Goal: Task Accomplishment & Management: Complete application form

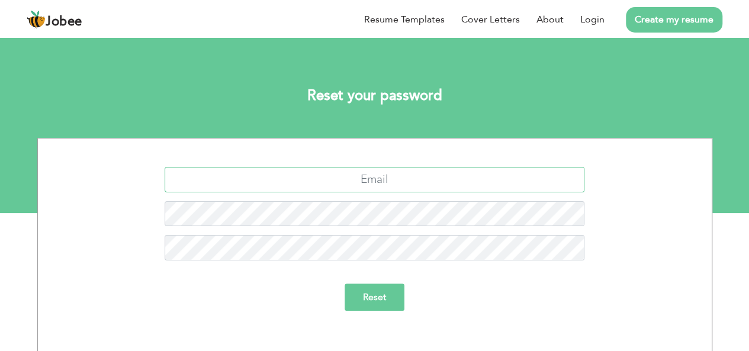
click at [378, 175] on input "text" at bounding box center [375, 179] width 420 height 25
type input "shehrozmushtaq01"
click at [656, 13] on link "Create my resume" at bounding box center [674, 19] width 96 height 25
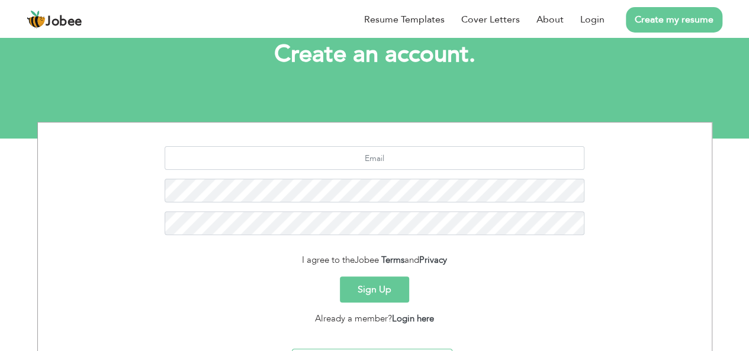
scroll to position [140, 0]
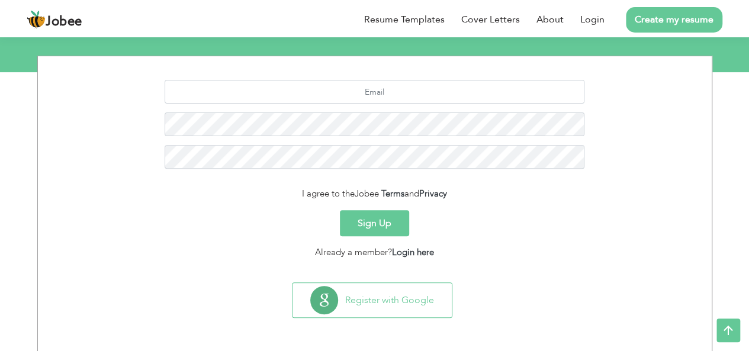
click at [360, 228] on button "Sign Up" at bounding box center [374, 223] width 69 height 26
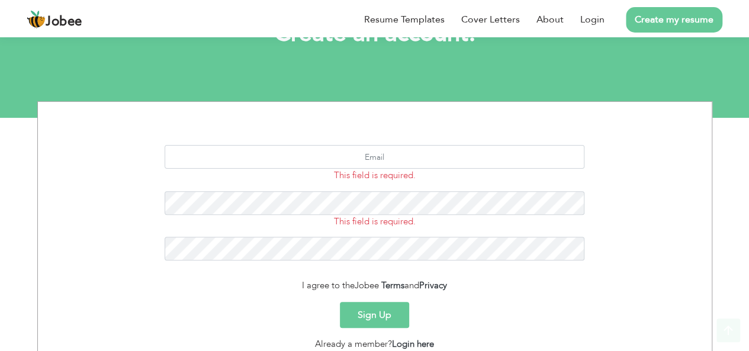
scroll to position [186, 0]
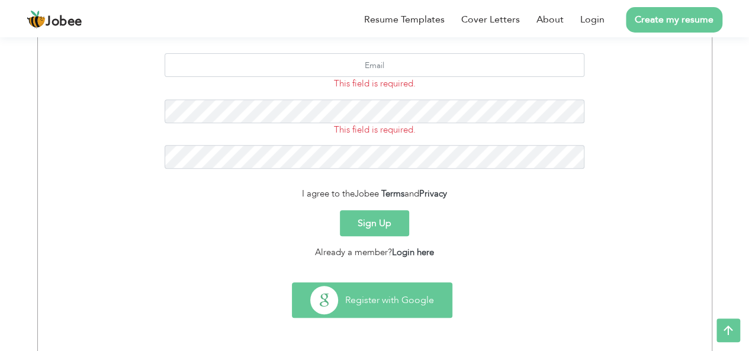
click at [365, 306] on button "Register with Google" at bounding box center [371, 300] width 159 height 34
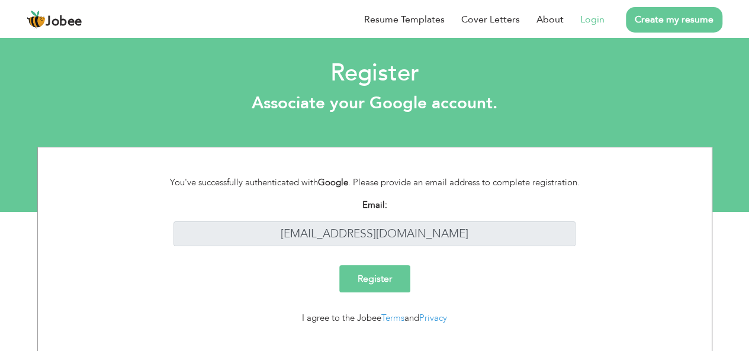
click at [387, 276] on input "Register" at bounding box center [374, 278] width 71 height 27
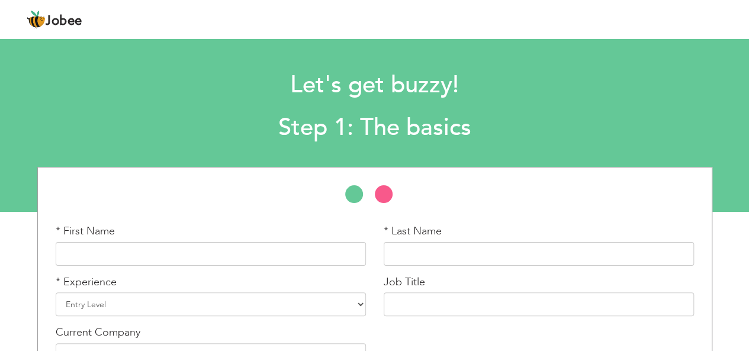
click at [390, 192] on li at bounding box center [390, 197] width 30 height 24
click at [294, 262] on input "text" at bounding box center [211, 254] width 310 height 24
type input "Shehroz"
click at [553, 260] on input "text" at bounding box center [538, 254] width 310 height 24
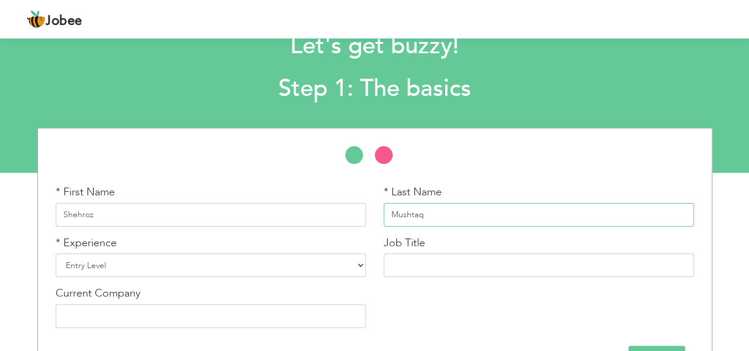
scroll to position [78, 0]
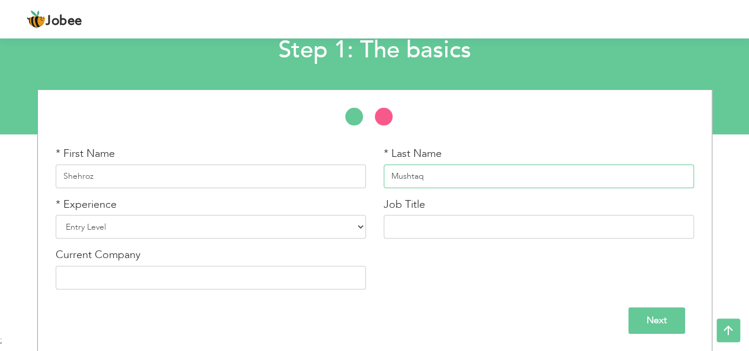
type input "Mushtaq"
click at [250, 234] on select "Entry Level Less than 1 Year 1 Year 2 Years 3 Years 4 Years 5 Years 6 Years 7 Y…" at bounding box center [211, 227] width 310 height 24
select select "4"
click at [56, 215] on select "Entry Level Less than 1 Year 1 Year 2 Years 3 Years 4 Years 5 Years 6 Years 7 Y…" at bounding box center [211, 227] width 310 height 24
click at [399, 221] on input "text" at bounding box center [538, 227] width 310 height 24
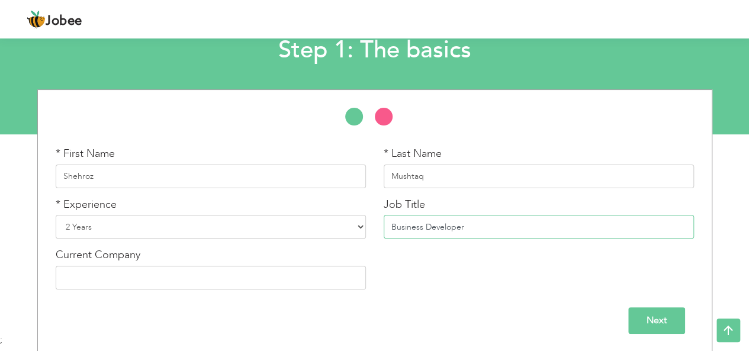
type input "Business Developer"
click at [108, 279] on input "text" at bounding box center [211, 278] width 310 height 24
click at [0, 267] on div "* First Name Shehroz * Last Name Mushtaq * Experience Entry Level" at bounding box center [374, 220] width 749 height 263
click at [163, 287] on input "Brainium Technologie" at bounding box center [211, 278] width 310 height 24
type input "Brainium Technologies"
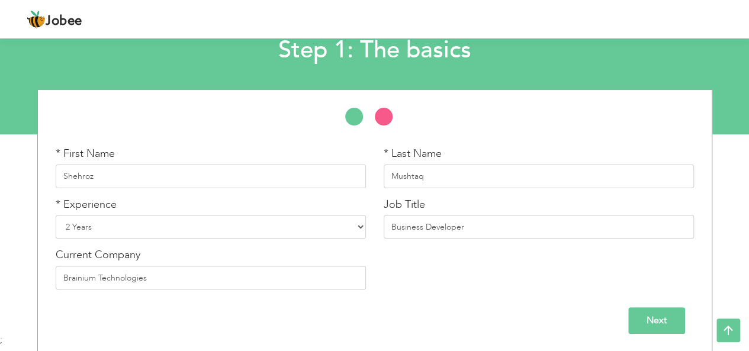
click at [641, 323] on input "Next" at bounding box center [656, 320] width 57 height 27
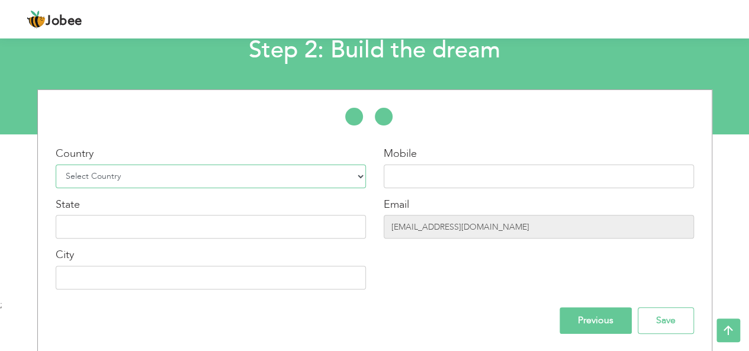
click at [250, 173] on select "Select Country Afghanistan Albania Algeria American Samoa Andorra Angola Anguil…" at bounding box center [211, 177] width 310 height 24
select select "166"
click at [56, 165] on select "Select Country Afghanistan Albania Algeria American Samoa Andorra Angola Anguil…" at bounding box center [211, 177] width 310 height 24
click at [454, 171] on input "text" at bounding box center [538, 177] width 310 height 24
click at [419, 179] on input "+92 300 9368510" at bounding box center [538, 177] width 310 height 24
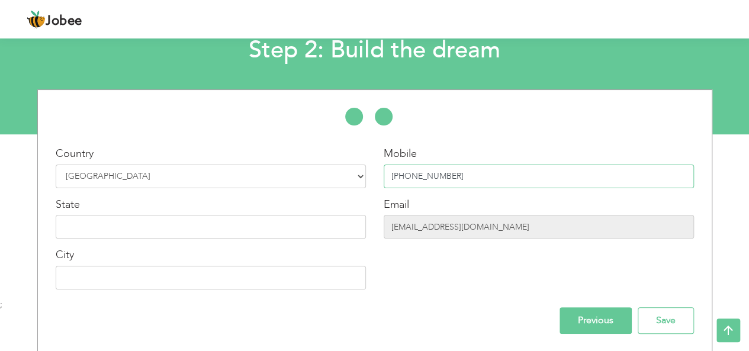
type input "+92 303 9368510"
click at [99, 230] on input "text" at bounding box center [211, 227] width 310 height 24
type input "Punjab"
click at [106, 270] on input "text" at bounding box center [211, 278] width 310 height 24
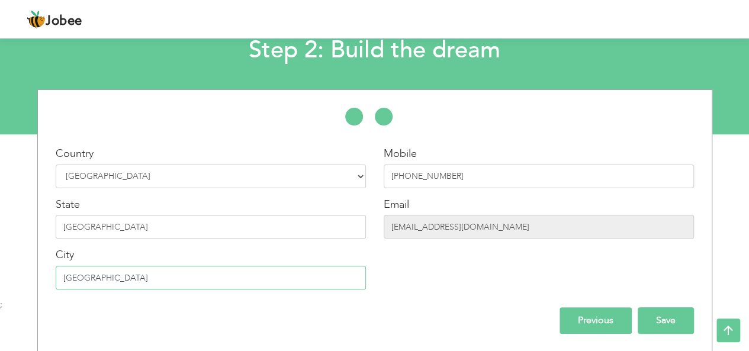
type input "Lahore"
click at [657, 314] on input "Save" at bounding box center [665, 320] width 56 height 27
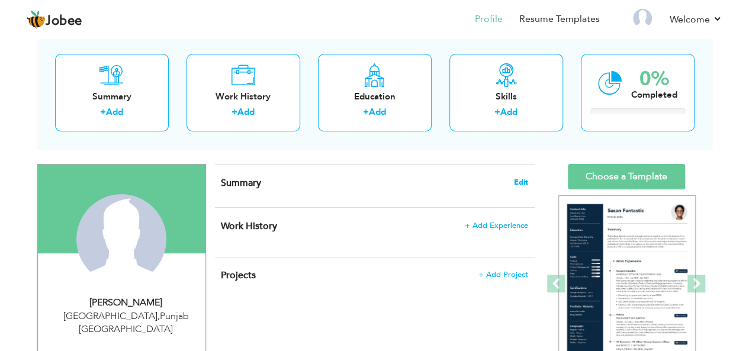
click at [515, 183] on span "Edit" at bounding box center [521, 182] width 14 height 8
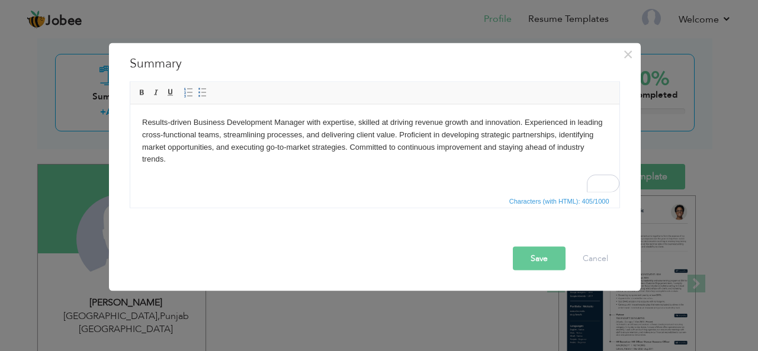
click at [522, 265] on button "Save" at bounding box center [538, 258] width 53 height 24
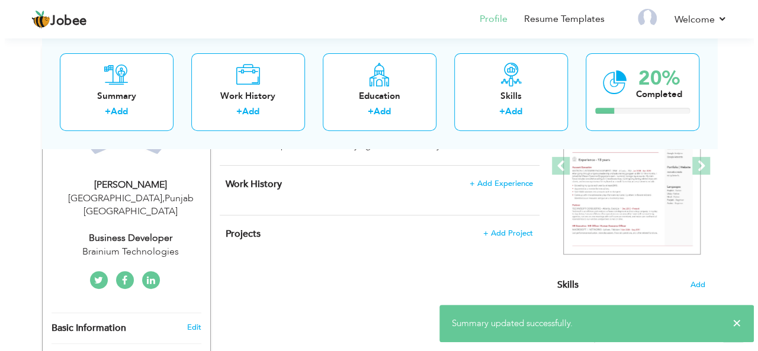
scroll to position [178, 0]
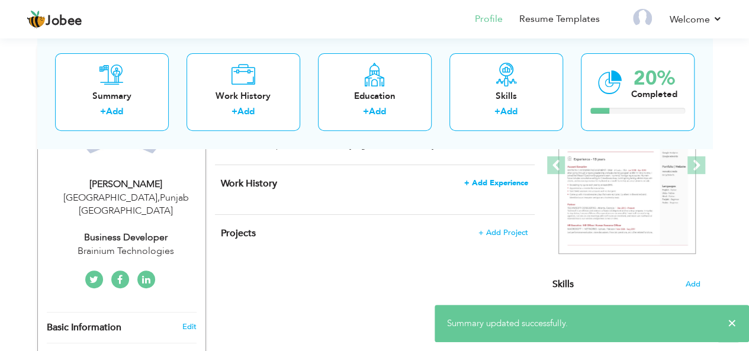
click at [498, 179] on span "+ Add Experience" at bounding box center [496, 183] width 64 height 8
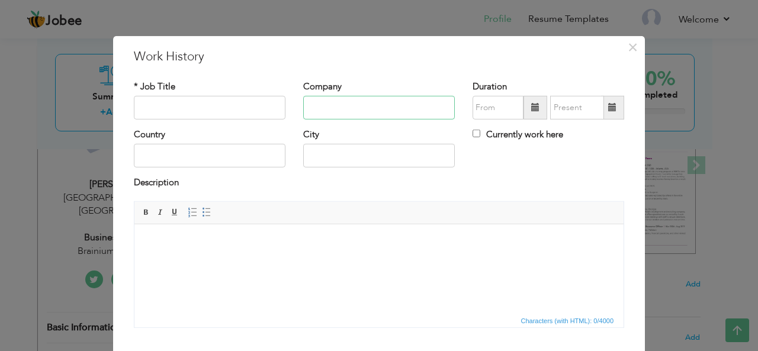
click at [383, 112] on input "text" at bounding box center [379, 108] width 152 height 24
paste input "INFRAMERS"
type input "INFRAMERS"
click at [205, 99] on input "text" at bounding box center [210, 108] width 152 height 24
type input "Business Development Associate"
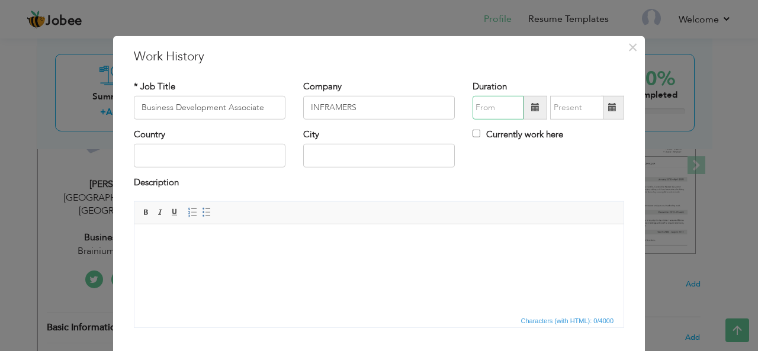
click at [478, 114] on input "text" at bounding box center [497, 108] width 51 height 24
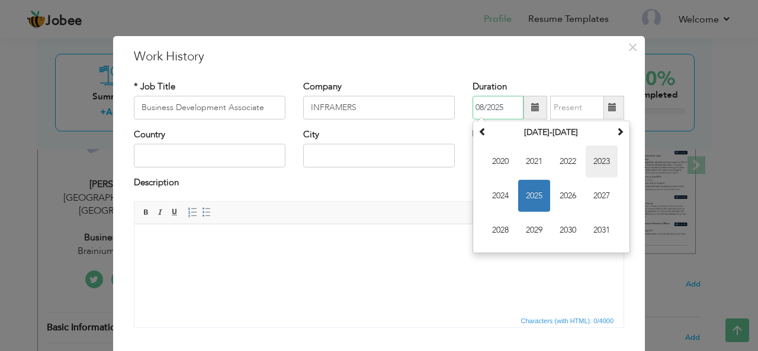
click at [589, 160] on span "2023" at bounding box center [601, 162] width 32 height 32
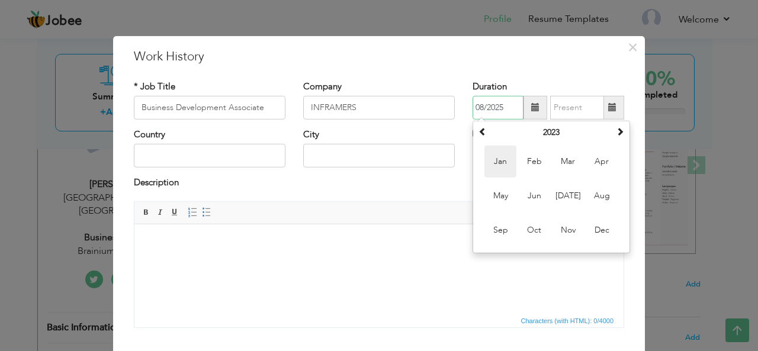
click at [495, 152] on span "Jan" at bounding box center [500, 162] width 32 height 32
type input "01/2023"
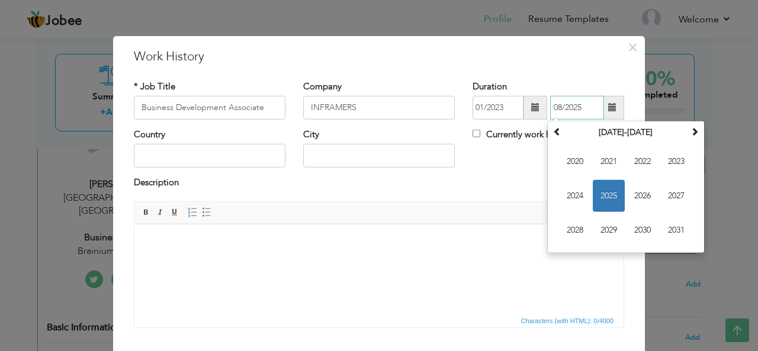
click at [570, 108] on input "08/2025" at bounding box center [577, 108] width 54 height 24
click at [666, 159] on span "2023" at bounding box center [676, 162] width 32 height 32
click at [669, 192] on span "Aug" at bounding box center [676, 196] width 32 height 32
type input "08/2023"
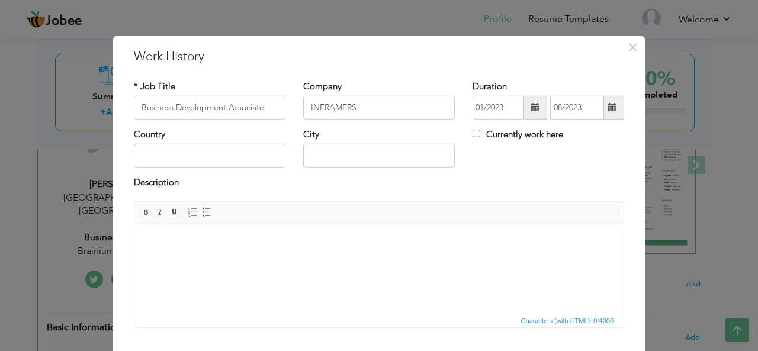
click at [569, 185] on div "Description" at bounding box center [379, 183] width 490 height 15
click at [559, 113] on input "08/2023" at bounding box center [577, 108] width 54 height 24
click at [521, 165] on div "Country City Currently work here" at bounding box center [379, 152] width 508 height 48
click at [211, 162] on input "text" at bounding box center [210, 156] width 152 height 24
type input "Pakistan"
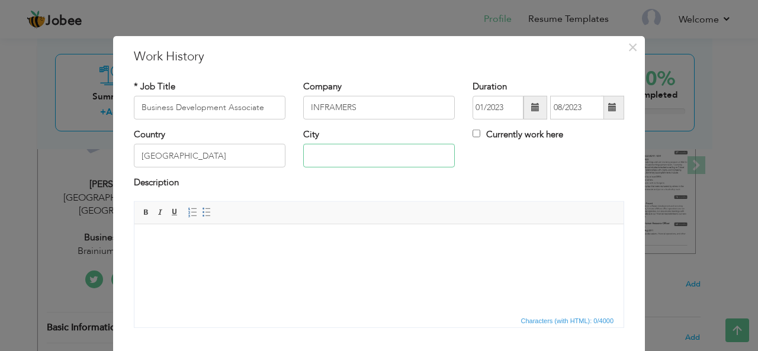
click at [373, 151] on input "text" at bounding box center [379, 156] width 152 height 24
type input "Lahore"
click at [253, 246] on body at bounding box center [378, 242] width 465 height 12
click at [202, 236] on body "To enrich screen reader interactions, please activate Accessibility in Grammarl…" at bounding box center [378, 242] width 465 height 12
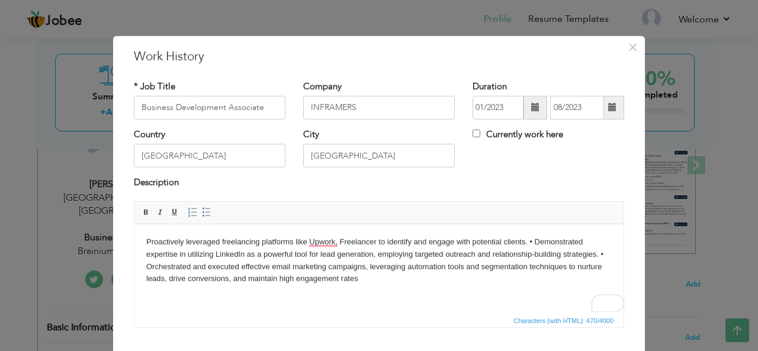
click at [534, 244] on body "Proactively leveraged freelancing platforms like Upwork, Freelancer to identify…" at bounding box center [378, 260] width 465 height 49
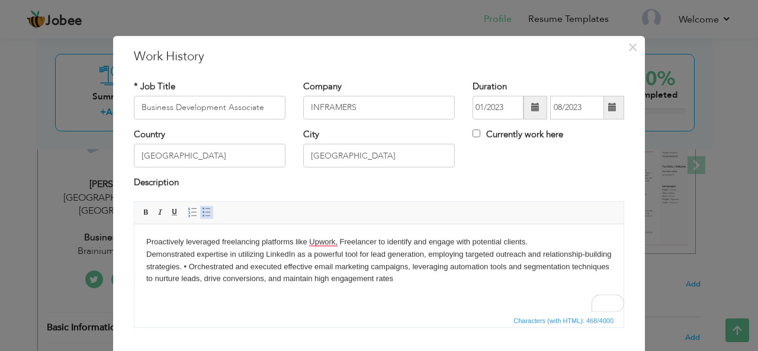
click at [202, 212] on span at bounding box center [206, 212] width 9 height 9
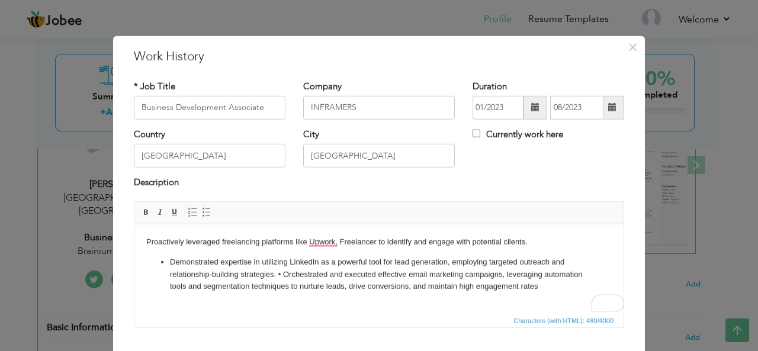
click at [143, 243] on html "Proactively leveraged freelancing platforms like Upwork, Freelancer to identify…" at bounding box center [378, 264] width 489 height 80
click at [200, 210] on link "Insert/Remove Bulleted List" at bounding box center [206, 212] width 13 height 13
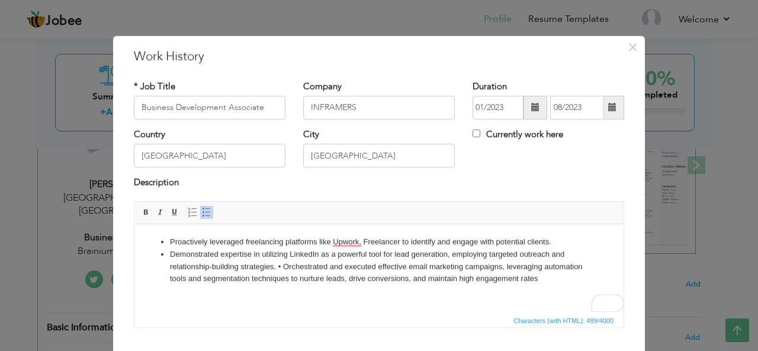
click at [285, 265] on li "Demonstrated expertise in utilizing LinkedIn as a powerful tool for lead genera…" at bounding box center [379, 266] width 418 height 37
click at [202, 210] on span at bounding box center [206, 212] width 9 height 9
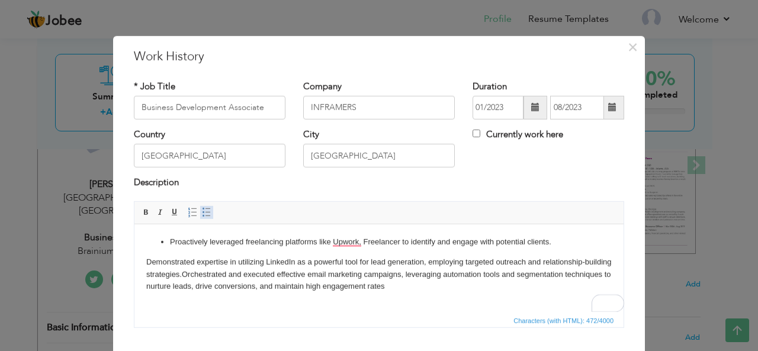
click at [202, 210] on span at bounding box center [206, 212] width 9 height 9
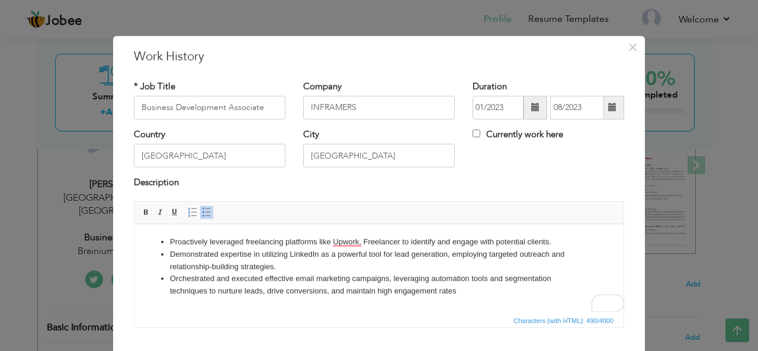
click at [202, 210] on span at bounding box center [206, 212] width 9 height 9
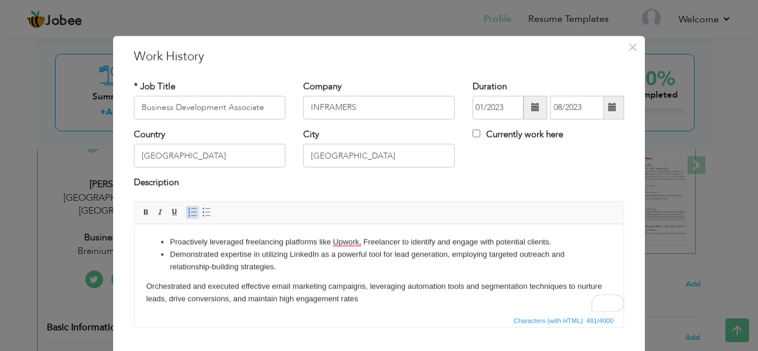
click at [189, 208] on span at bounding box center [192, 212] width 9 height 9
click at [188, 210] on span at bounding box center [192, 212] width 9 height 9
click at [202, 211] on span at bounding box center [206, 212] width 9 height 9
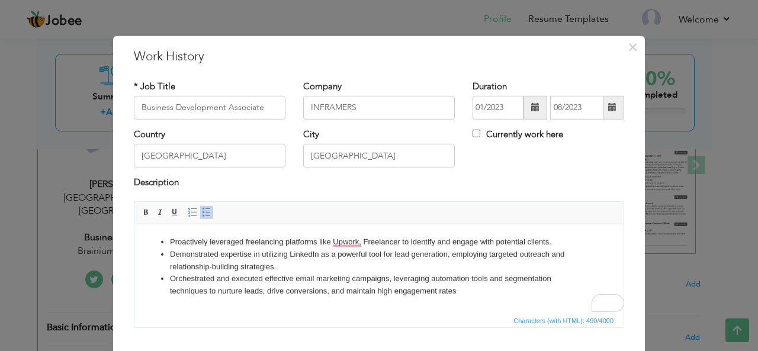
click at [230, 281] on li "Orchestrated and executed effective email marketing campaigns, leveraging autom…" at bounding box center [379, 284] width 418 height 25
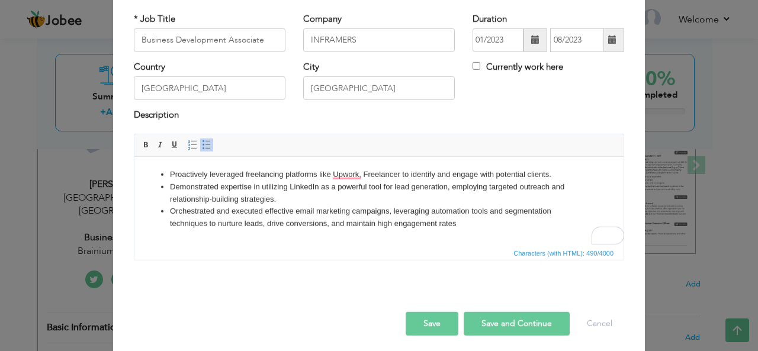
scroll to position [71, 0]
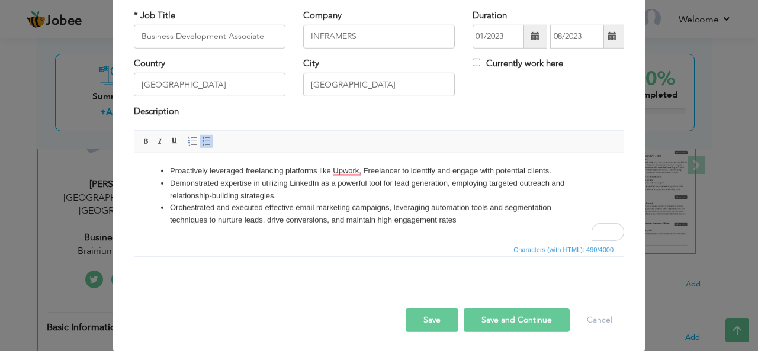
click at [467, 315] on button "Save and Continue" at bounding box center [516, 320] width 106 height 24
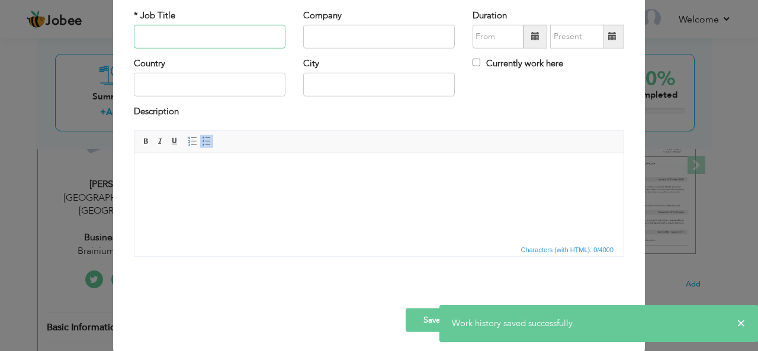
click at [156, 26] on input "text" at bounding box center [210, 37] width 152 height 24
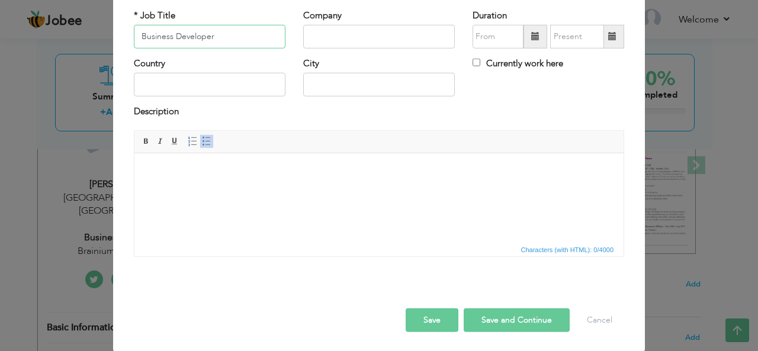
type input "Business Developer"
click at [329, 38] on input "text" at bounding box center [379, 37] width 152 height 24
click at [198, 41] on input "Business Developer" at bounding box center [210, 37] width 152 height 24
click at [313, 38] on input "text" at bounding box center [379, 37] width 152 height 24
paste input "EXPERTS CLOUD PRIVATE LIMITED"
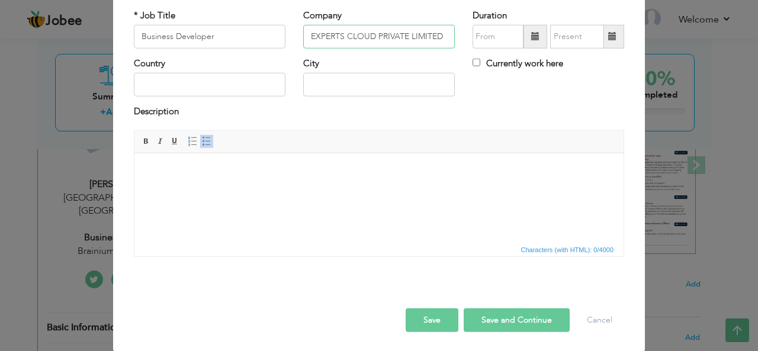
type input "EXPERTS CLOUD PRIVATE LIMITED"
click at [205, 89] on input "text" at bounding box center [210, 85] width 152 height 24
type input "Pakistan"
click at [372, 83] on input "text" at bounding box center [379, 85] width 152 height 24
type input "Lahore"
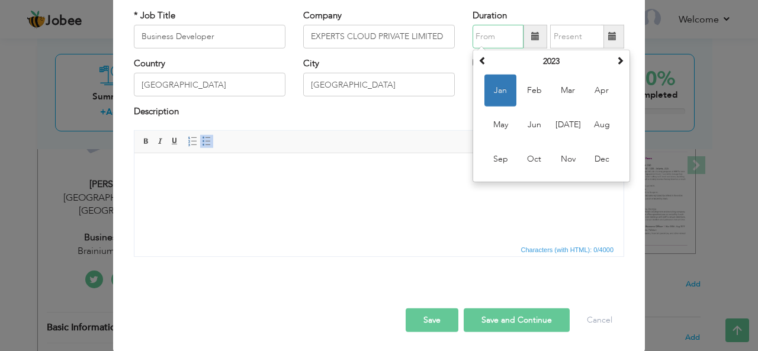
click at [490, 36] on input "text" at bounding box center [497, 37] width 51 height 24
click at [488, 150] on span "Sep" at bounding box center [500, 159] width 32 height 32
type input "09/2023"
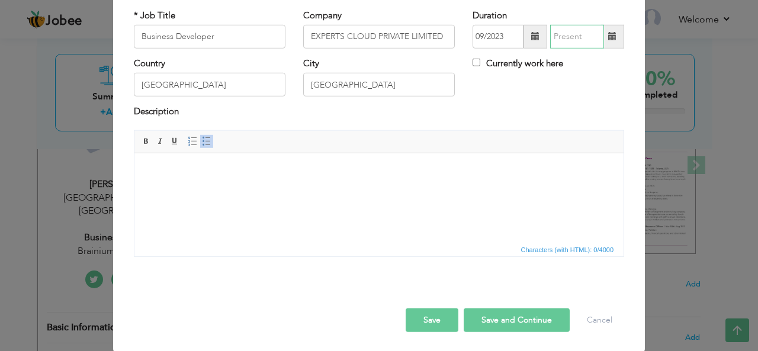
click at [588, 35] on input "text" at bounding box center [577, 37] width 54 height 24
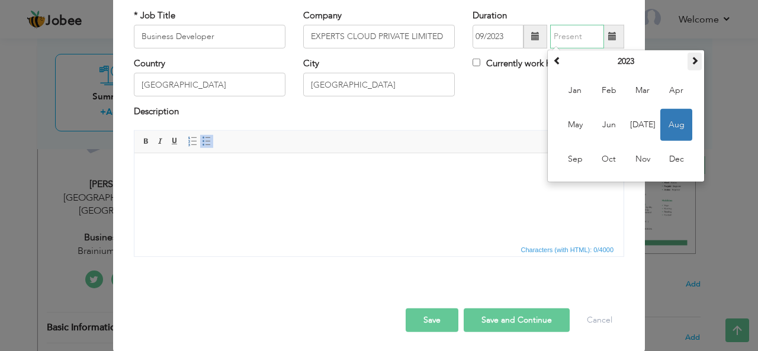
click at [690, 57] on span at bounding box center [694, 60] width 8 height 8
click at [555, 59] on span at bounding box center [557, 60] width 8 height 8
click at [606, 154] on span "Oct" at bounding box center [608, 159] width 32 height 32
type input "10/2024"
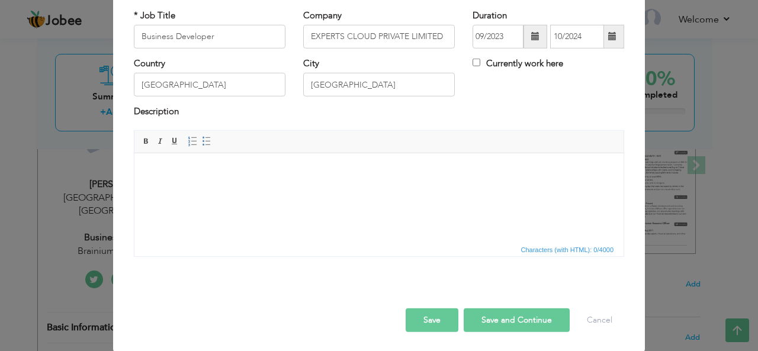
click at [207, 183] on html at bounding box center [378, 171] width 489 height 36
paste body "To enrich screen reader interactions, please activate Accessibility in Grammarl…"
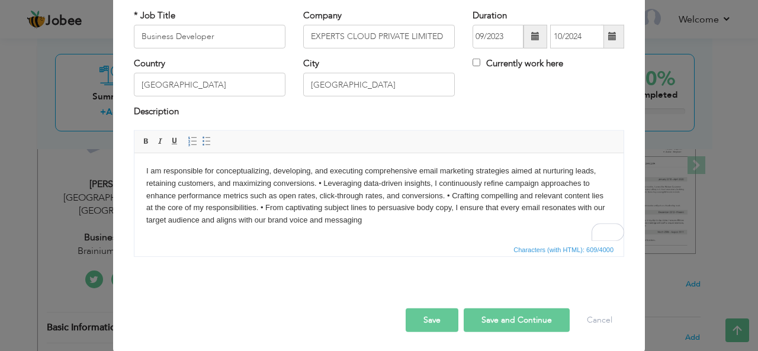
click at [324, 183] on body "I am responsible for conceptualizing, developing, and executing comprehensive e…" at bounding box center [378, 196] width 465 height 62
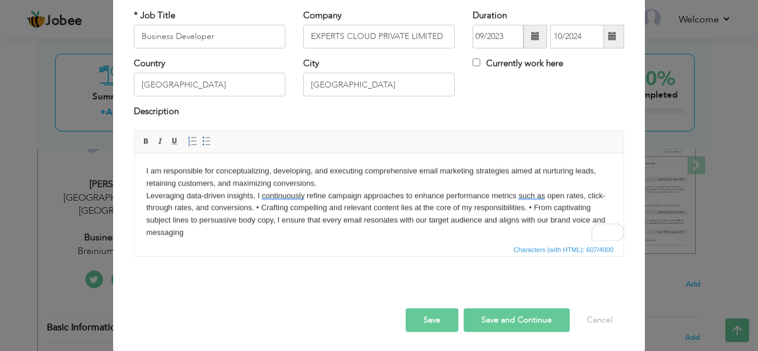
click at [279, 211] on body "I am responsible for conceptualizing, developing, and executing comprehensive e…" at bounding box center [378, 202] width 465 height 74
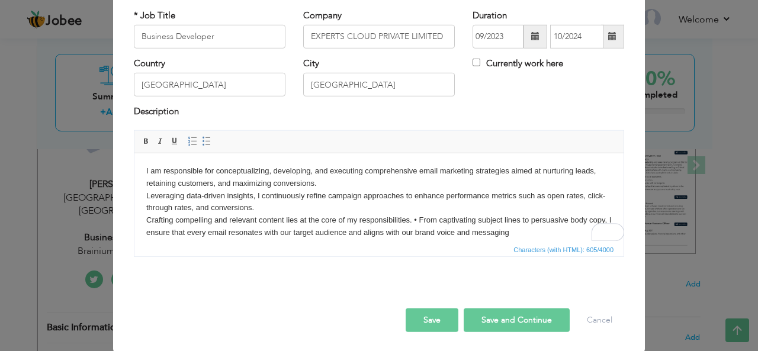
click at [279, 206] on body "I am responsible for conceptualizing, developing, and executing comprehensive e…" at bounding box center [378, 202] width 465 height 74
click at [420, 221] on body "I am responsible for conceptualizing, developing, and executing comprehensive e…" at bounding box center [378, 202] width 465 height 74
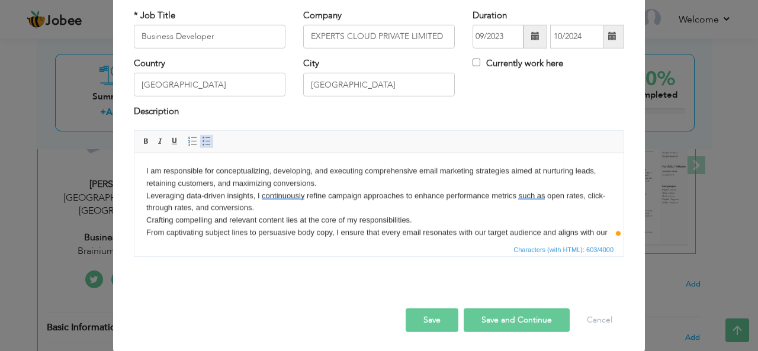
click at [202, 137] on span at bounding box center [206, 141] width 9 height 9
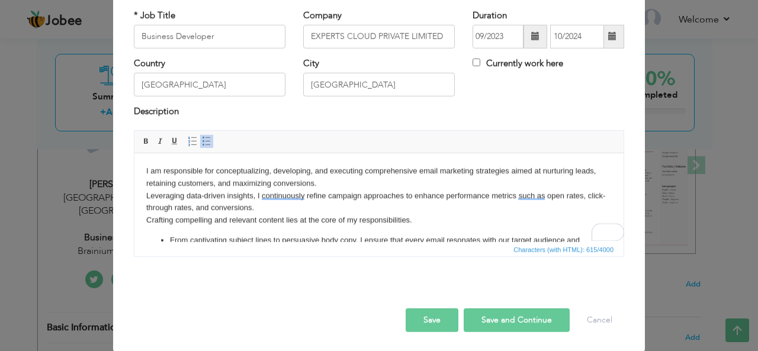
click at [152, 192] on body "I am responsible for conceptualizing, developing, and executing comprehensive e…" at bounding box center [378, 212] width 465 height 94
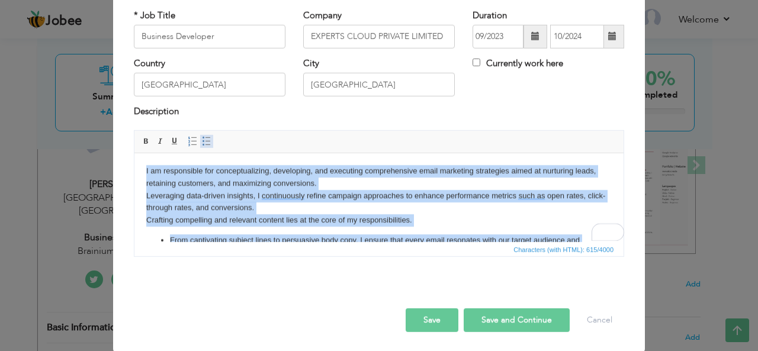
click at [202, 137] on span at bounding box center [206, 141] width 9 height 9
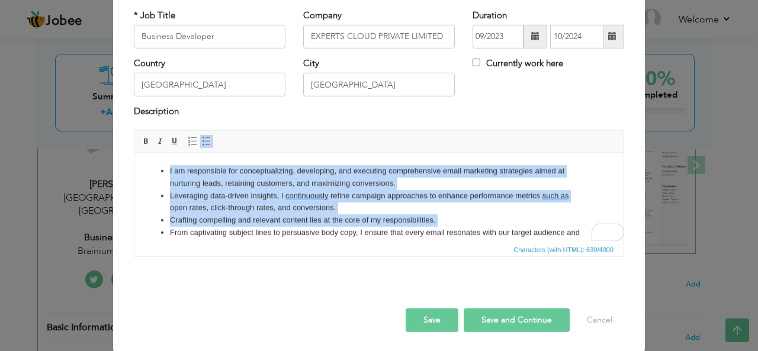
click at [214, 182] on li "I am responsible for conceptualizing, developing, and executing comprehensive e…" at bounding box center [379, 177] width 418 height 25
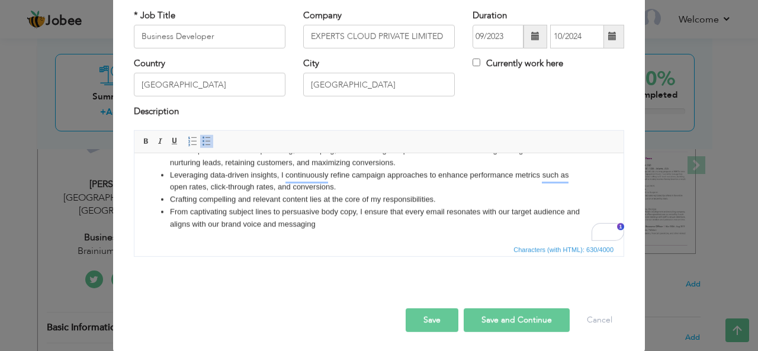
scroll to position [21, 0]
click at [486, 319] on button "Save and Continue" at bounding box center [516, 320] width 106 height 24
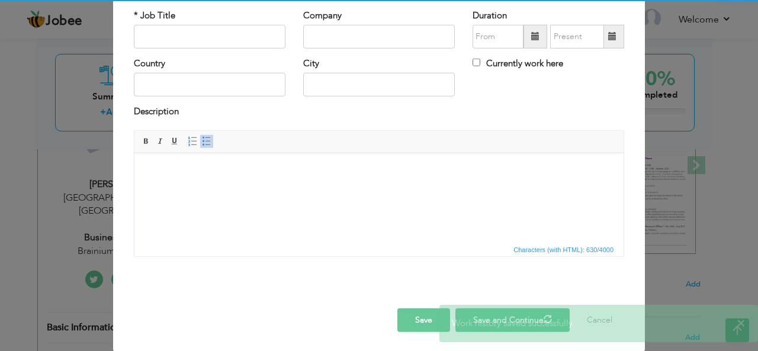
scroll to position [0, 0]
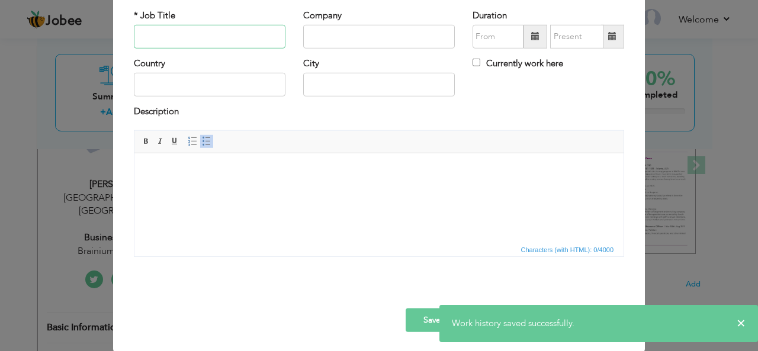
click at [211, 38] on input "text" at bounding box center [210, 37] width 152 height 24
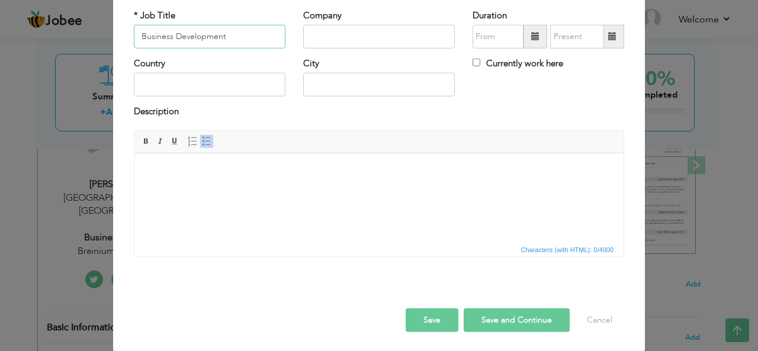
click at [224, 36] on input "Business Development" at bounding box center [210, 37] width 152 height 24
type input "Business Developer"
click at [371, 32] on input "text" at bounding box center [379, 37] width 152 height 24
type input "Brainium Technologies"
drag, startPoint x: 227, startPoint y: 74, endPoint x: 225, endPoint y: 82, distance: 7.9
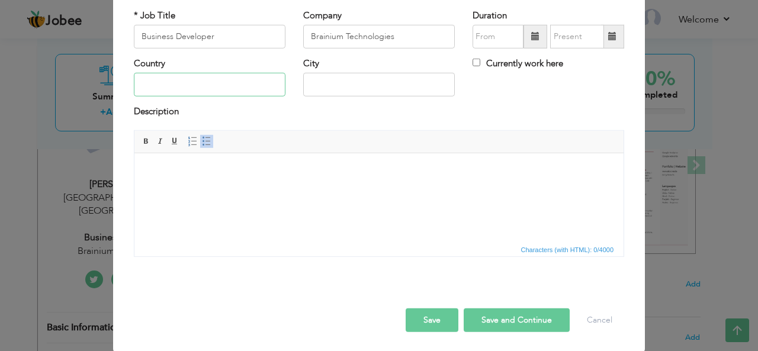
click at [225, 80] on input "text" at bounding box center [210, 85] width 152 height 24
type input "[GEOGRAPHIC_DATA]"
click at [342, 96] on div "City" at bounding box center [378, 81] width 169 height 48
click at [344, 81] on input "text" at bounding box center [379, 85] width 152 height 24
type input "[GEOGRAPHIC_DATA]"
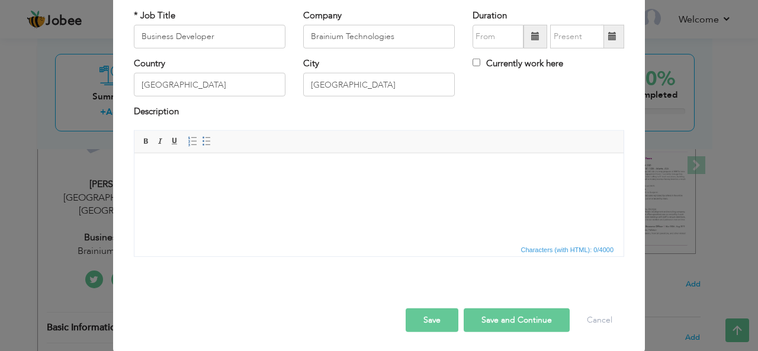
click at [283, 179] on html at bounding box center [378, 171] width 489 height 36
click at [251, 173] on body "To enrich screen reader interactions, please activate Accessibility in Grammarl…" at bounding box center [378, 171] width 465 height 12
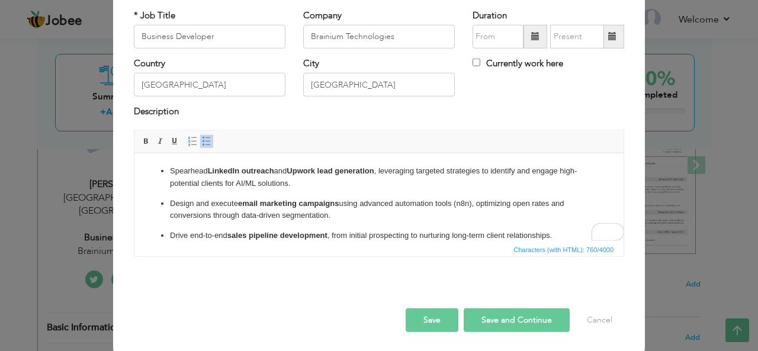
click at [169, 167] on ul "Spearhead LinkedIn outreach and Upwork lead generation , leveraging targeted st…" at bounding box center [378, 219] width 465 height 109
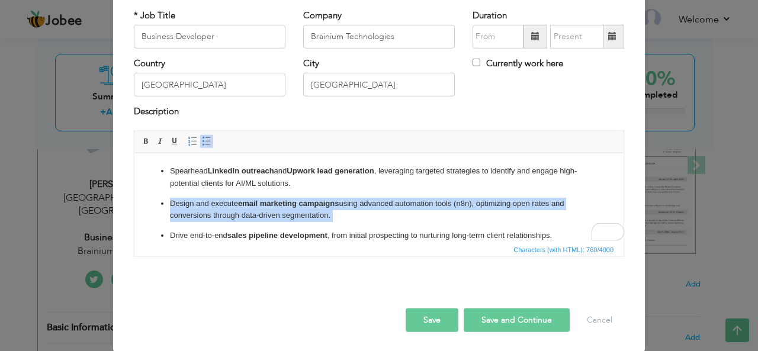
drag, startPoint x: 351, startPoint y: 178, endPoint x: 153, endPoint y: 204, distance: 200.0
click at [153, 204] on ul "Spearhead LinkedIn outreach and Upwork lead generation , leveraging targeted st…" at bounding box center [378, 219] width 465 height 109
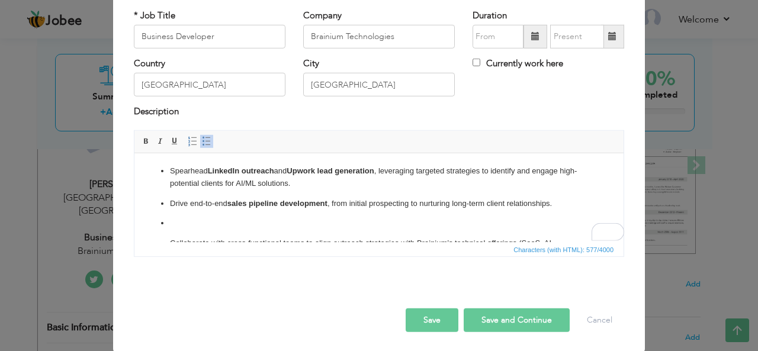
click at [242, 233] on ul "Spearhead LinkedIn outreach and Upwork lead generation , leveraging targeted st…" at bounding box center [378, 213] width 465 height 97
click at [234, 224] on li "To enrich screen reader interactions, please activate Accessibility in Grammarl…" at bounding box center [379, 223] width 418 height 12
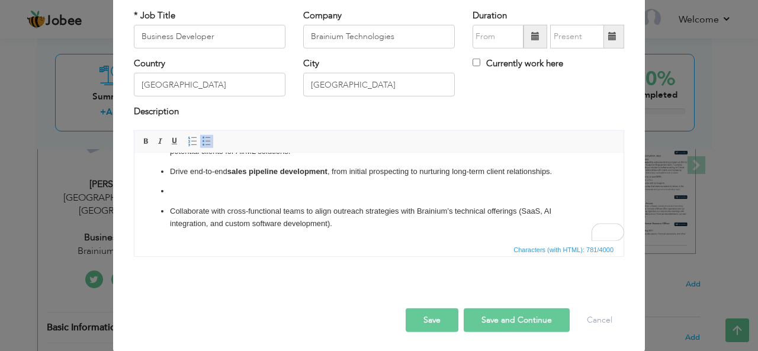
scroll to position [44, 0]
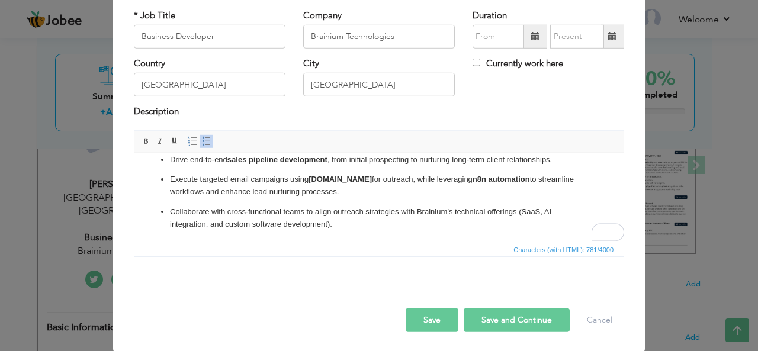
click at [396, 179] on li "​​​​​​​ Execute targeted email campaigns using Apollo.io for outreach, while le…" at bounding box center [379, 185] width 418 height 25
drag, startPoint x: 253, startPoint y: 192, endPoint x: 338, endPoint y: 189, distance: 85.3
click at [338, 189] on li "​​​​​​​ Execute targeted email campaigns using Apollo.io for outreach, while le…" at bounding box center [379, 185] width 418 height 25
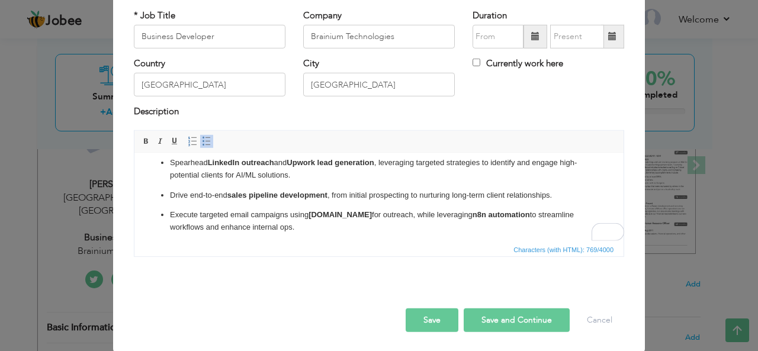
scroll to position [0, 0]
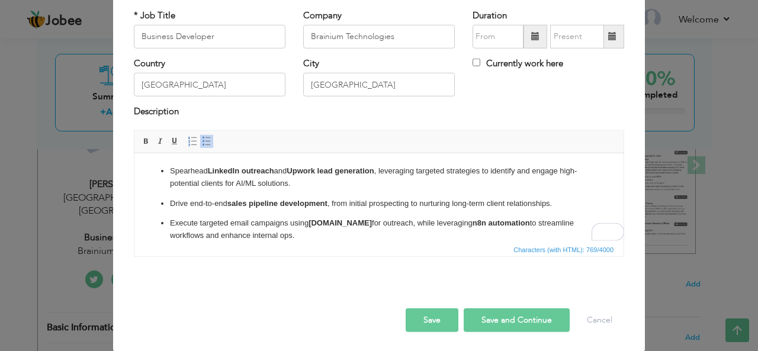
click at [484, 318] on button "Save and Continue" at bounding box center [516, 320] width 106 height 24
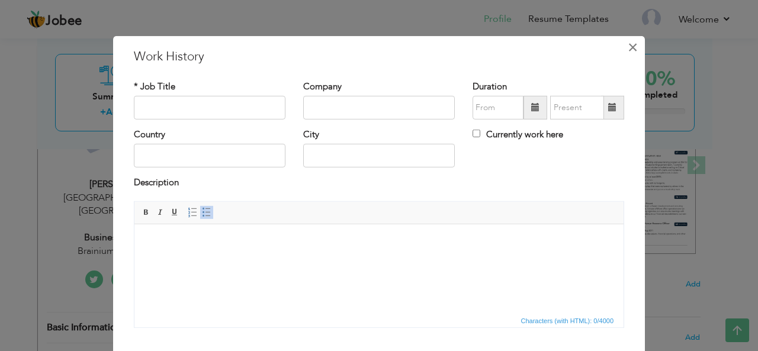
click at [627, 50] on span "×" at bounding box center [632, 46] width 10 height 21
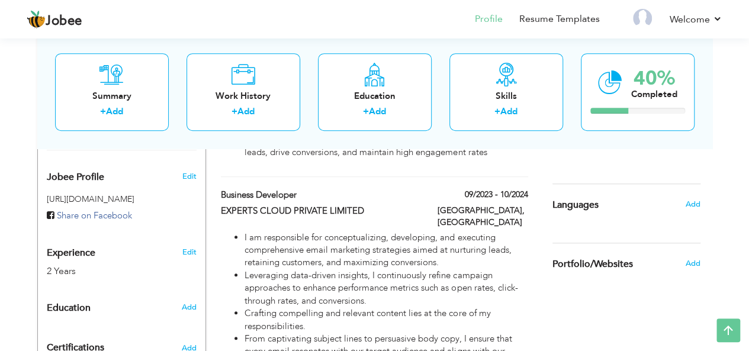
scroll to position [355, 0]
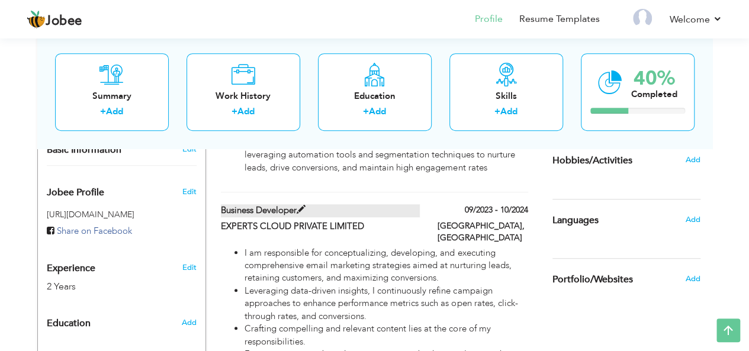
drag, startPoint x: 214, startPoint y: 279, endPoint x: 221, endPoint y: 203, distance: 76.1
click at [221, 204] on div "Business Developer 09/2023 - 10/2024 Business Developer 09/2023 - 10/2024 EXPER…" at bounding box center [374, 304] width 307 height 200
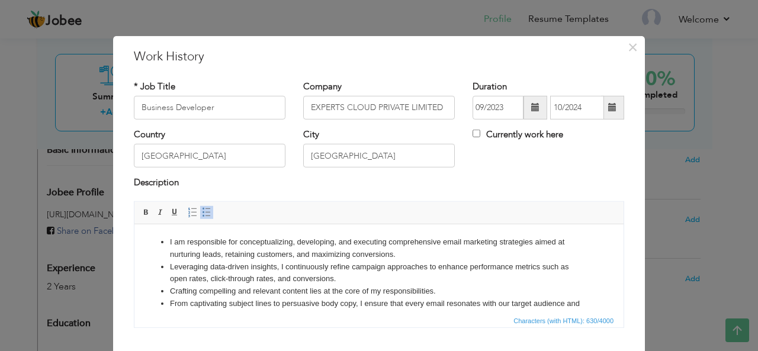
click at [0, 202] on div "× Work History * Job Title Business Developer Company EXPERTS CLOUD PRIVATE LIM…" at bounding box center [379, 175] width 758 height 351
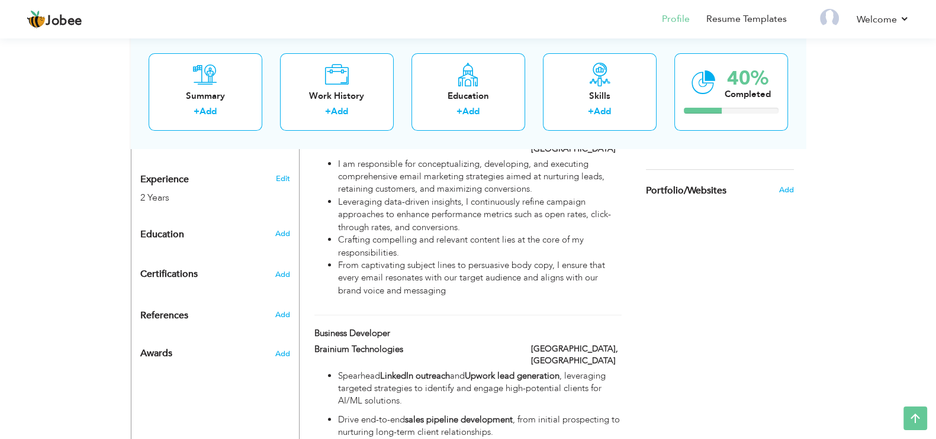
scroll to position [517, 0]
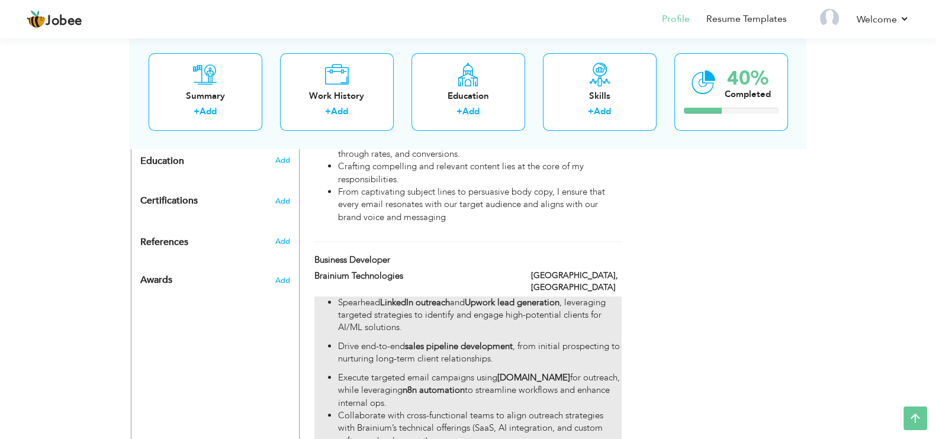
click at [465, 340] on p "Drive end-to-end sales pipeline development , from initial prospecting to nurtu…" at bounding box center [479, 352] width 283 height 25
type input "Brainium Technologies"
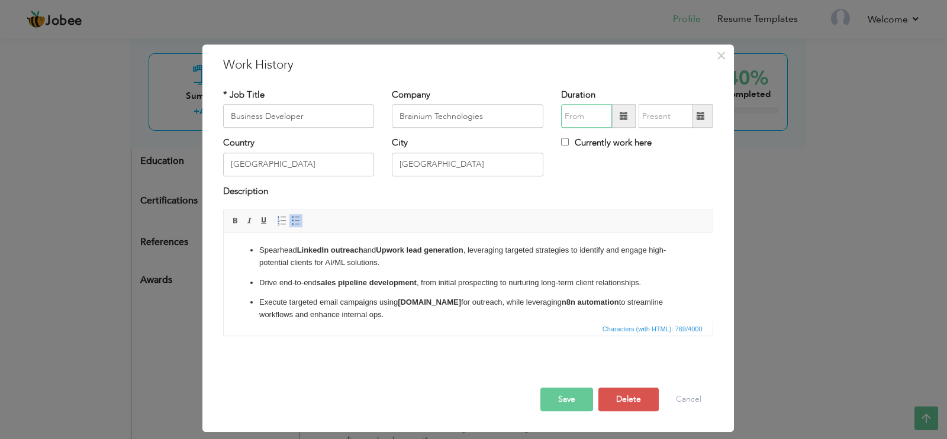
click at [583, 123] on input "text" at bounding box center [586, 117] width 51 height 24
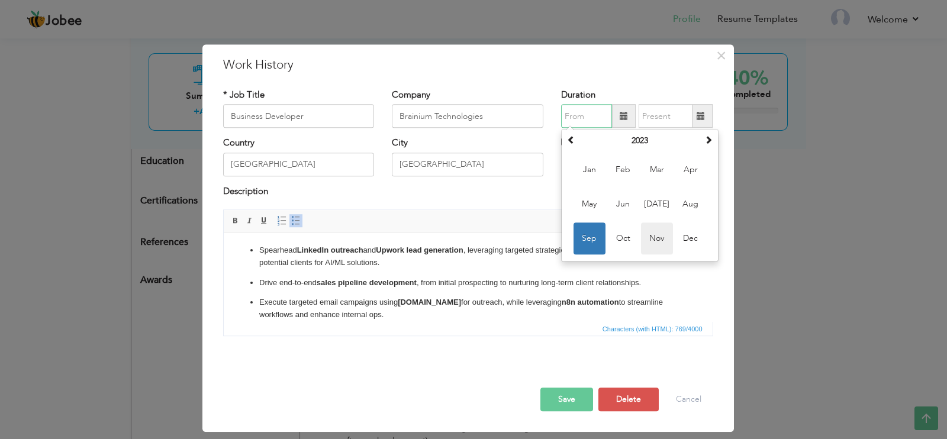
drag, startPoint x: 653, startPoint y: 238, endPoint x: 430, endPoint y: 3, distance: 324.0
click at [653, 238] on span "Nov" at bounding box center [657, 239] width 32 height 32
click at [602, 117] on input "11/2023" at bounding box center [586, 117] width 51 height 24
click at [653, 140] on th "2023" at bounding box center [639, 142] width 123 height 18
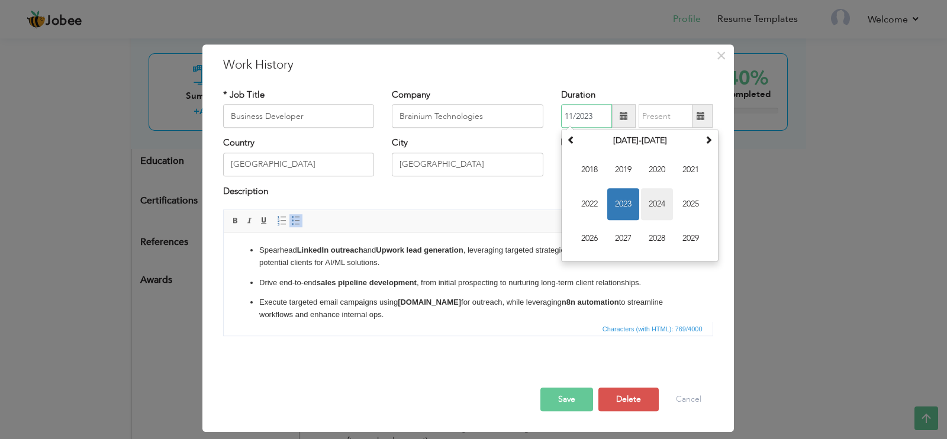
click at [659, 198] on span "2024" at bounding box center [657, 205] width 32 height 32
click at [650, 237] on span "Nov" at bounding box center [657, 239] width 32 height 32
type input "11/2024"
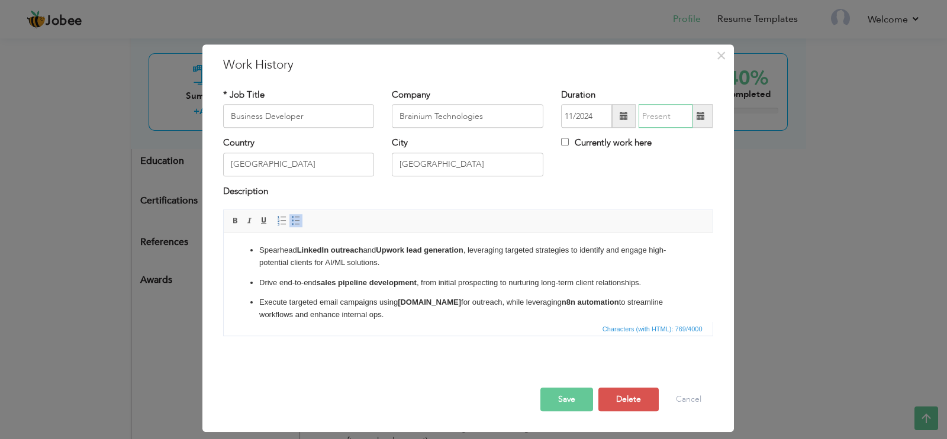
click at [677, 118] on input "text" at bounding box center [666, 117] width 54 height 24
click at [568, 350] on button "Save" at bounding box center [566, 400] width 53 height 24
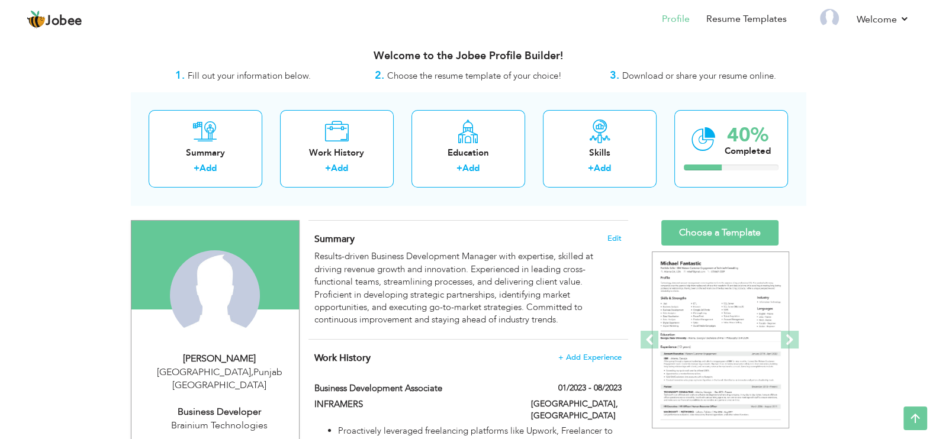
scroll to position [0, 0]
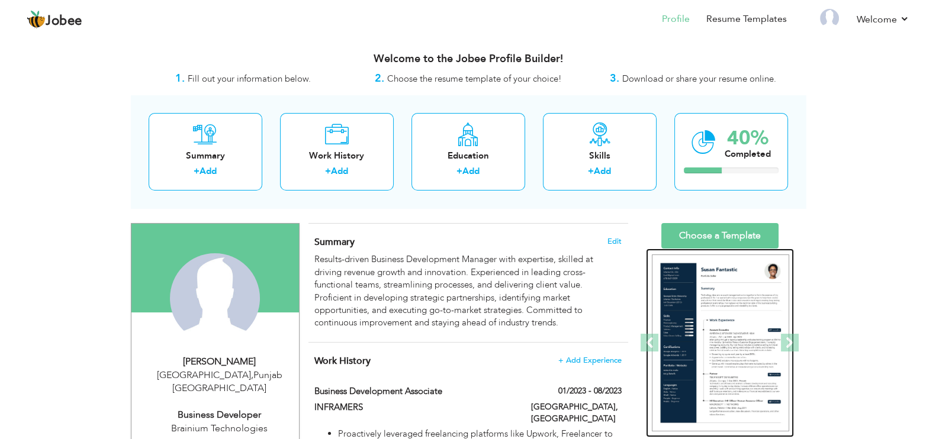
click at [694, 250] on div at bounding box center [720, 343] width 148 height 189
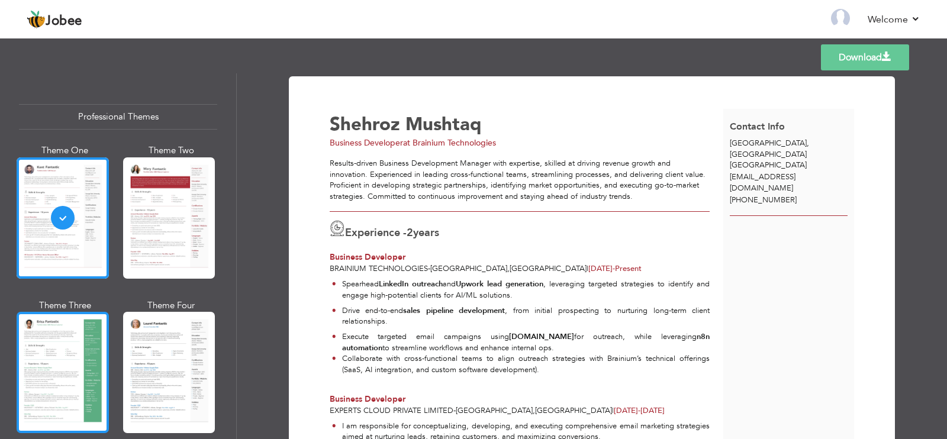
click at [47, 360] on div at bounding box center [63, 372] width 92 height 121
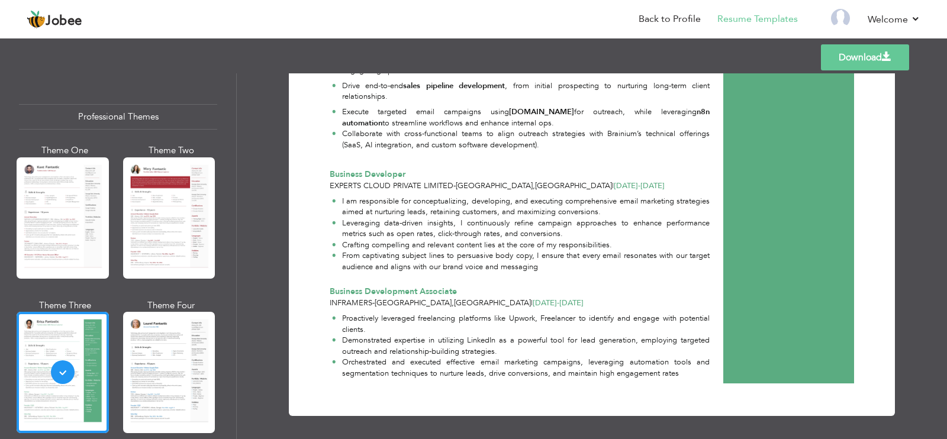
scroll to position [226, 0]
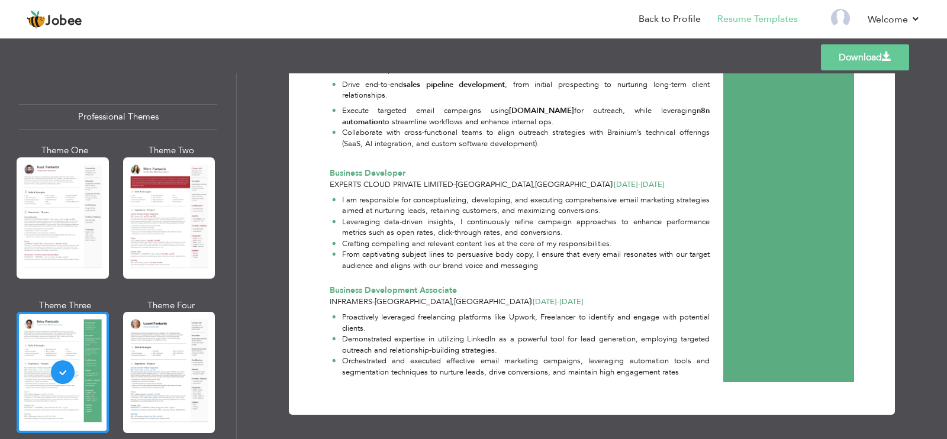
click at [394, 325] on li "Proactively leveraged freelancing platforms like Upwork, Freelancer to identify…" at bounding box center [521, 323] width 378 height 22
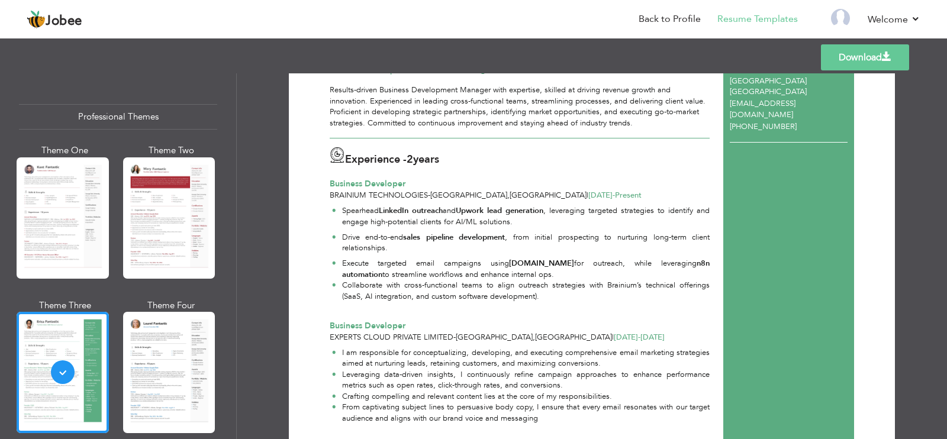
scroll to position [0, 0]
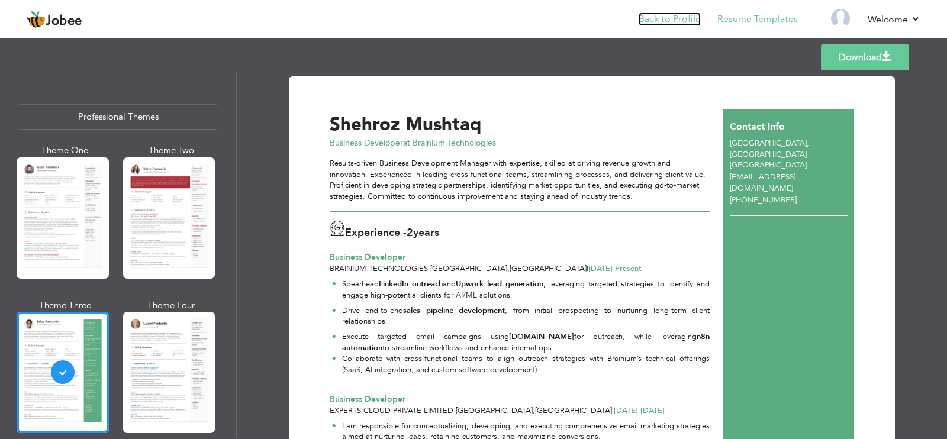
click at [685, 25] on link "Back to Profile" at bounding box center [670, 19] width 62 height 14
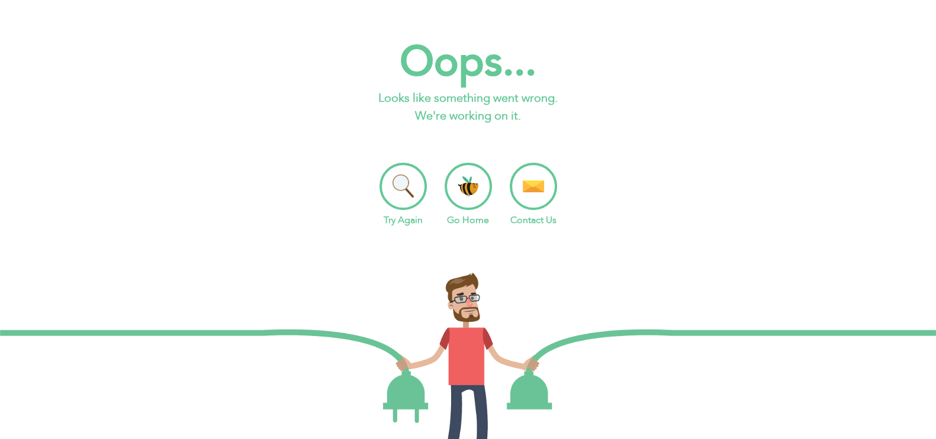
click at [397, 186] on li "Try Again" at bounding box center [402, 195] width 47 height 65
click at [473, 181] on li "Go Home" at bounding box center [467, 195] width 47 height 65
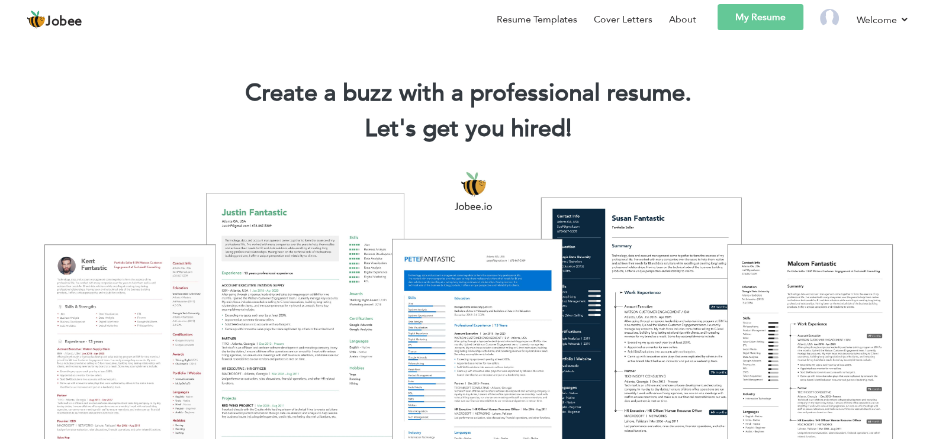
click at [759, 25] on link "My Resume" at bounding box center [760, 17] width 86 height 26
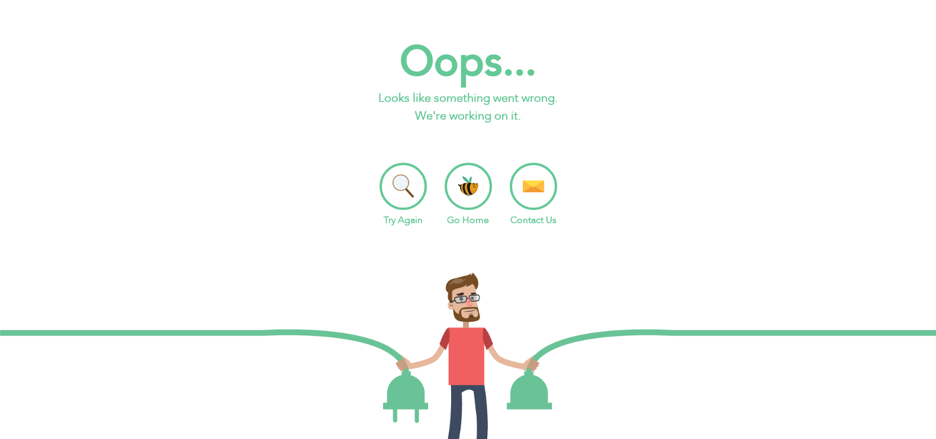
click at [460, 205] on li "Go Home" at bounding box center [467, 195] width 47 height 65
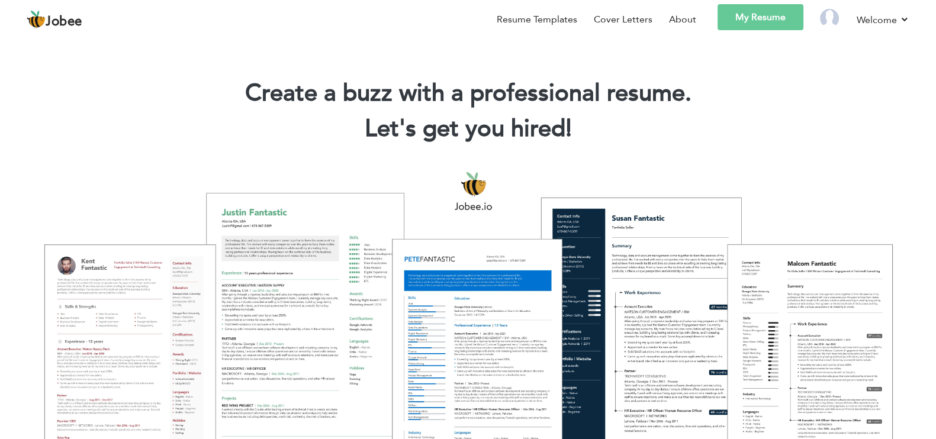
click at [766, 18] on link "My Resume" at bounding box center [760, 17] width 86 height 26
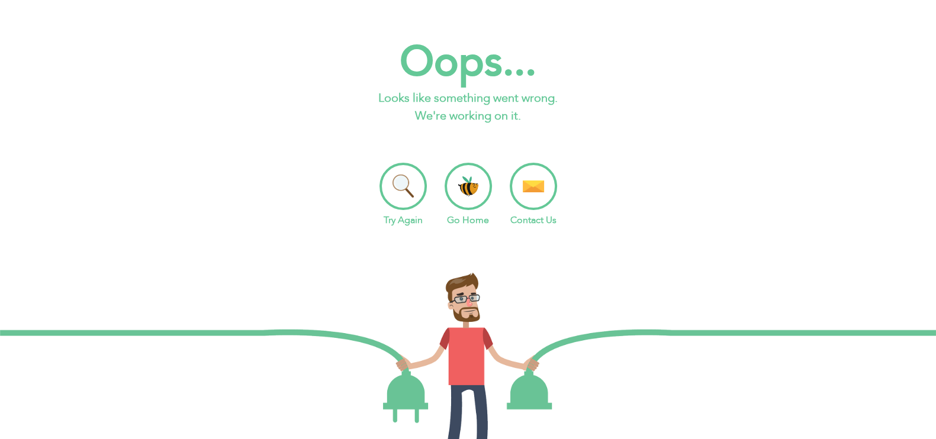
click at [457, 195] on li "Go Home" at bounding box center [467, 195] width 47 height 65
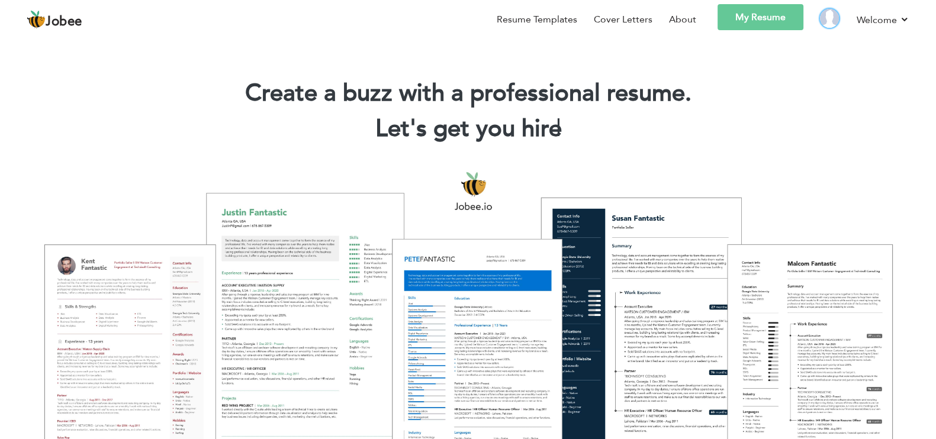
click at [828, 18] on img at bounding box center [829, 18] width 19 height 19
click at [749, 20] on link "My Resume" at bounding box center [760, 17] width 86 height 26
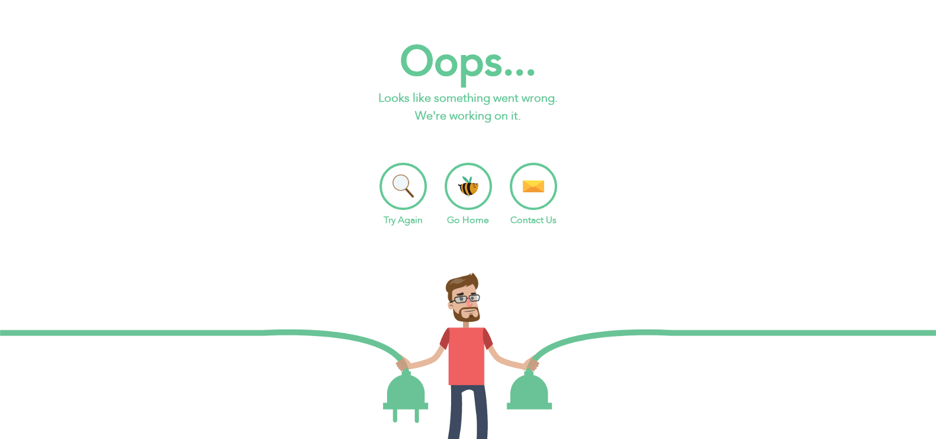
click at [535, 180] on li "Contact Us" at bounding box center [533, 195] width 47 height 65
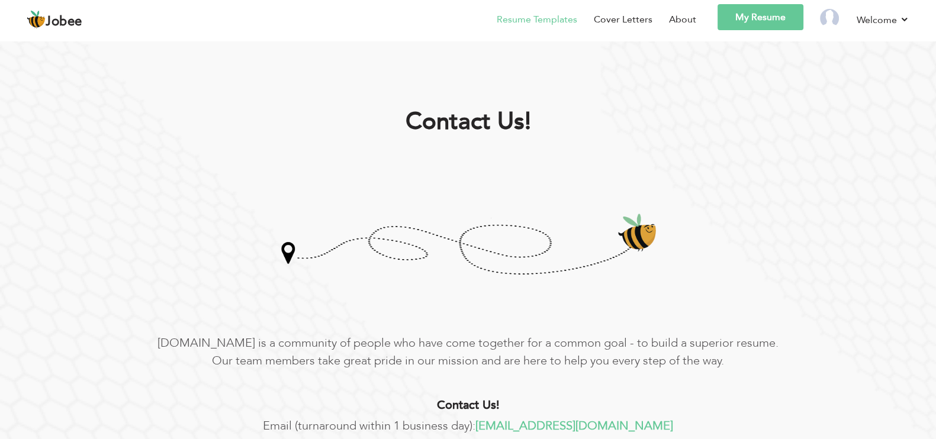
click at [550, 14] on link "Resume Templates" at bounding box center [537, 19] width 80 height 14
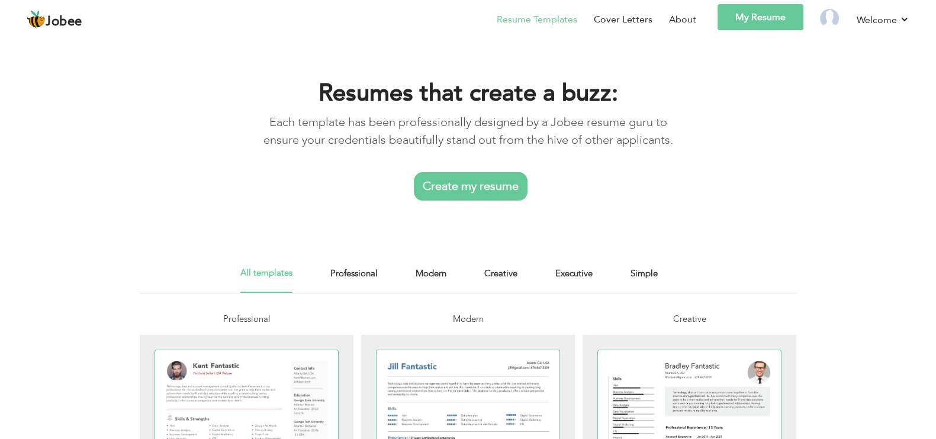
click at [491, 176] on link "Create my resume" at bounding box center [471, 186] width 114 height 28
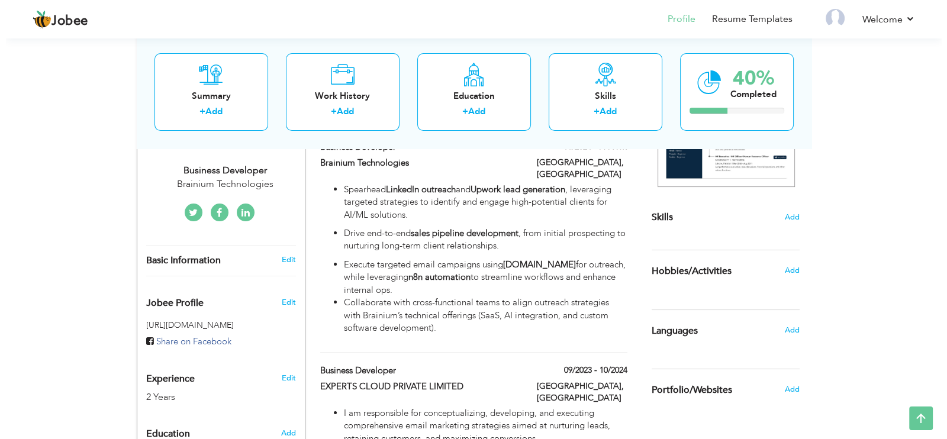
scroll to position [222, 0]
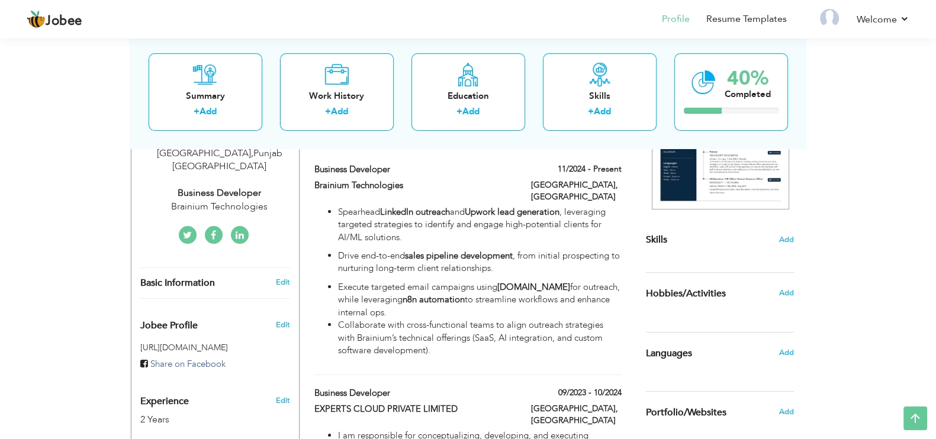
click at [238, 231] on icon at bounding box center [240, 235] width 8 height 9
click at [244, 226] on link at bounding box center [240, 235] width 18 height 18
click at [282, 277] on link "Edit" at bounding box center [282, 282] width 14 height 11
type input "Shehroz"
type input "Mushtaq"
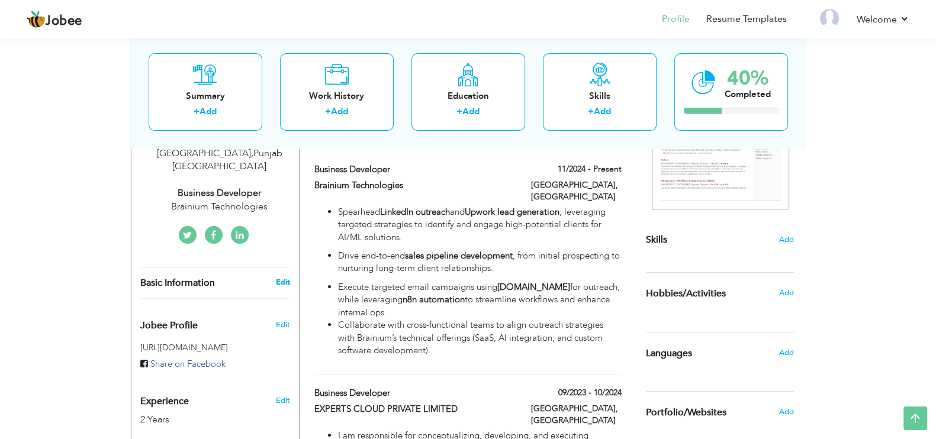
type input "[PHONE_NUMBER]"
select select "number:166"
type input "[GEOGRAPHIC_DATA]"
select select "number:4"
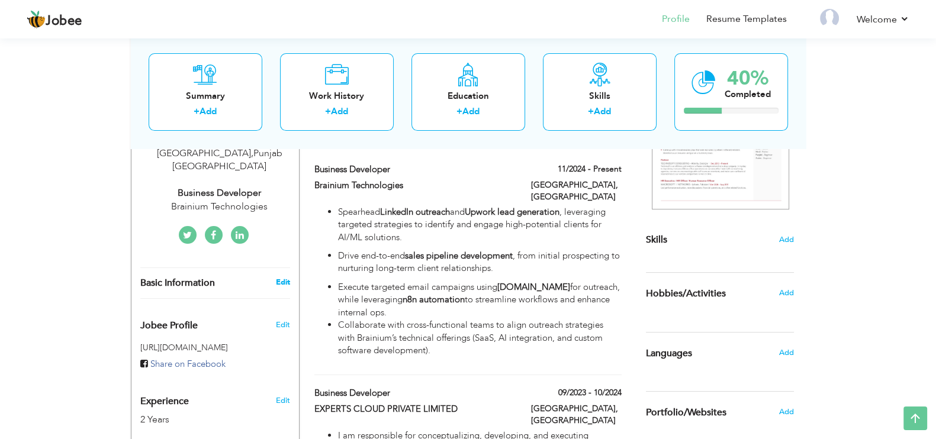
type input "Brainium Technologies"
type input "Business Developer"
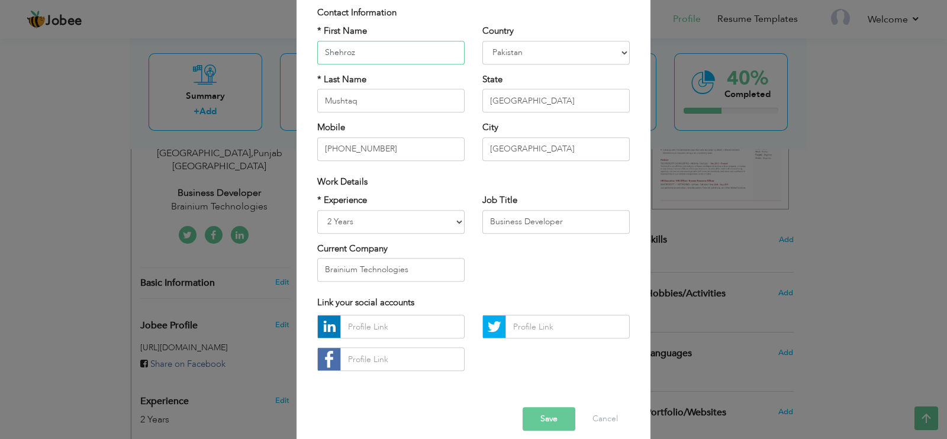
scroll to position [101, 0]
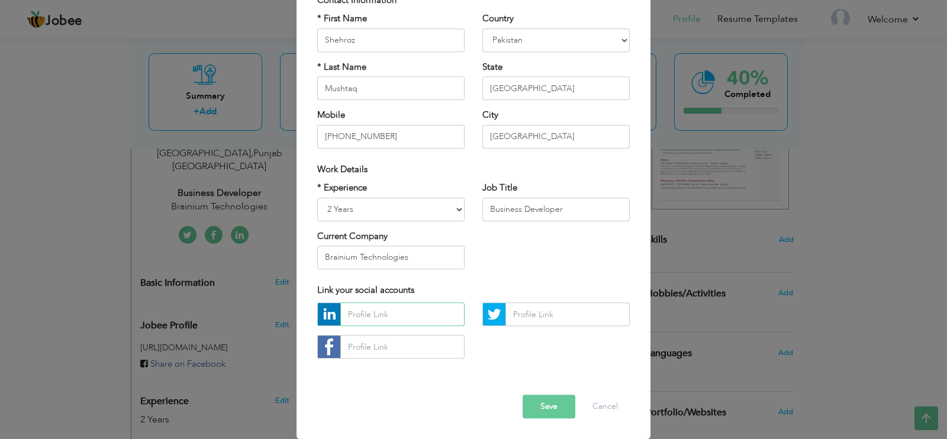
click at [367, 321] on input "text" at bounding box center [402, 315] width 124 height 24
paste input "https://www.linkedin.com/in/shehroz-mushtaq/"
type input "https://www.linkedin.com/in/shehroz-mushtaq/"
click at [541, 404] on button "Save" at bounding box center [549, 407] width 53 height 24
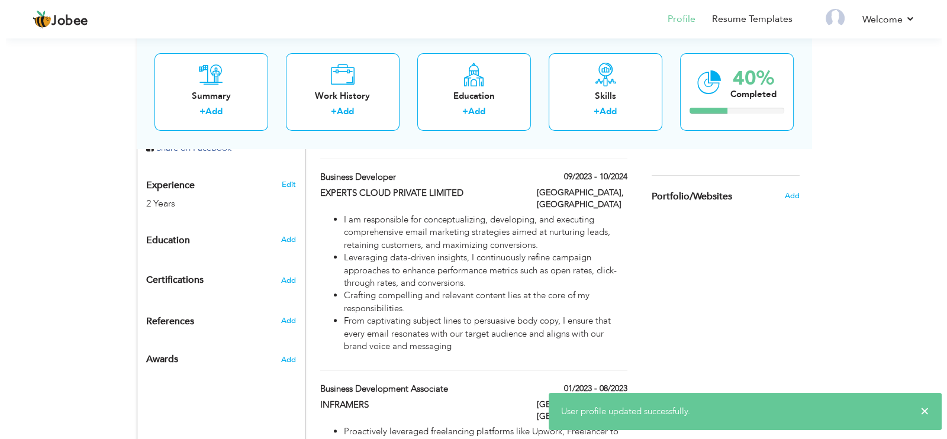
scroll to position [444, 0]
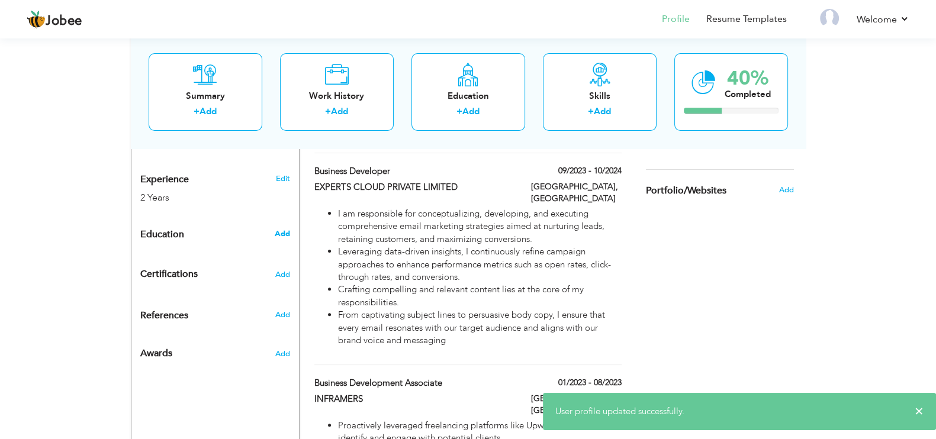
click at [284, 228] on span "Add" at bounding box center [281, 233] width 15 height 11
radio input "true"
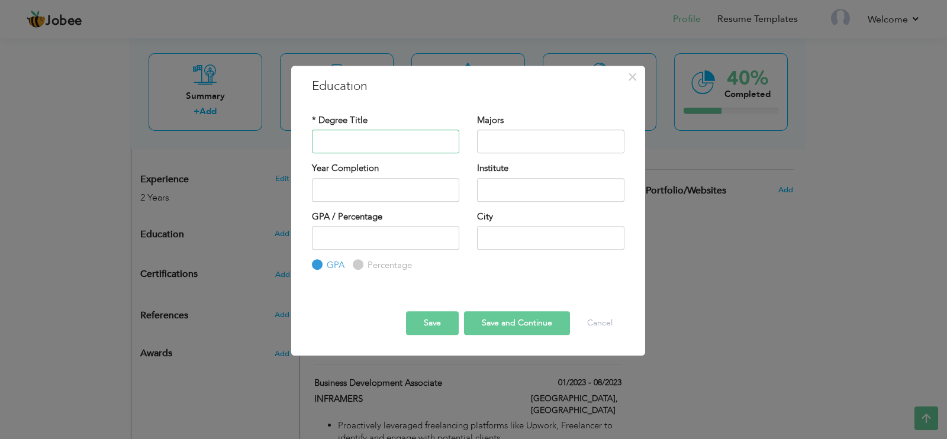
click at [352, 137] on input "text" at bounding box center [385, 142] width 147 height 24
click at [375, 140] on input "Bachlore IN BUsines Administration" at bounding box center [385, 142] width 147 height 24
click at [334, 141] on input "Bachlore IN Busines Administration" at bounding box center [385, 142] width 147 height 24
paste input "Bachelor of Busines"
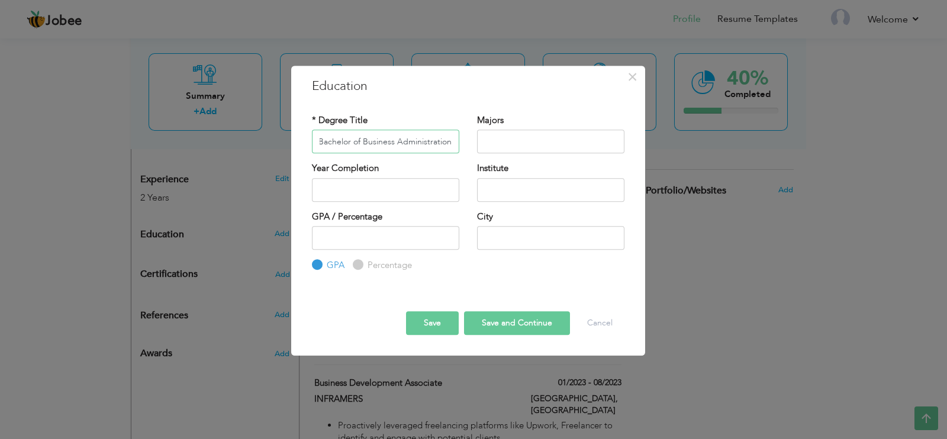
click at [320, 144] on input "Bachelor of Business Administration" at bounding box center [385, 142] width 147 height 24
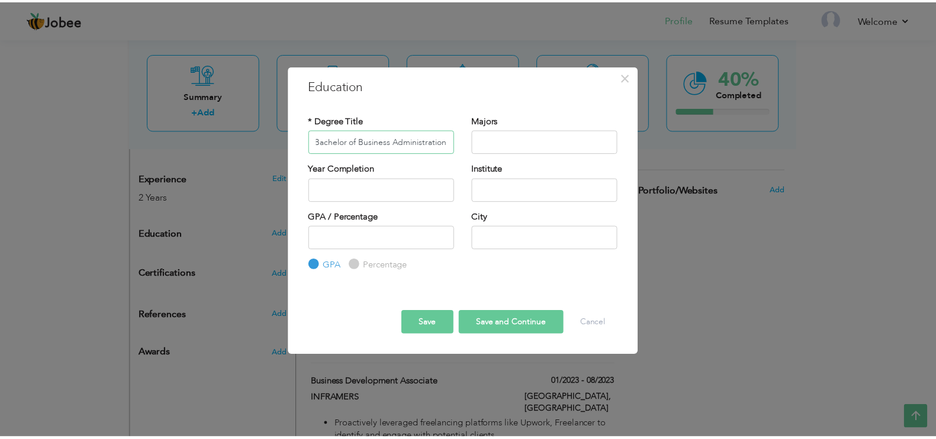
scroll to position [0, 0]
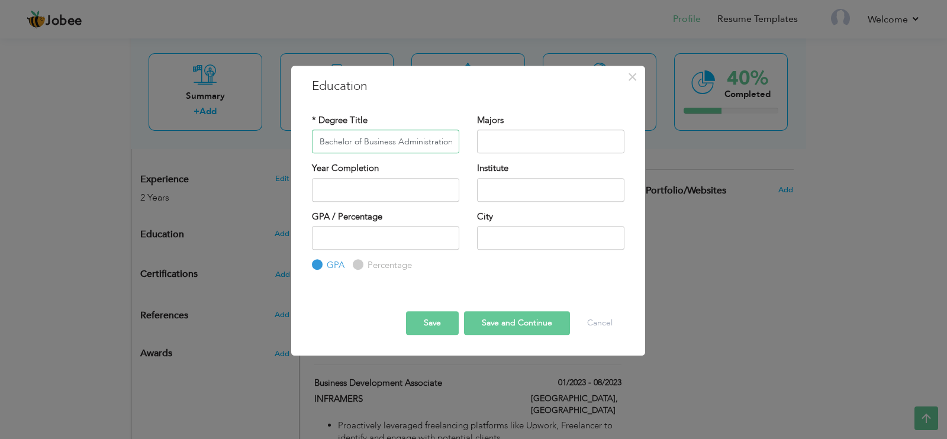
type input "Bachelor of Business Administration"
click at [391, 188] on input "text" at bounding box center [385, 190] width 147 height 24
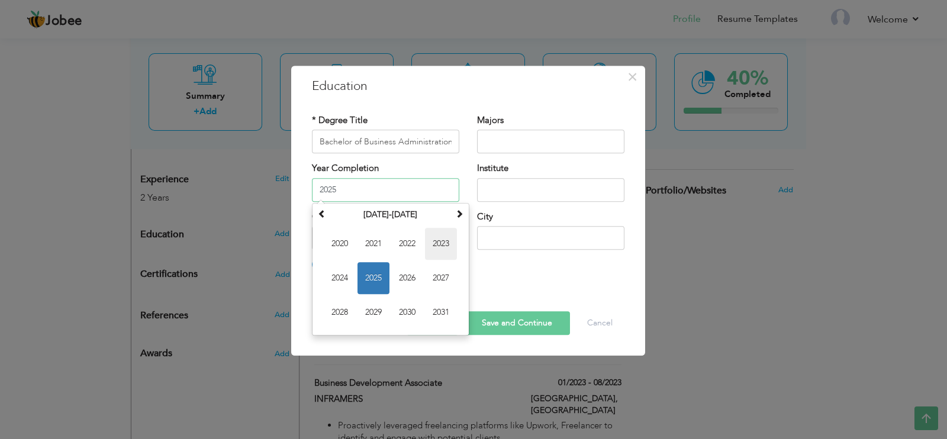
click at [432, 243] on span "2023" at bounding box center [441, 244] width 32 height 32
type input "2023"
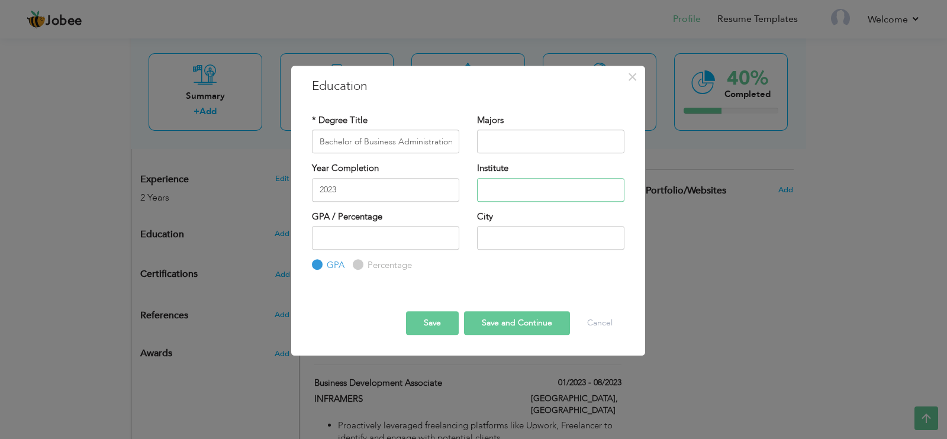
click at [514, 192] on input "text" at bounding box center [550, 190] width 147 height 24
type input "NUML"
click at [553, 236] on input "text" at bounding box center [550, 238] width 147 height 24
type input "Lahore"
click at [444, 329] on button "Save" at bounding box center [432, 323] width 53 height 24
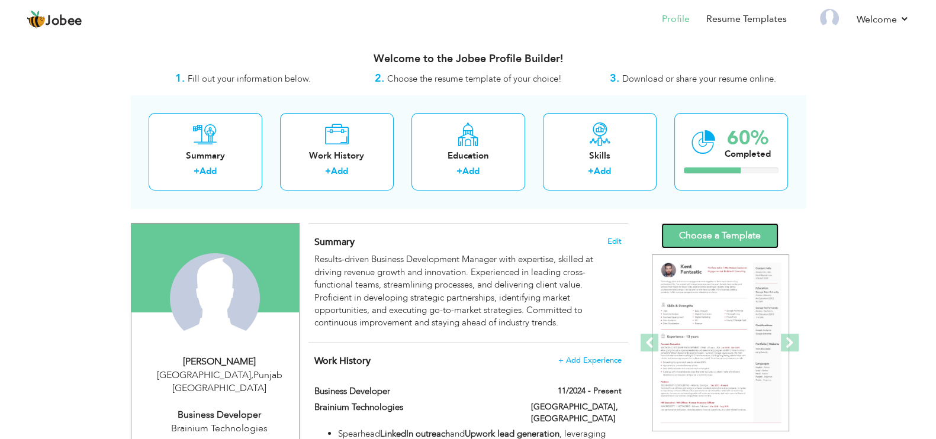
click at [710, 239] on link "Choose a Template" at bounding box center [719, 235] width 117 height 25
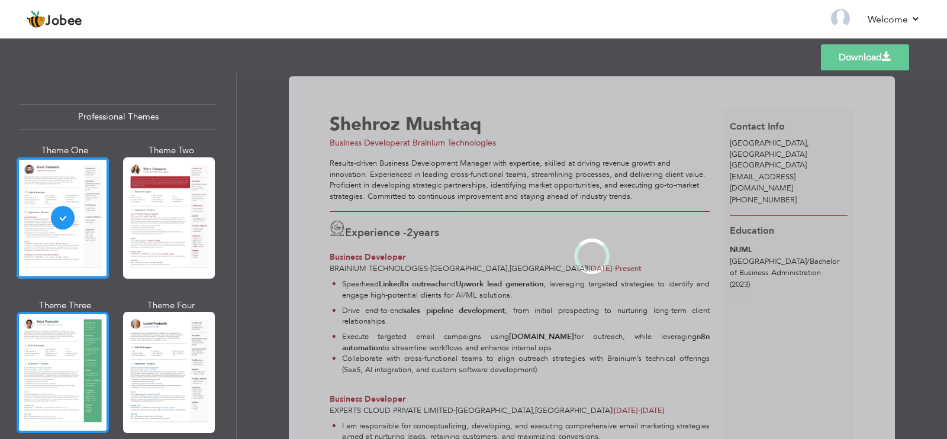
click at [62, 359] on div at bounding box center [63, 372] width 92 height 121
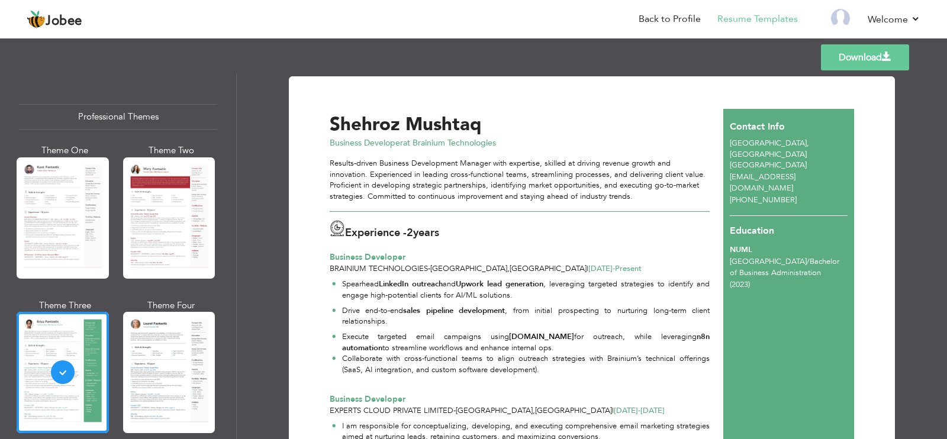
click at [846, 46] on link "Download" at bounding box center [865, 57] width 88 height 26
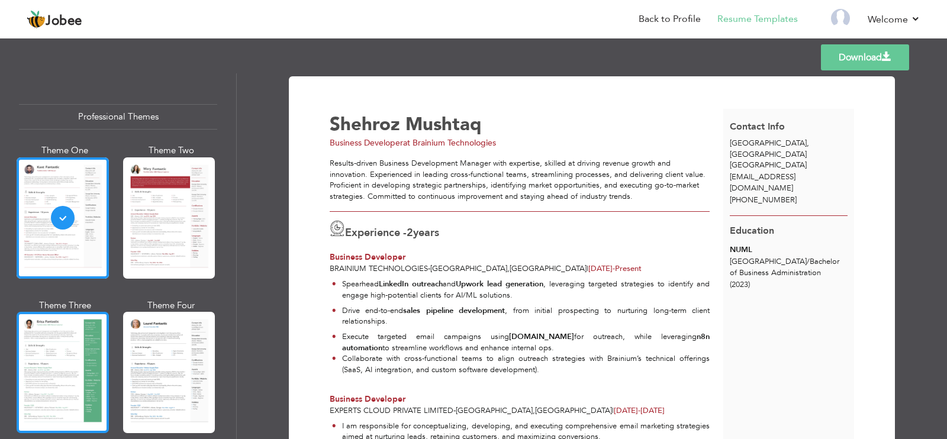
click at [75, 350] on div at bounding box center [63, 372] width 92 height 121
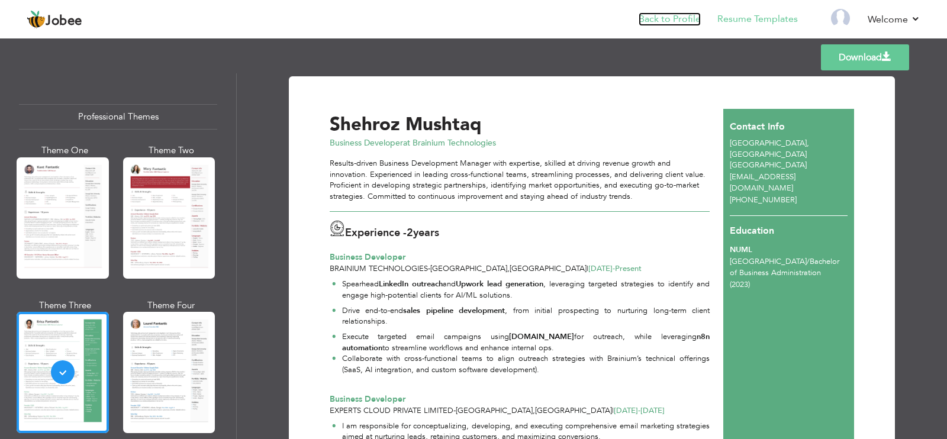
click at [666, 20] on link "Back to Profile" at bounding box center [670, 19] width 62 height 14
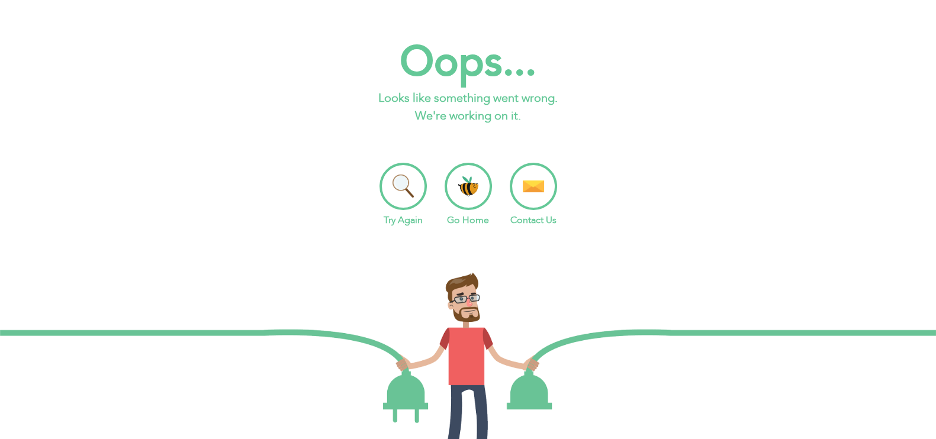
click at [482, 177] on li "Go Home" at bounding box center [467, 195] width 47 height 65
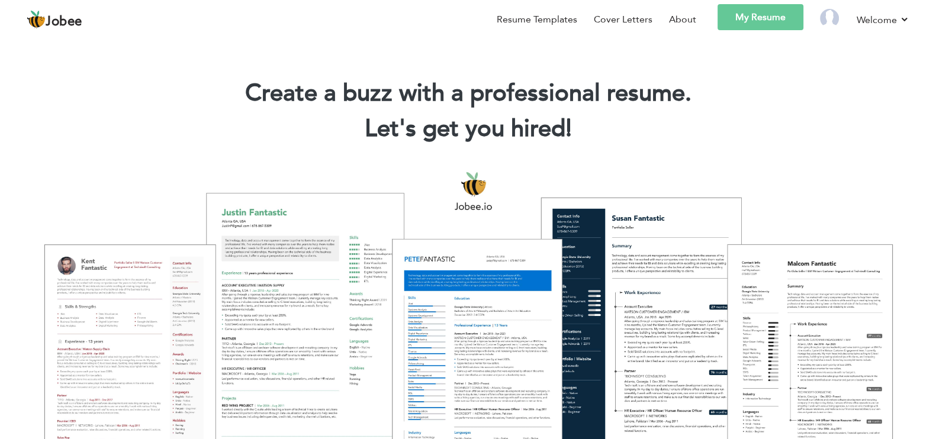
click at [739, 22] on link "My Resume" at bounding box center [760, 17] width 86 height 26
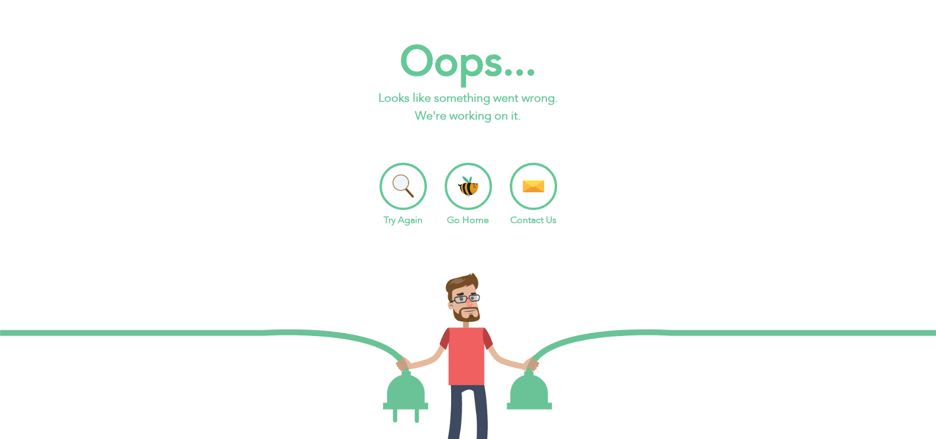
click at [459, 192] on li "Go Home" at bounding box center [467, 195] width 47 height 65
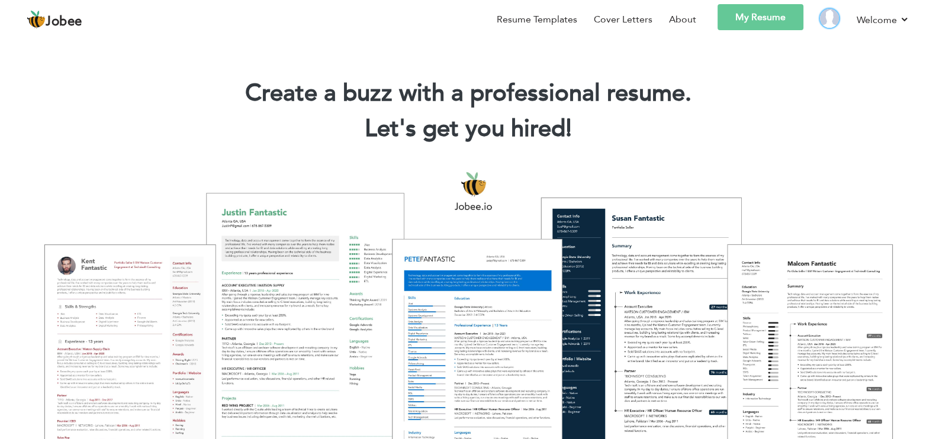
click at [829, 13] on img at bounding box center [829, 18] width 19 height 19
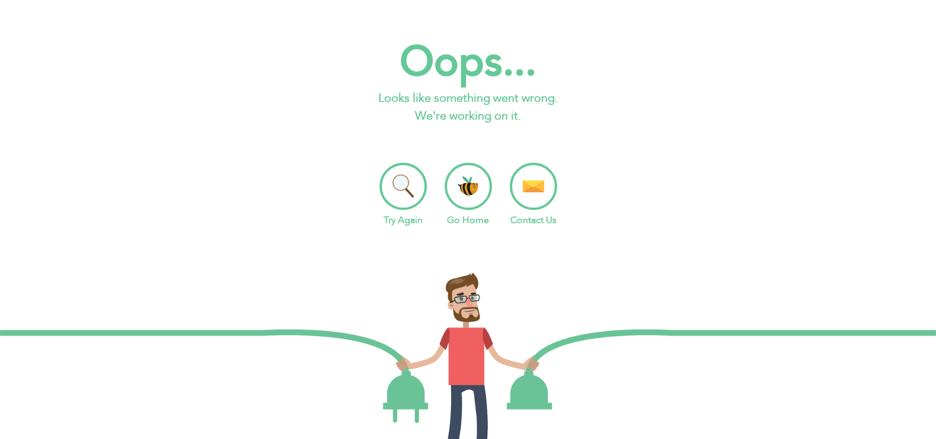
click at [476, 198] on li "Go Home" at bounding box center [467, 195] width 47 height 65
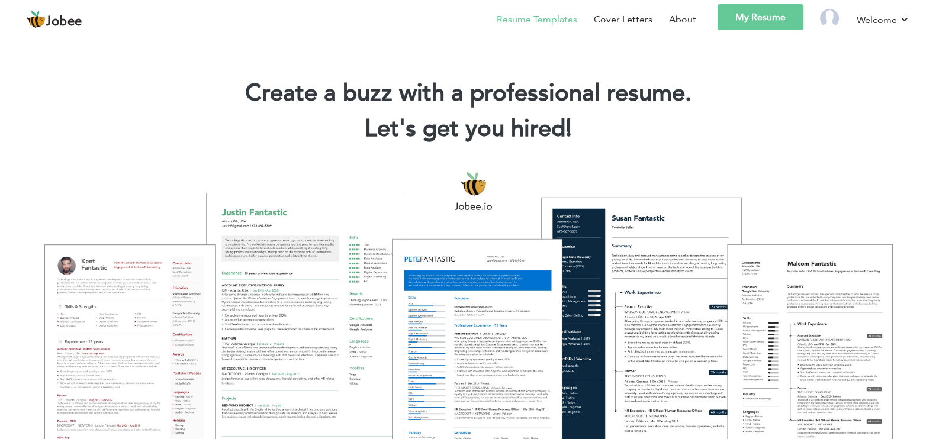
click at [537, 25] on link "Resume Templates" at bounding box center [537, 19] width 80 height 14
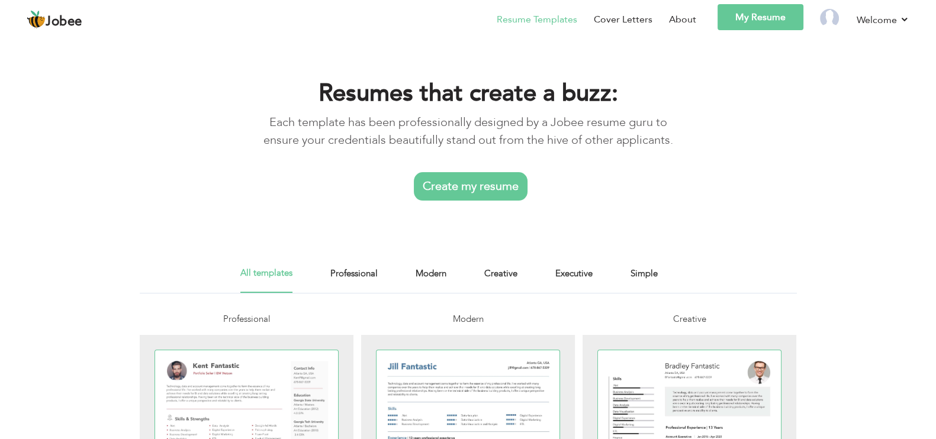
click at [443, 186] on link "Create my resume" at bounding box center [471, 186] width 114 height 28
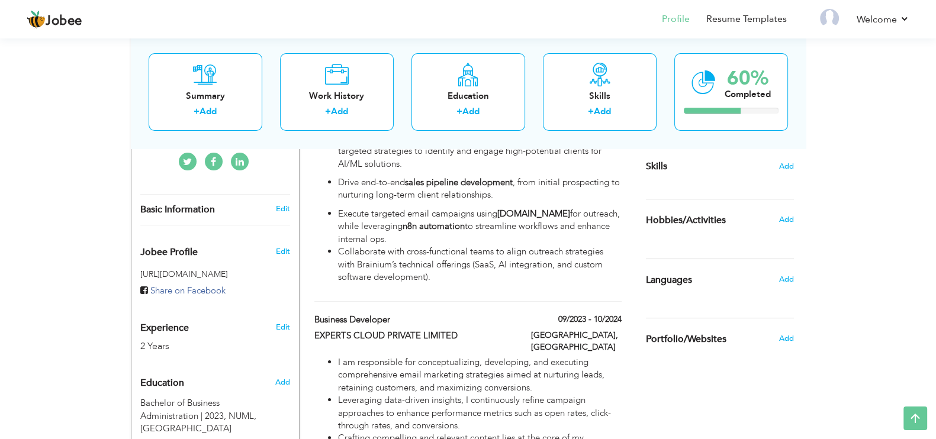
click at [785, 159] on div "Skills Add" at bounding box center [720, 51] width 148 height 246
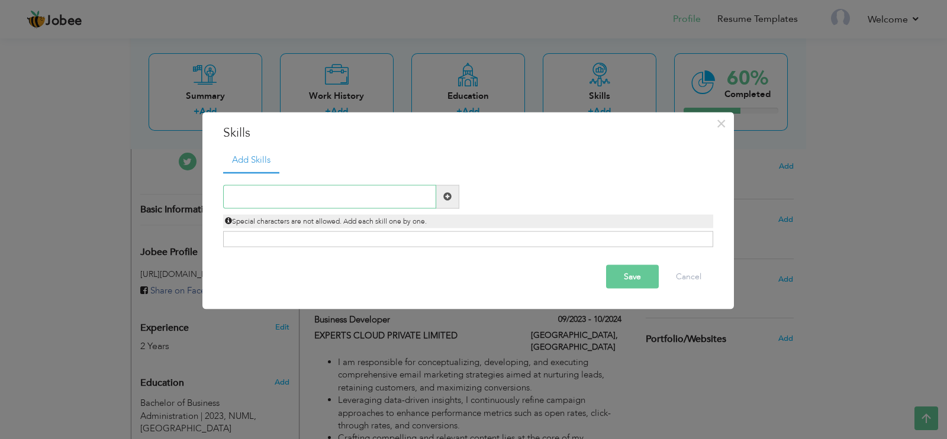
click at [253, 197] on input "text" at bounding box center [329, 197] width 213 height 24
paste input "Bidding"
type input "Bidding"
click at [446, 198] on span at bounding box center [447, 196] width 8 height 8
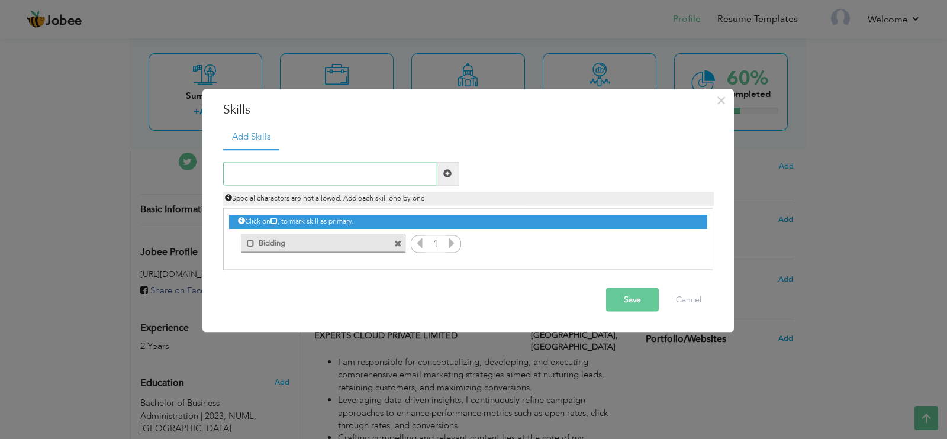
click at [266, 173] on input "text" at bounding box center [329, 174] width 213 height 24
paste input "UpWork"
type input "UpWork"
click at [455, 172] on span at bounding box center [447, 174] width 23 height 24
click at [285, 175] on input "text" at bounding box center [329, 174] width 213 height 24
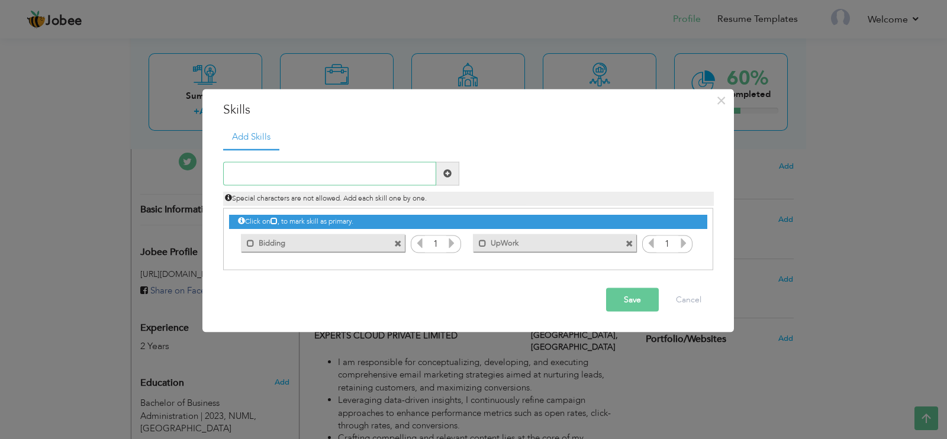
paste input "Freelancing"
type input "Freelancing"
click at [449, 173] on span at bounding box center [447, 173] width 8 height 8
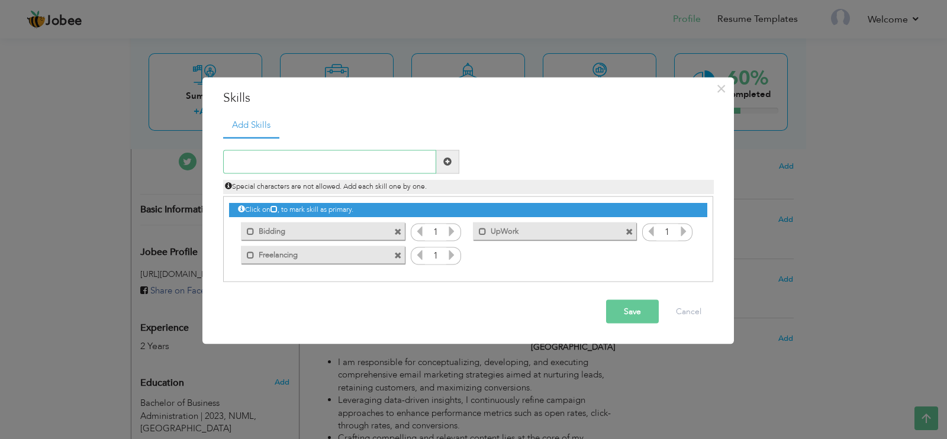
click at [280, 157] on input "text" at bounding box center [329, 162] width 213 height 24
paste input "Email Marketing"
type input "Email Marketing"
click at [447, 157] on span at bounding box center [447, 161] width 8 height 8
click at [282, 162] on input "text" at bounding box center [329, 162] width 213 height 24
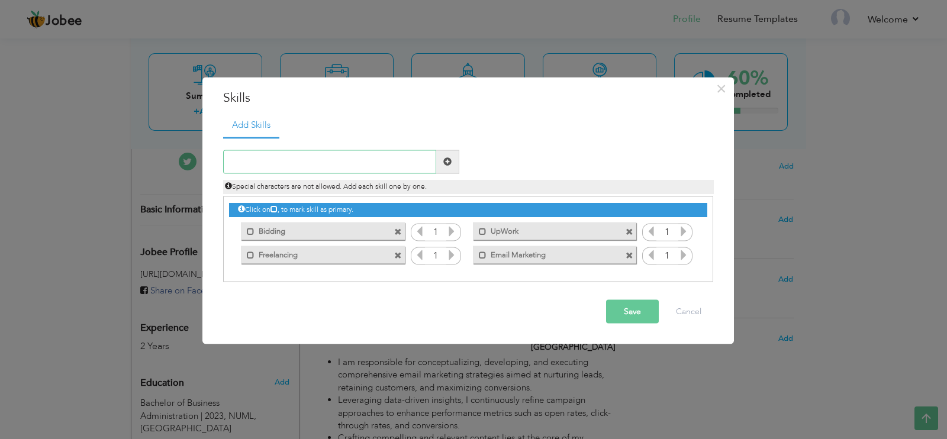
paste input "Community Management"
type input "Community Management"
drag, startPoint x: 445, startPoint y: 165, endPoint x: 375, endPoint y: 165, distance: 70.4
click at [443, 165] on span at bounding box center [447, 161] width 8 height 8
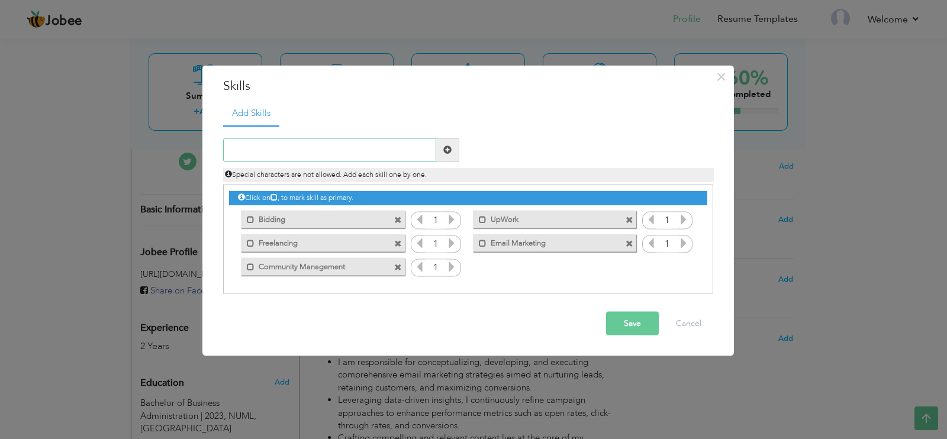
click at [301, 154] on input "text" at bounding box center [329, 150] width 213 height 24
type input "LinkedIn Outreach"
click at [442, 149] on span at bounding box center [447, 150] width 23 height 24
click at [299, 150] on input "text" at bounding box center [329, 150] width 213 height 24
type input "N"
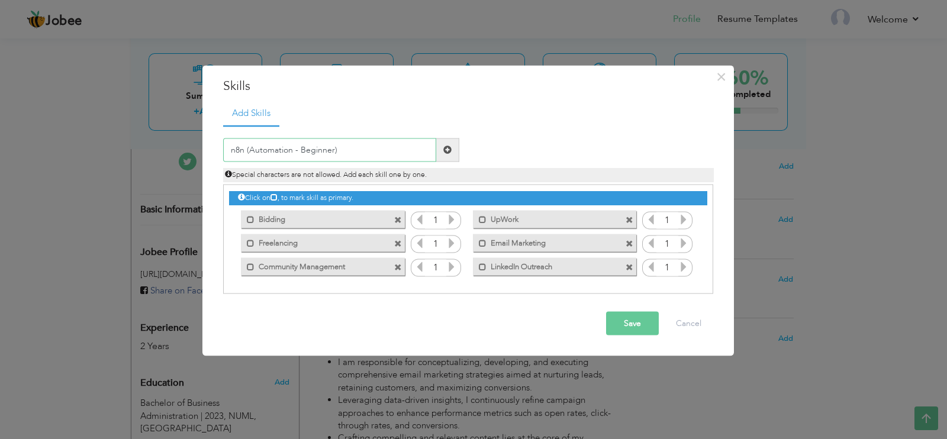
click at [349, 148] on input "n8n (Automation - Beginner)" at bounding box center [329, 150] width 213 height 24
type input "n8n (Automation - Beginner)"
click at [450, 150] on span at bounding box center [447, 150] width 8 height 8
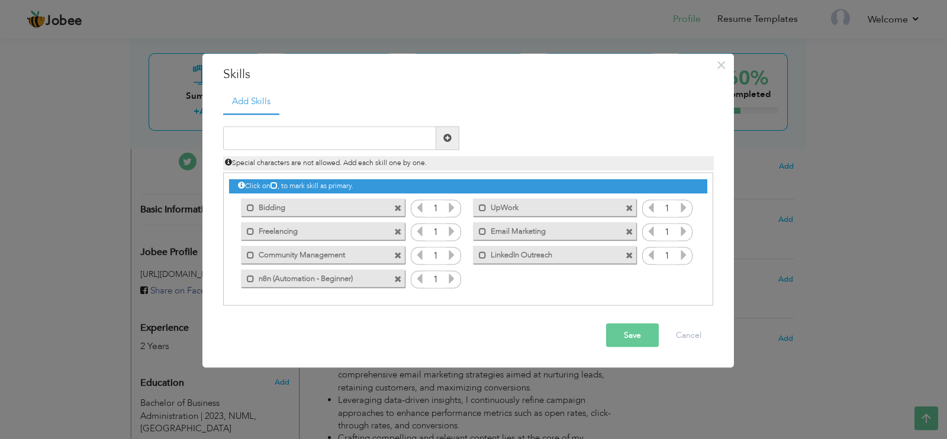
click at [309, 244] on div "Mark as primary skill. Community Management" at bounding box center [319, 255] width 181 height 24
drag, startPoint x: 307, startPoint y: 254, endPoint x: 303, endPoint y: 225, distance: 29.2
click at [303, 225] on div "Click on , to mark skill as primary. Mark as primary skill. Bidding 1 UpWork 1 …" at bounding box center [467, 231] width 477 height 117
click at [276, 182] on icon at bounding box center [273, 185] width 7 height 7
click at [251, 205] on span at bounding box center [251, 208] width 8 height 8
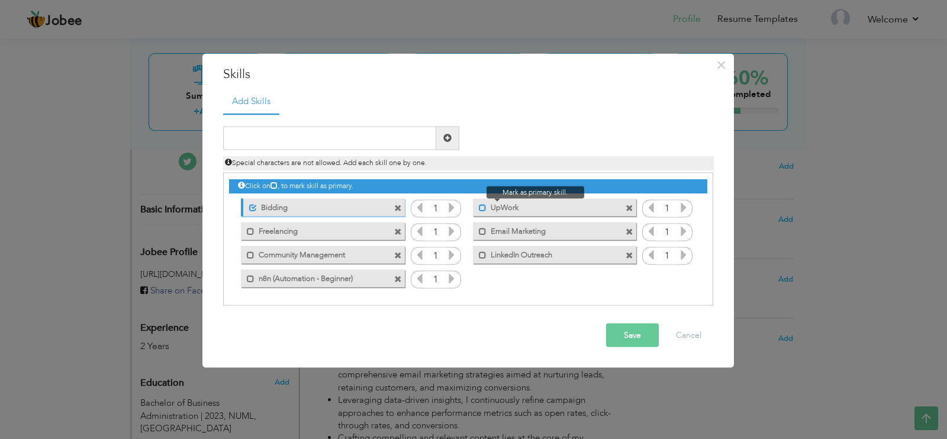
click at [482, 205] on span at bounding box center [483, 208] width 8 height 8
click at [286, 134] on input "text" at bounding box center [329, 138] width 213 height 24
paste input "Negotiation"
type input "Negotiation"
click at [453, 139] on span at bounding box center [447, 138] width 23 height 24
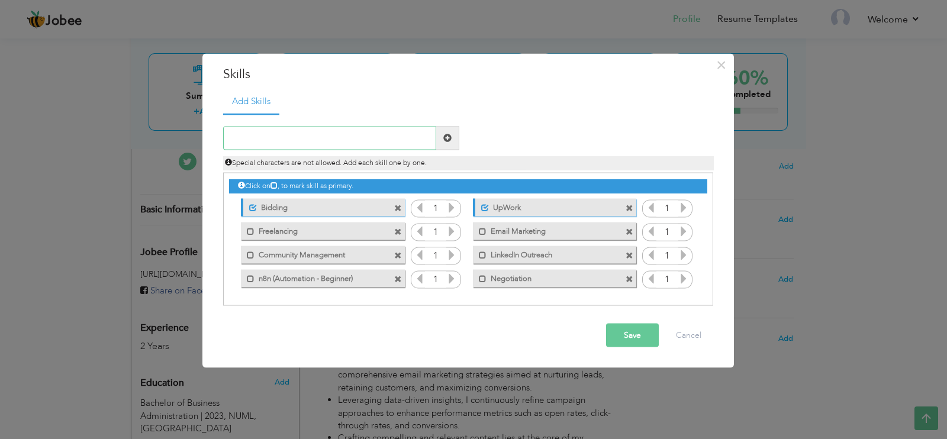
click at [281, 140] on input "text" at bounding box center [329, 138] width 213 height 24
paste input "Client Satisfaction"
type input "Client Satisfaction"
click at [445, 138] on span at bounding box center [447, 138] width 8 height 8
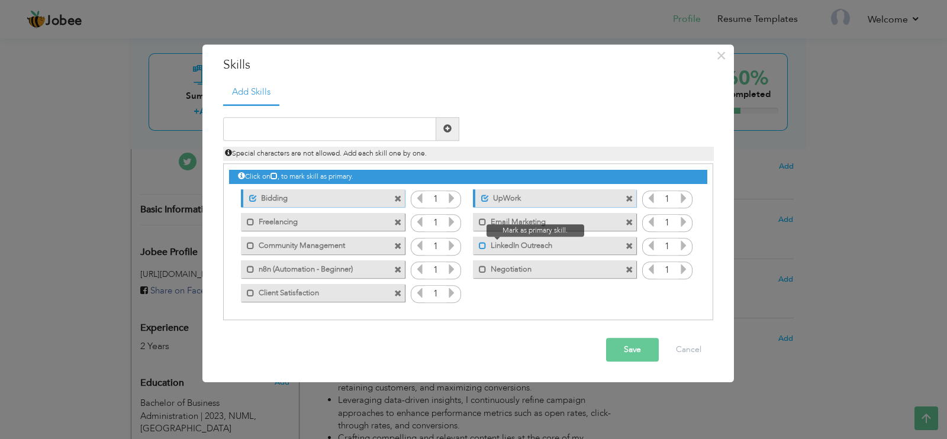
click at [482, 246] on span at bounding box center [483, 246] width 8 height 8
click at [247, 267] on span at bounding box center [251, 270] width 8 height 8
click at [483, 220] on span at bounding box center [483, 222] width 8 height 8
click at [630, 351] on button "Save" at bounding box center [632, 350] width 53 height 24
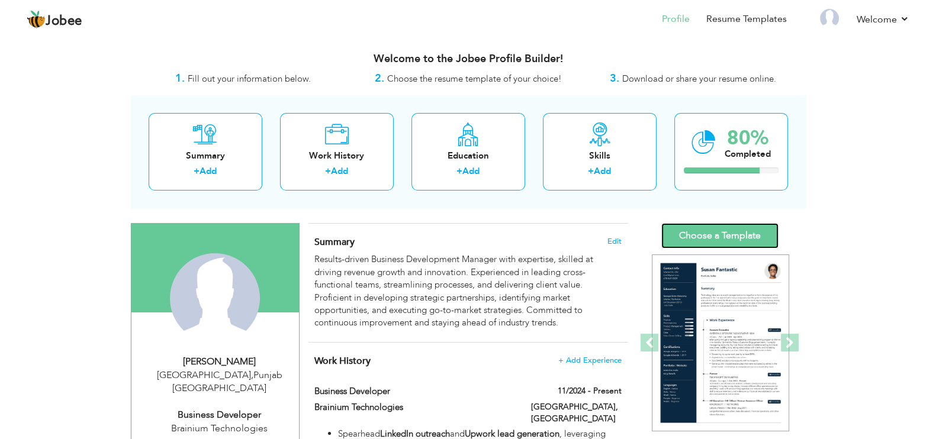
click at [689, 229] on link "Choose a Template" at bounding box center [719, 235] width 117 height 25
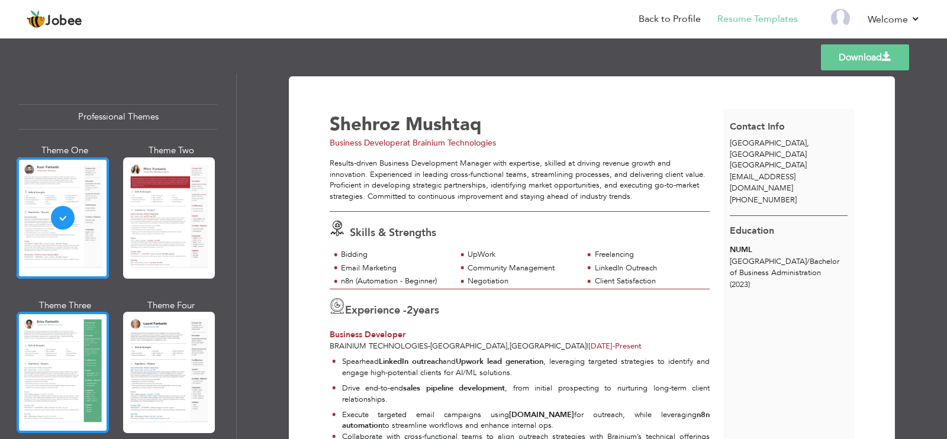
click at [82, 356] on div at bounding box center [63, 372] width 92 height 121
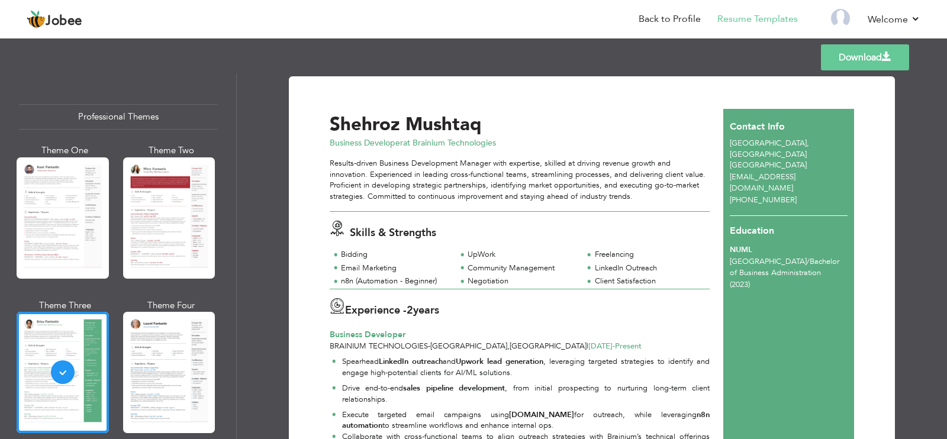
click at [865, 62] on link "Download" at bounding box center [865, 57] width 88 height 26
click at [678, 22] on link "Back to Profile" at bounding box center [670, 19] width 62 height 14
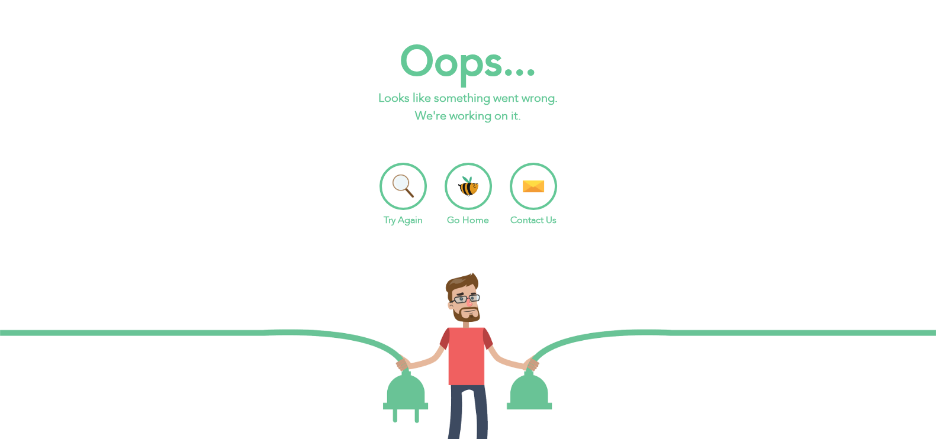
click at [468, 201] on li "Go Home" at bounding box center [467, 195] width 47 height 65
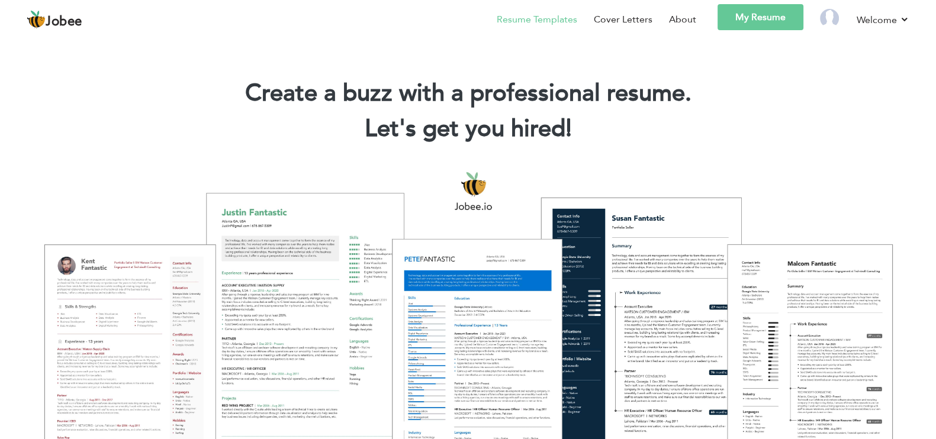
click at [551, 14] on link "Resume Templates" at bounding box center [537, 19] width 80 height 14
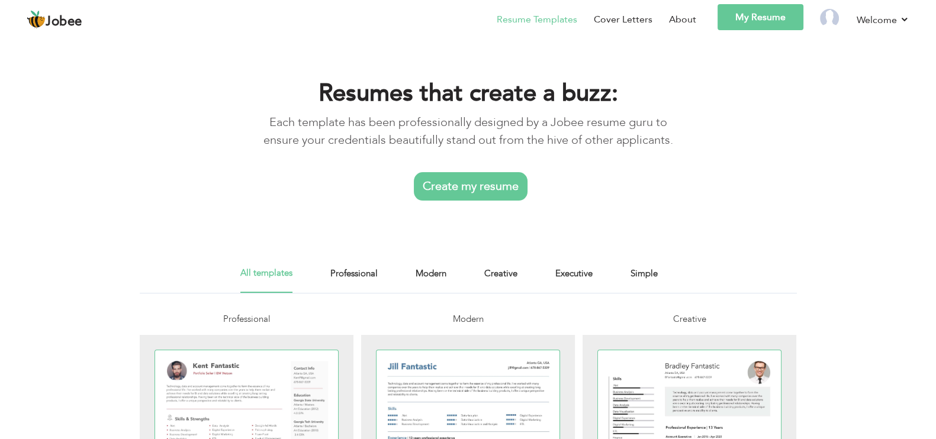
click at [457, 178] on link "Create my resume" at bounding box center [471, 186] width 114 height 28
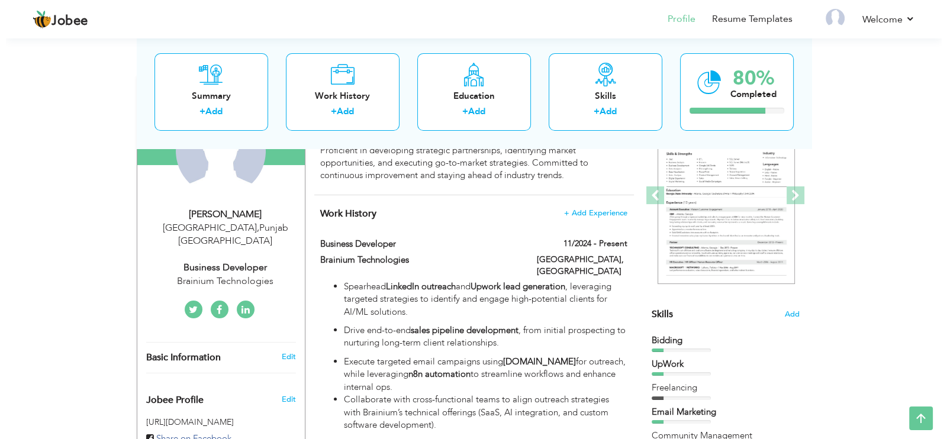
scroll to position [222, 0]
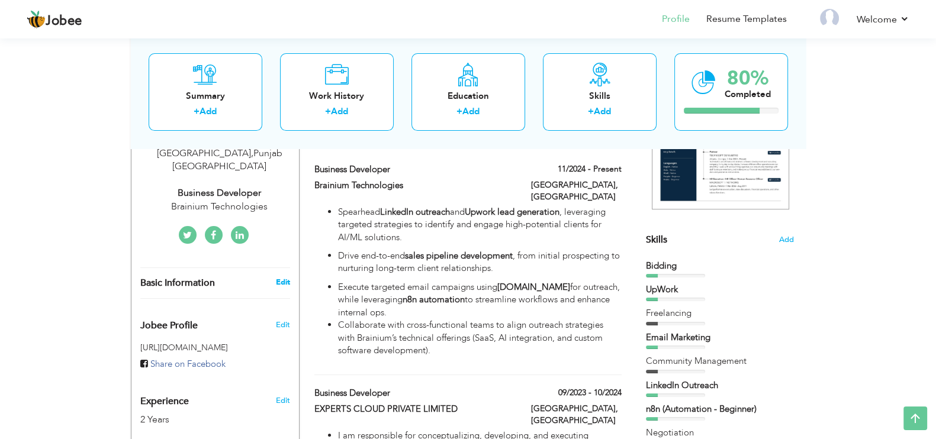
click at [278, 277] on link "Edit" at bounding box center [282, 282] width 14 height 11
type input "Shehroz"
type input "Mushtaq"
type input "[PHONE_NUMBER]"
select select "number:166"
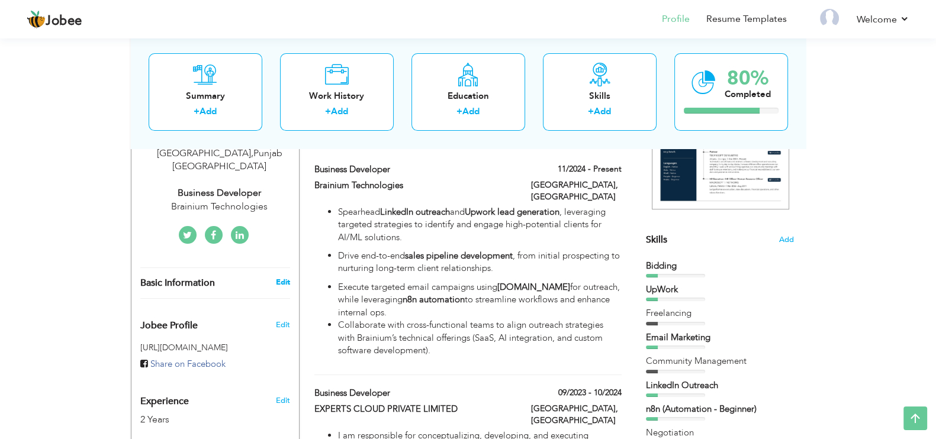
type input "[GEOGRAPHIC_DATA]"
select select "number:4"
type input "Brainium Technologies"
type input "Business Developer"
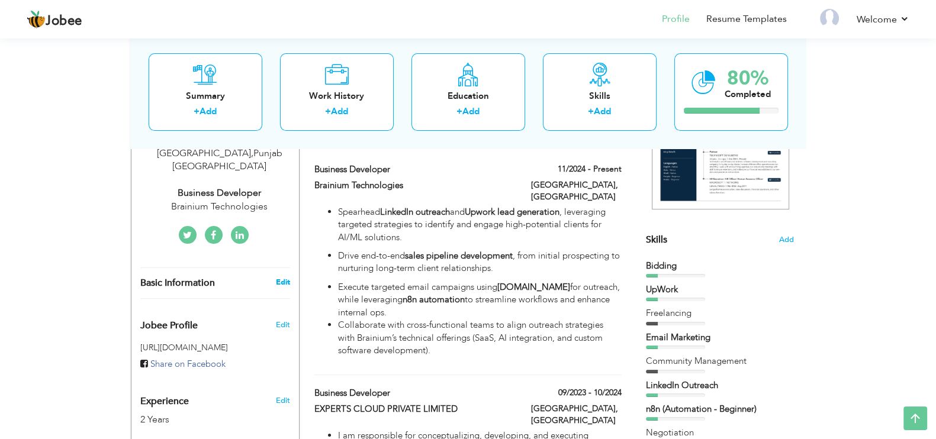
type input "https://www.linkedin.com/in/shehroz-mushtaq/"
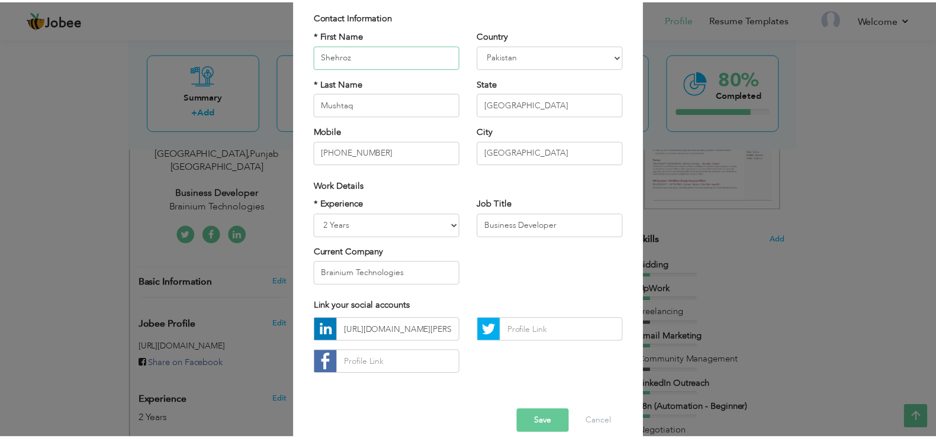
scroll to position [101, 0]
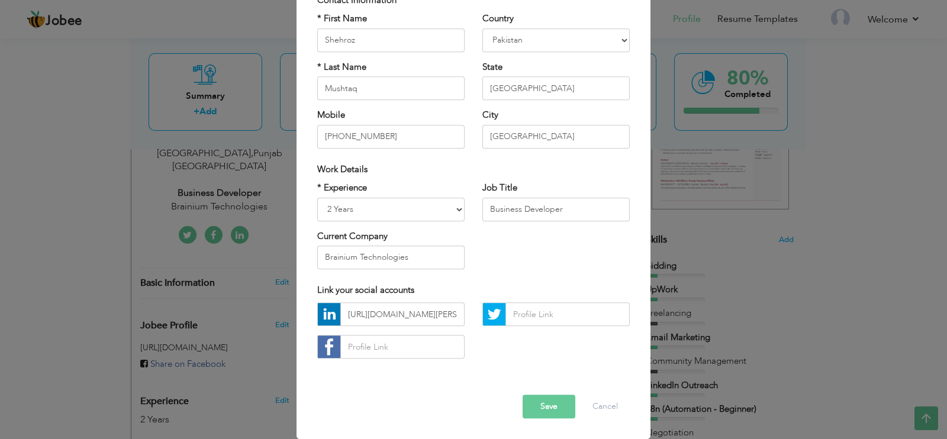
click at [106, 280] on div "× Profile Contact Information * First Name Shehroz * Last Name Angola" at bounding box center [473, 219] width 947 height 439
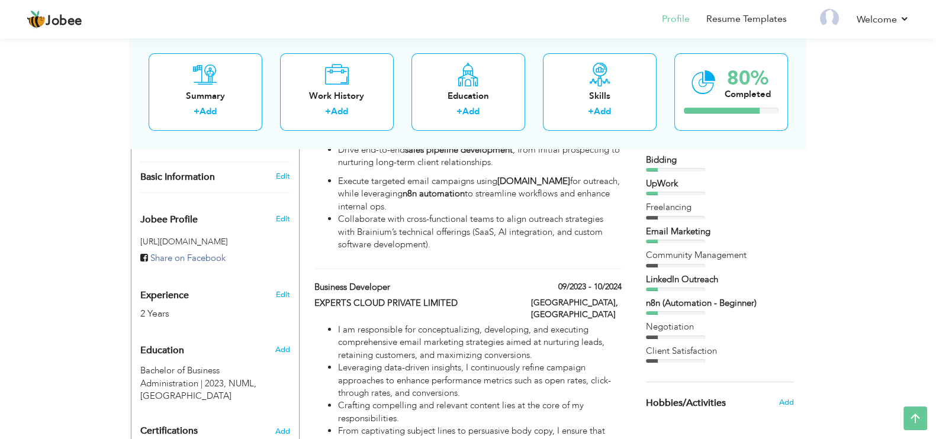
scroll to position [370, 0]
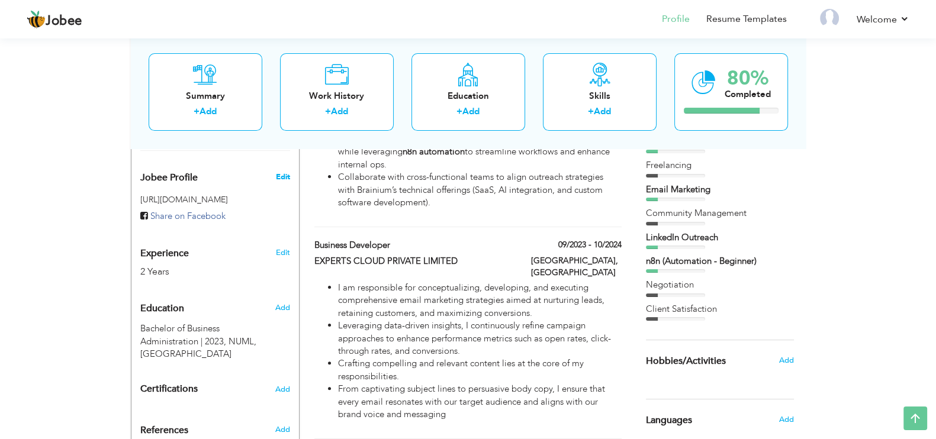
click at [285, 172] on span "Edit" at bounding box center [282, 177] width 14 height 11
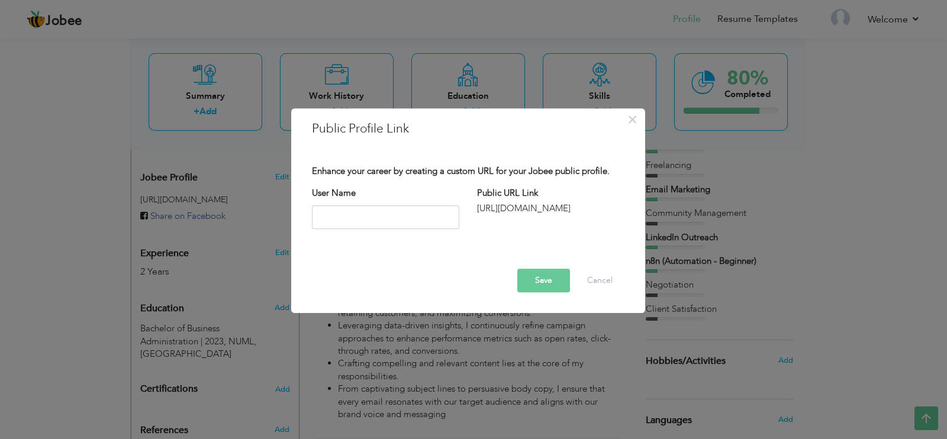
click at [498, 202] on div "http://jobee.io/profile/" at bounding box center [550, 208] width 147 height 12
click at [601, 278] on button "Cancel" at bounding box center [599, 281] width 49 height 24
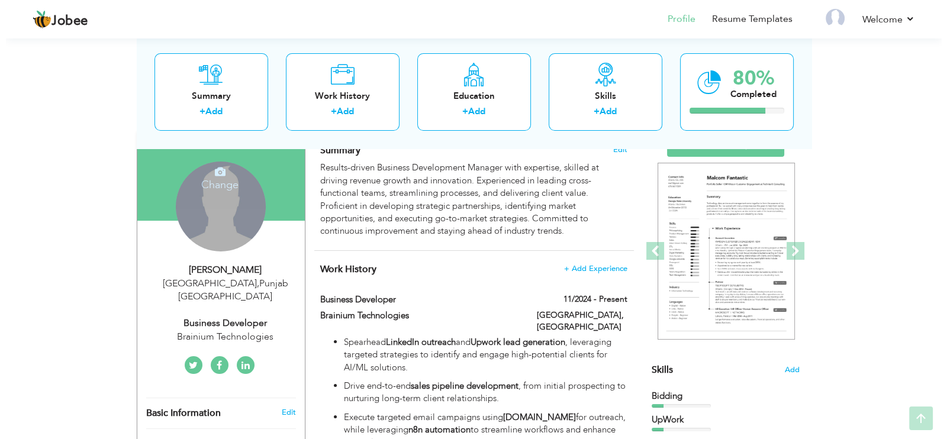
scroll to position [147, 0]
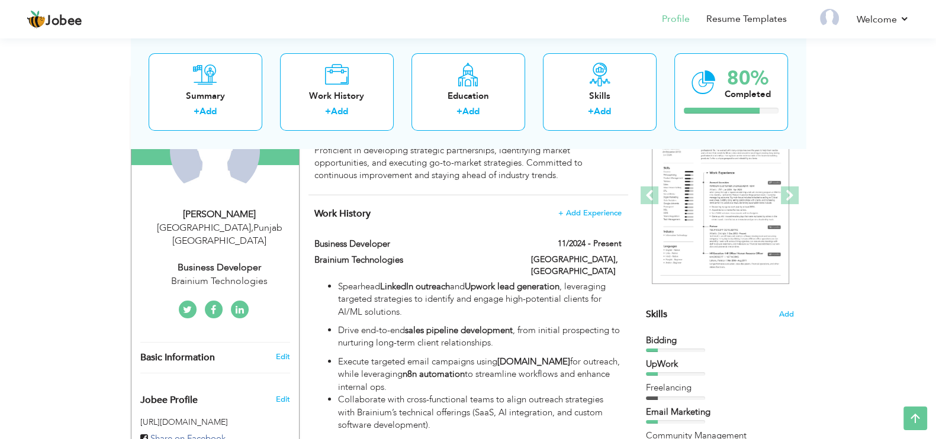
click at [208, 219] on div "Shehroz Mushtaq" at bounding box center [219, 215] width 159 height 14
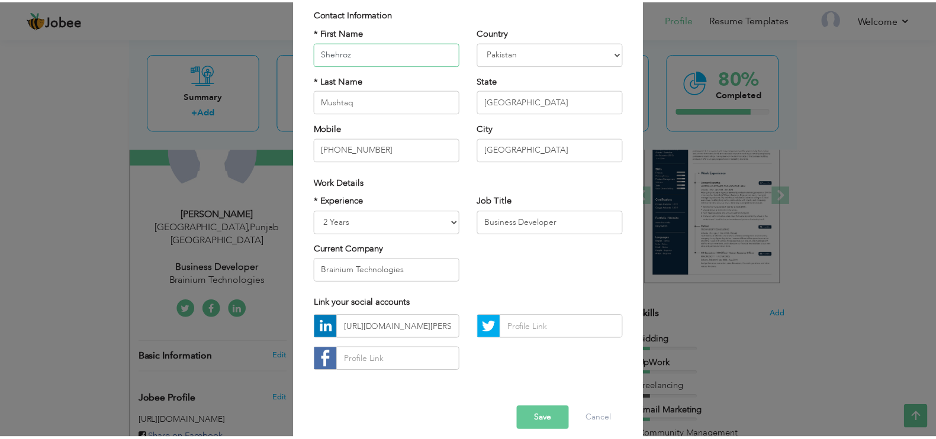
scroll to position [101, 0]
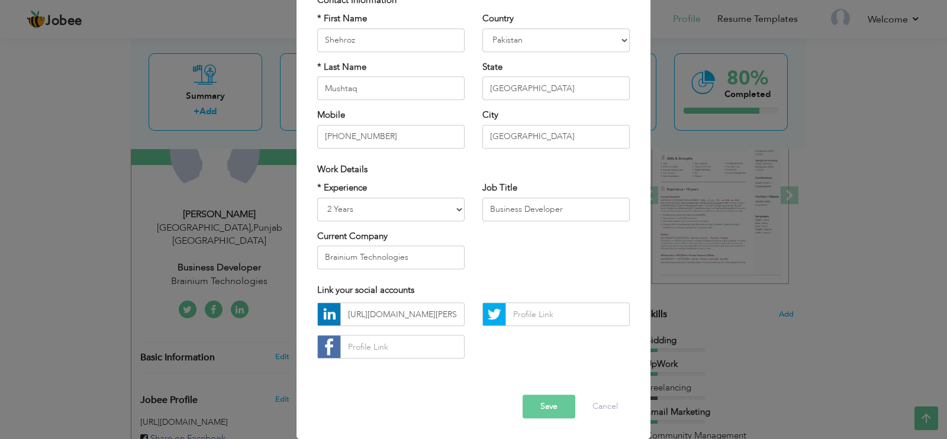
click at [0, 261] on div "× Profile Contact Information * First Name Shehroz * Last Name Angola" at bounding box center [473, 219] width 947 height 439
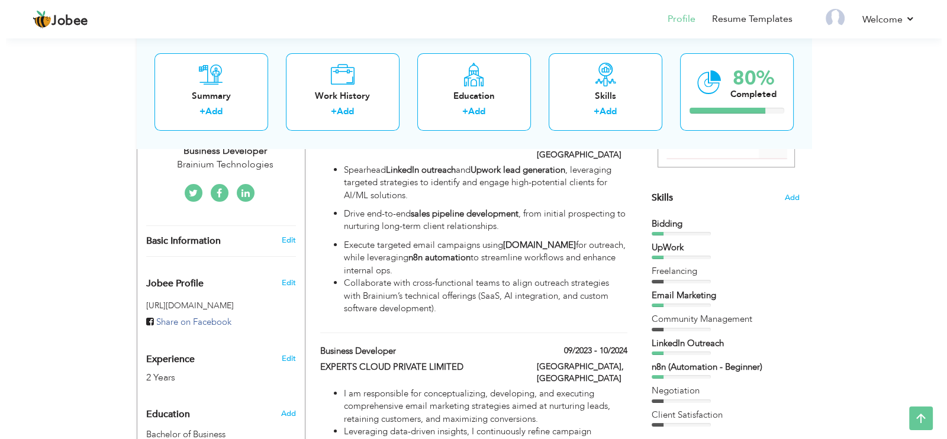
scroll to position [295, 0]
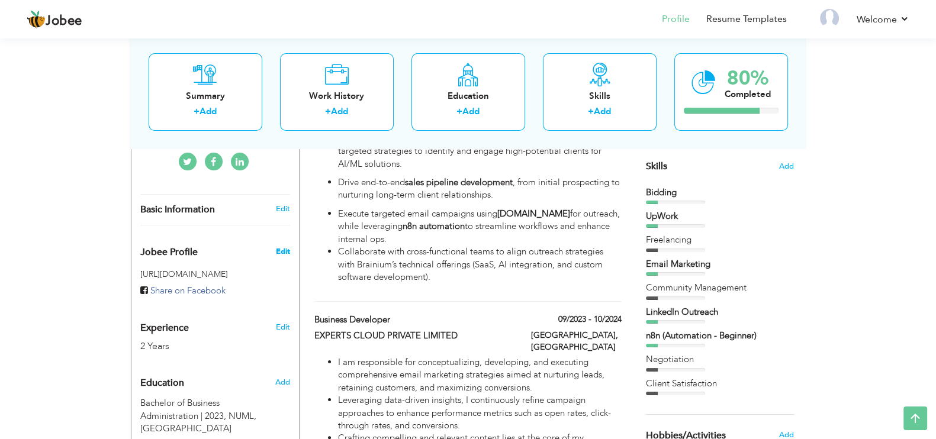
click at [279, 246] on span "Edit" at bounding box center [282, 251] width 14 height 11
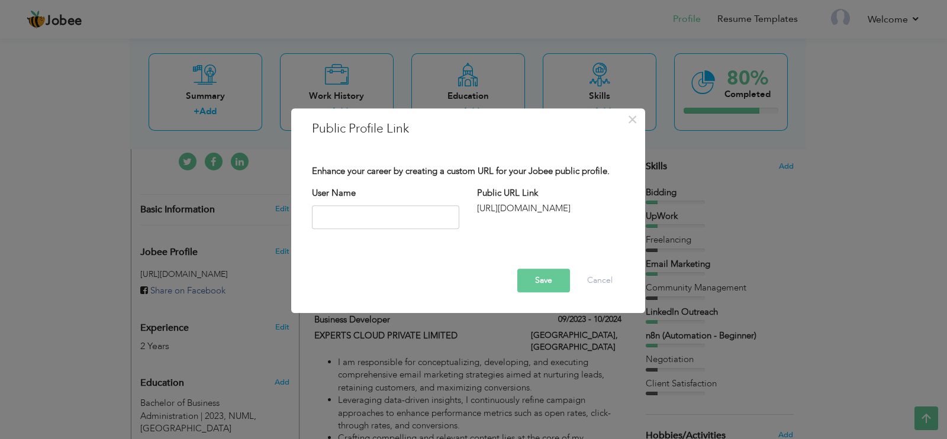
click at [33, 267] on div "× Public Profile Link Enhance your career by creating a custom URL for your Job…" at bounding box center [473, 219] width 947 height 439
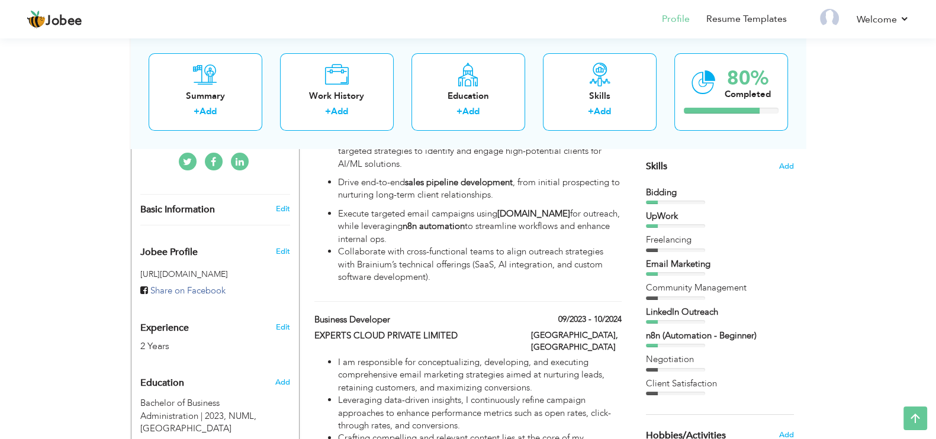
click at [282, 310] on div "Edit" at bounding box center [284, 324] width 28 height 28
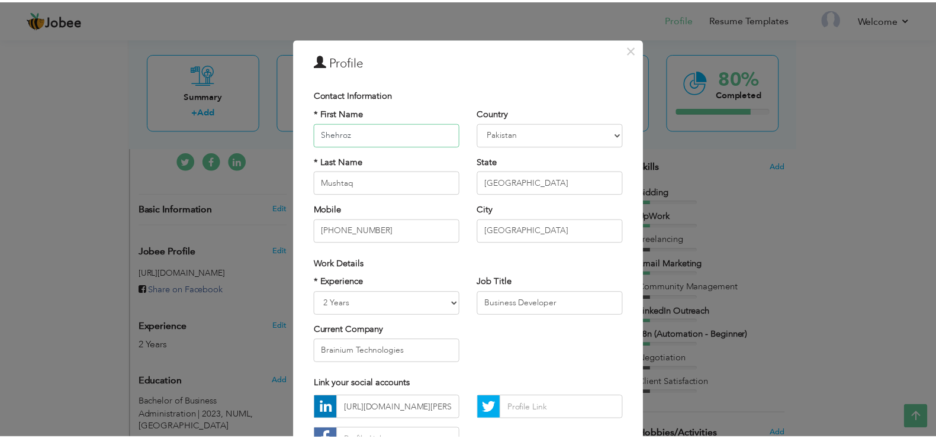
scroll to position [0, 0]
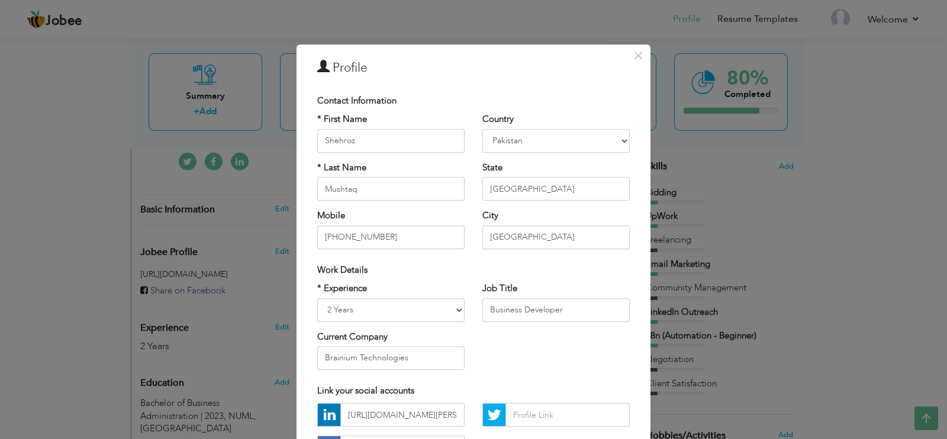
click at [102, 233] on div "× Profile Contact Information * First Name Shehroz * Last Name Angola" at bounding box center [473, 219] width 947 height 439
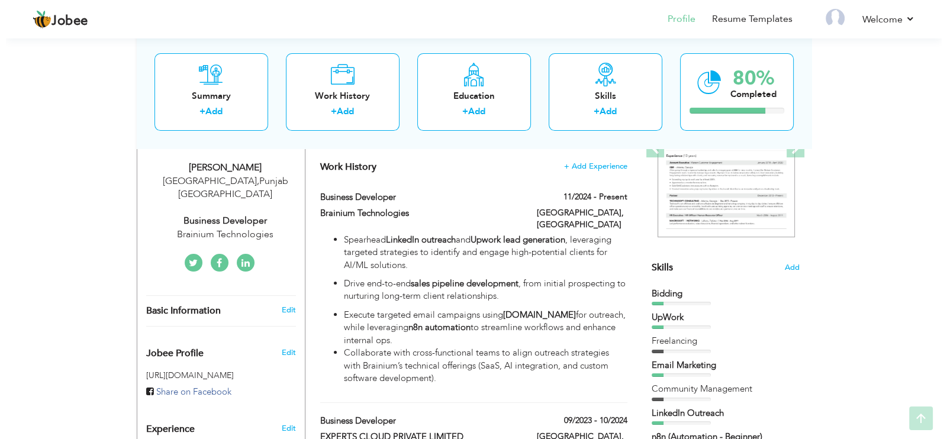
scroll to position [222, 0]
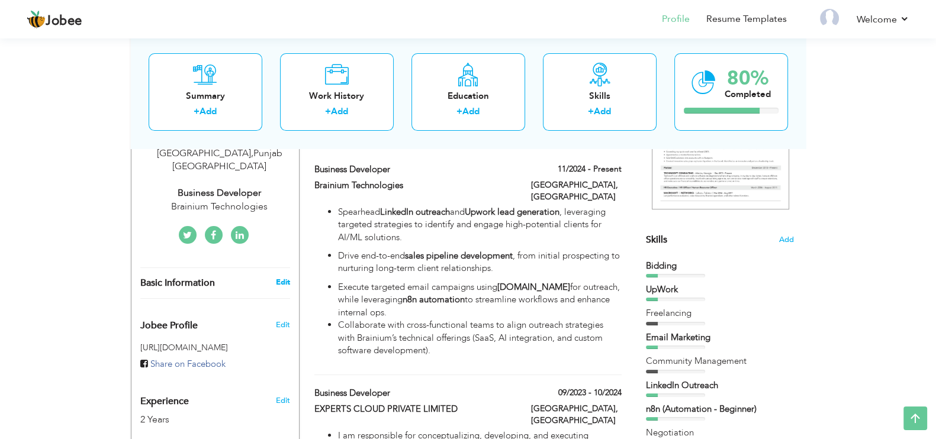
click at [281, 277] on link "Edit" at bounding box center [282, 282] width 14 height 11
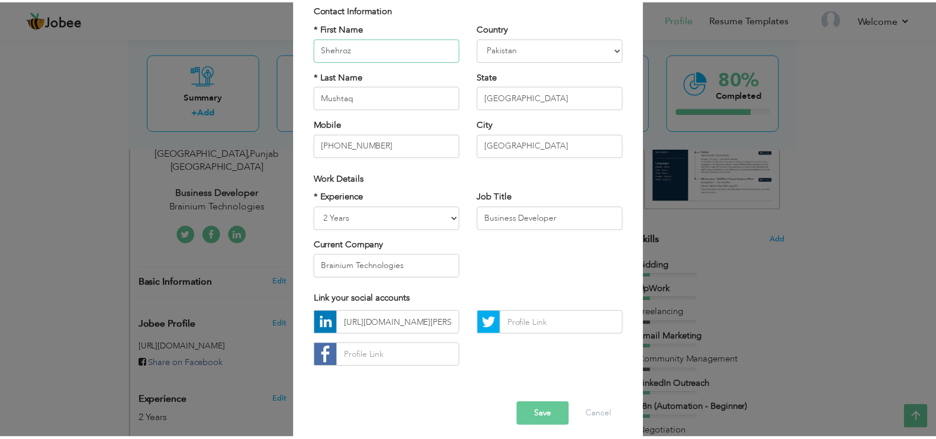
scroll to position [101, 0]
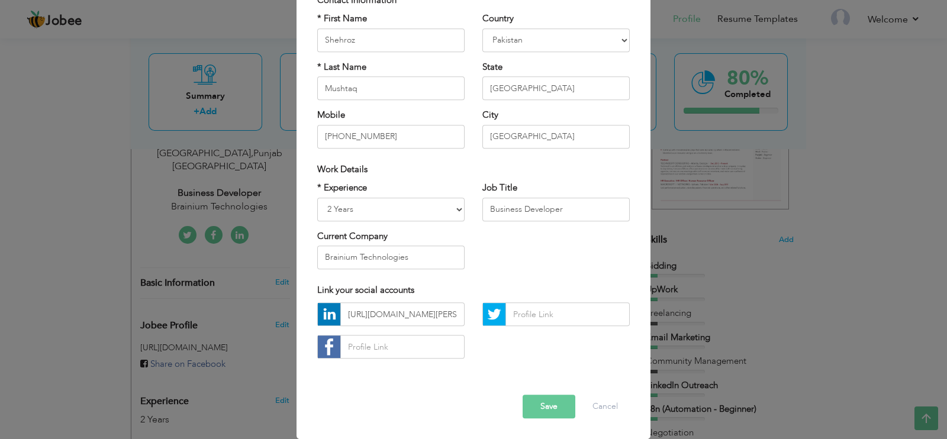
click at [48, 263] on div "× Profile Contact Information * First Name Shehroz * Last Name Angola" at bounding box center [473, 219] width 947 height 439
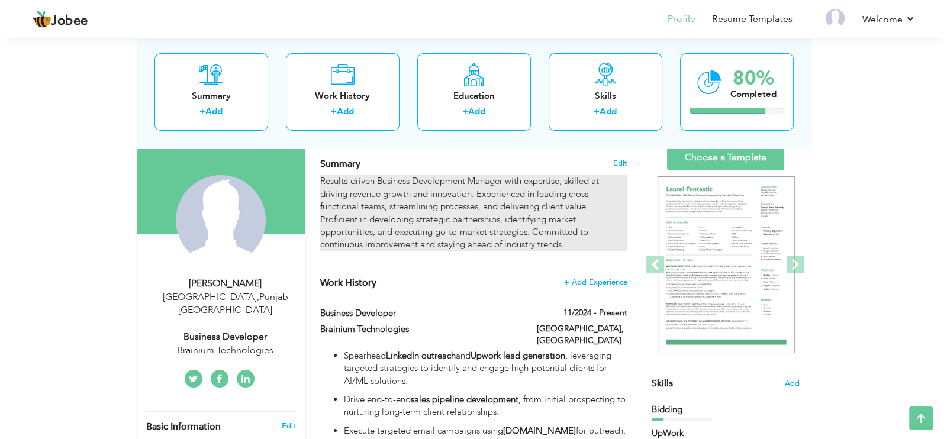
scroll to position [73, 0]
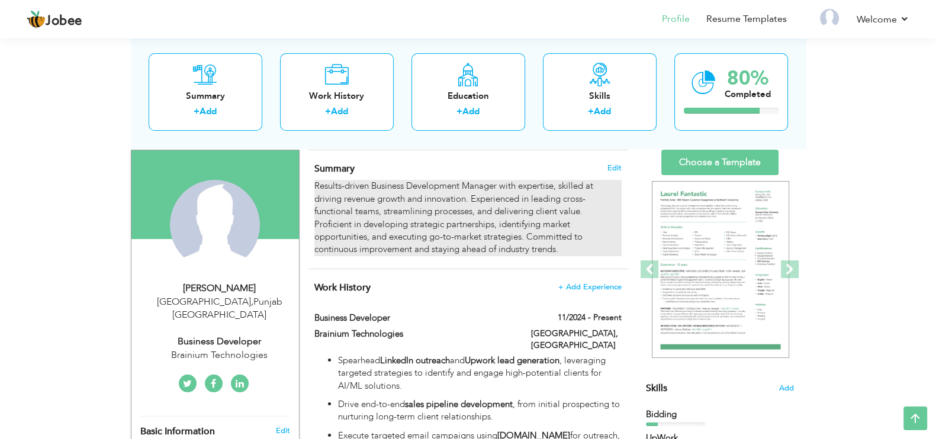
click at [379, 228] on div "Results-driven Business Development Manager with expertise, skilled at driving …" at bounding box center [467, 218] width 307 height 76
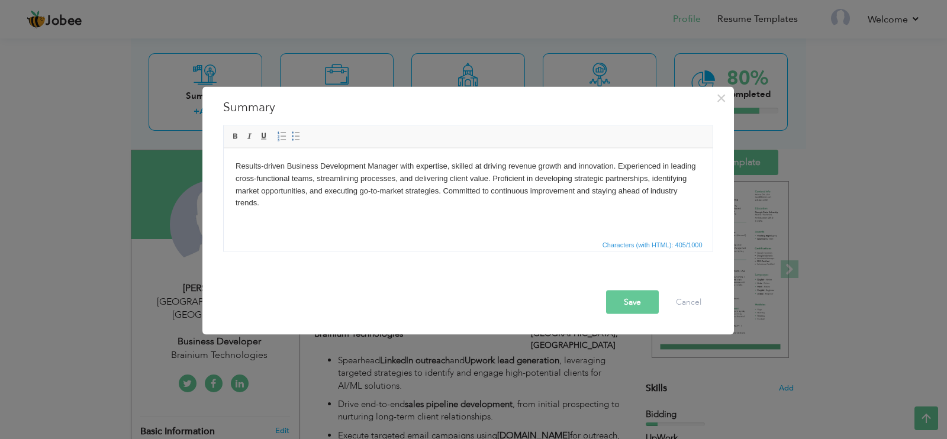
click at [414, 186] on body "Results-driven Business Development Manager with expertise, skilled at driving …" at bounding box center [467, 184] width 465 height 49
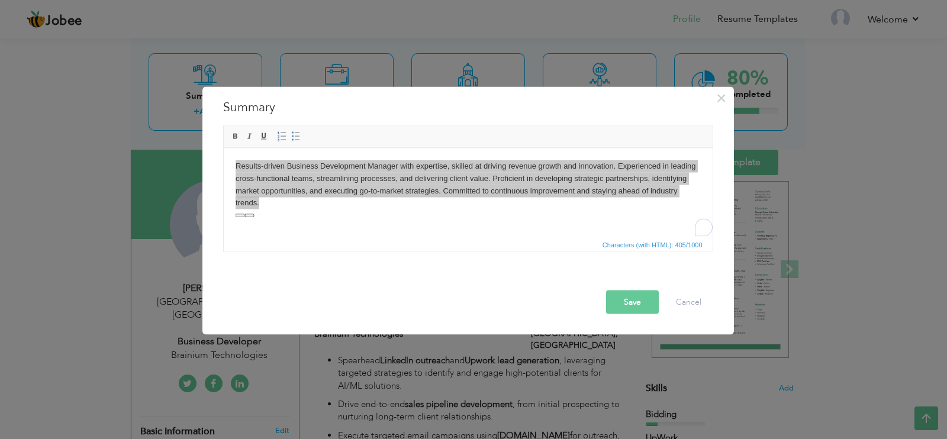
click at [645, 304] on button "Save" at bounding box center [632, 303] width 53 height 24
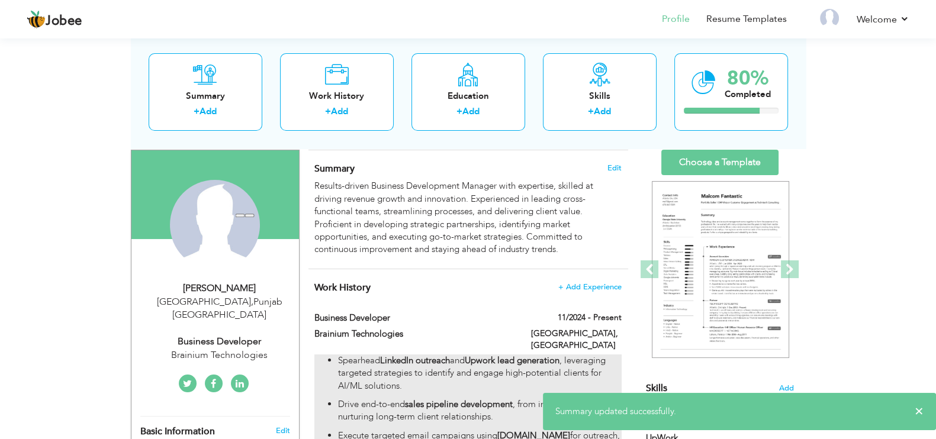
click at [410, 354] on strong "LinkedIn outreach" at bounding box center [415, 360] width 70 height 12
type input "Business Developer"
type input "Brainium Technologies"
type input "11/2024"
type input "[GEOGRAPHIC_DATA]"
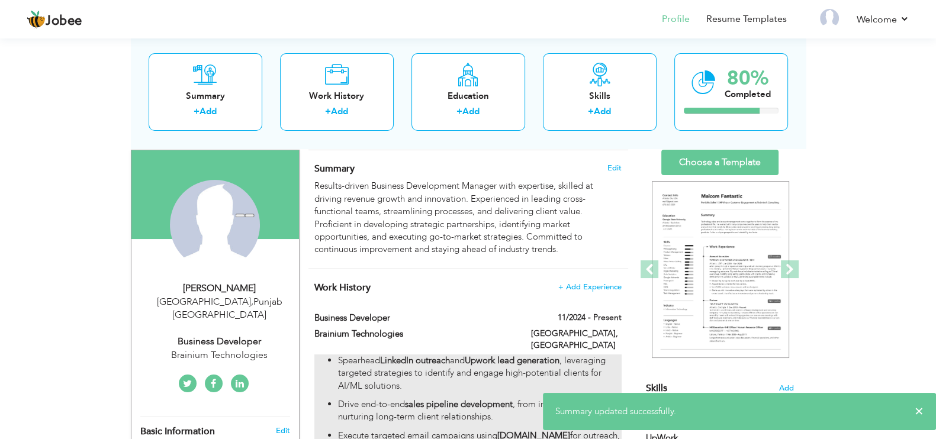
type input "[GEOGRAPHIC_DATA]"
checkbox input "true"
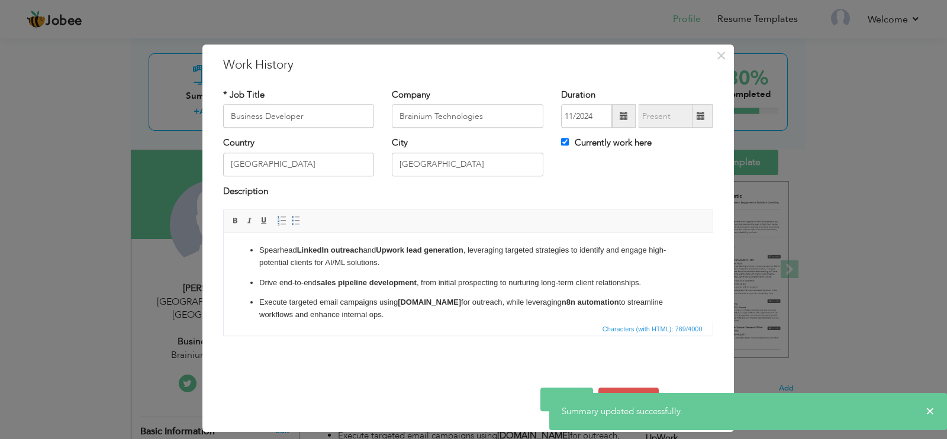
click at [346, 243] on html "Spearhead LinkedIn outreach and Upwork lead generation , leveraging targeted st…" at bounding box center [467, 299] width 489 height 133
click at [367, 263] on p "Spearhead LinkedIn outreach and Upwork lead generation , leveraging targeted st…" at bounding box center [468, 256] width 418 height 25
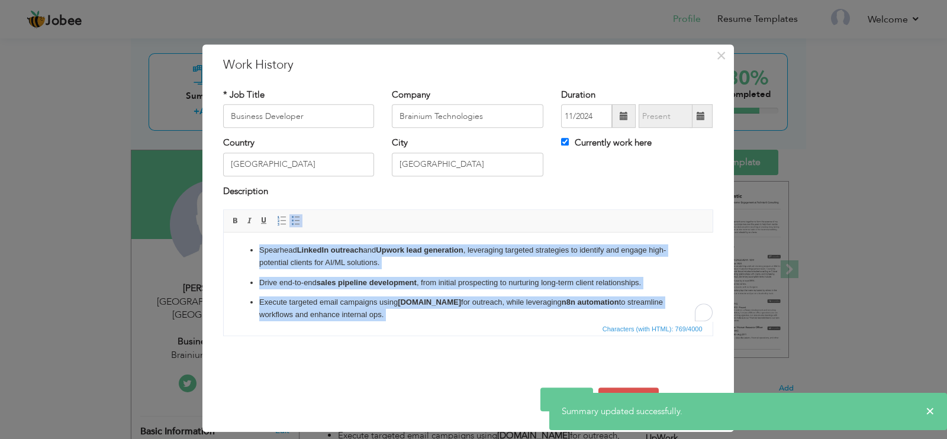
copy ul "Spearhead LinkedIn outreach and Upwork lead generation , leveraging targeted st…"
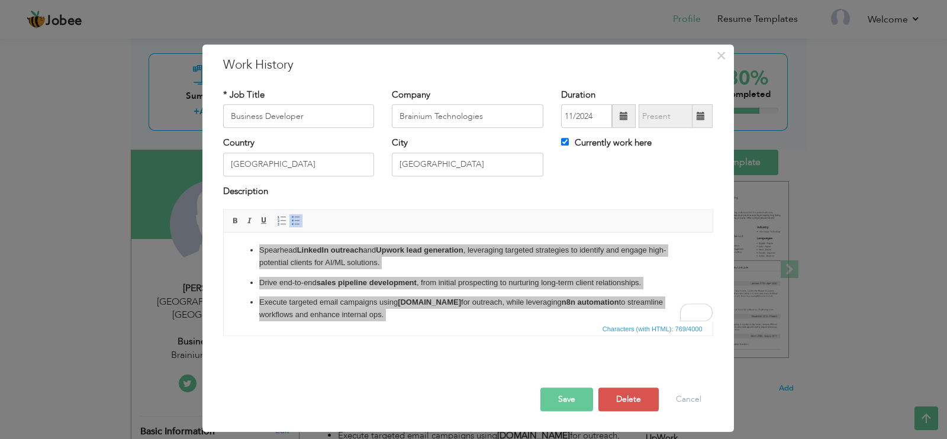
click at [76, 166] on div "× Work History * Job Title Business Developer Company Brainium Technologies Dur…" at bounding box center [473, 219] width 947 height 439
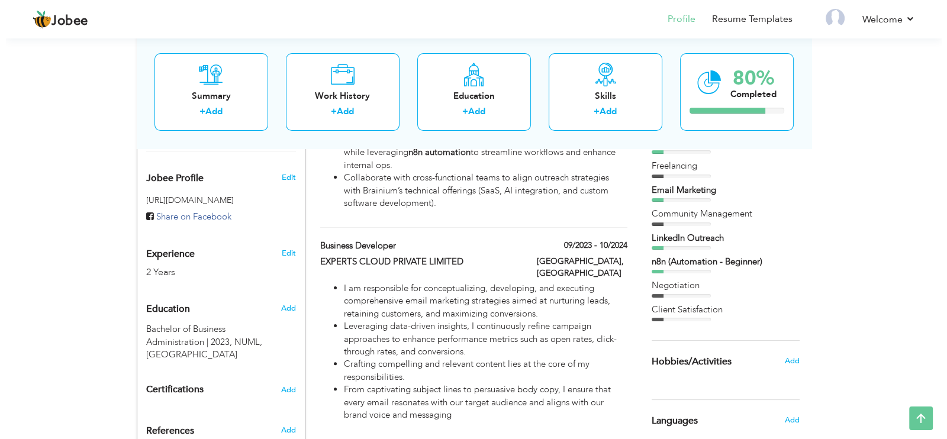
scroll to position [370, 0]
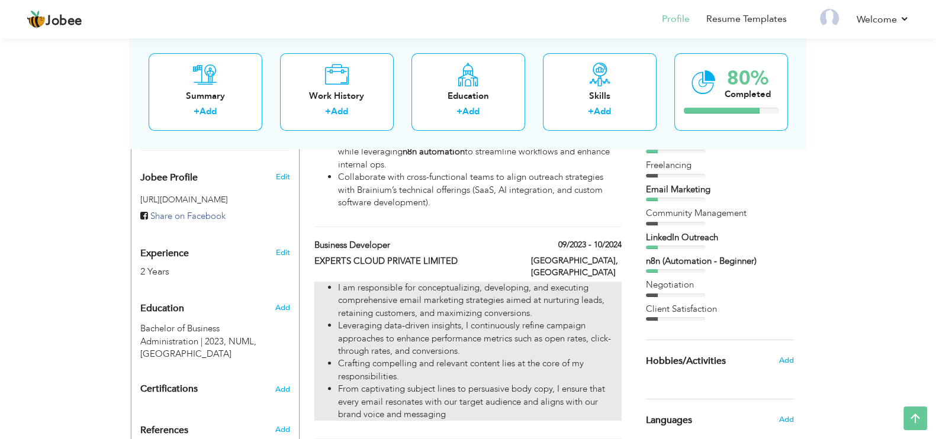
click at [452, 282] on li "I am responsible for conceptualizing, developing, and executing comprehensive e…" at bounding box center [479, 301] width 283 height 38
type input "EXPERTS CLOUD PRIVATE LIMITED"
type input "09/2023"
type input "10/2024"
checkbox input "false"
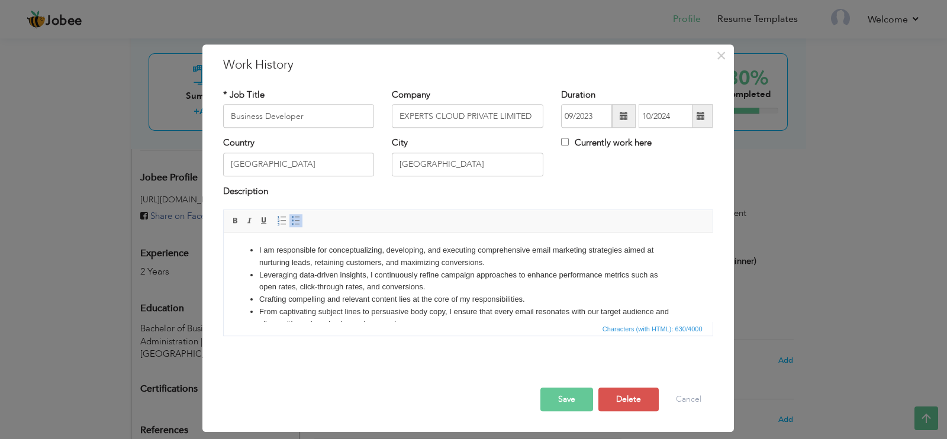
click at [344, 278] on li "Leveraging data-driven insights, I continuously refine campaign approaches to e…" at bounding box center [468, 281] width 418 height 25
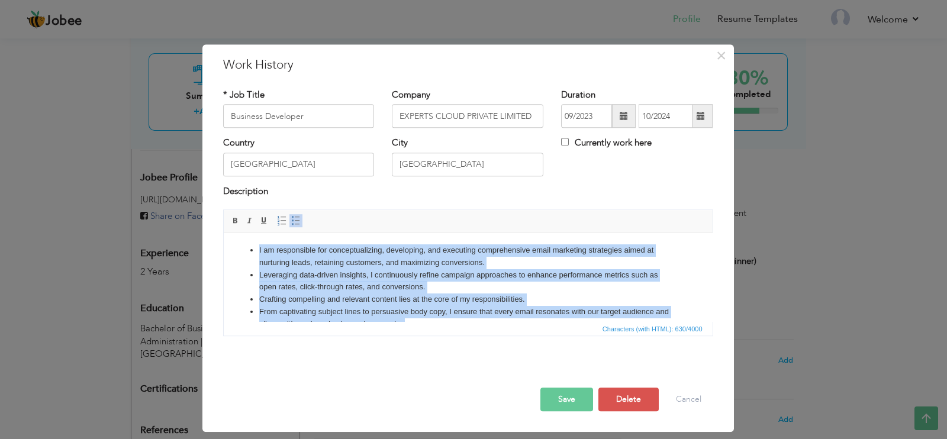
copy ul "I am responsible for conceptualizing, developing, and executing comprehensive e…"
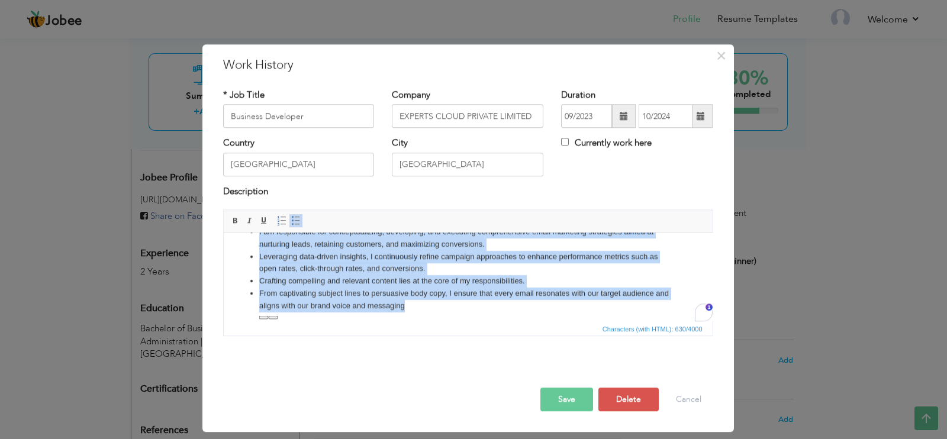
scroll to position [21, 0]
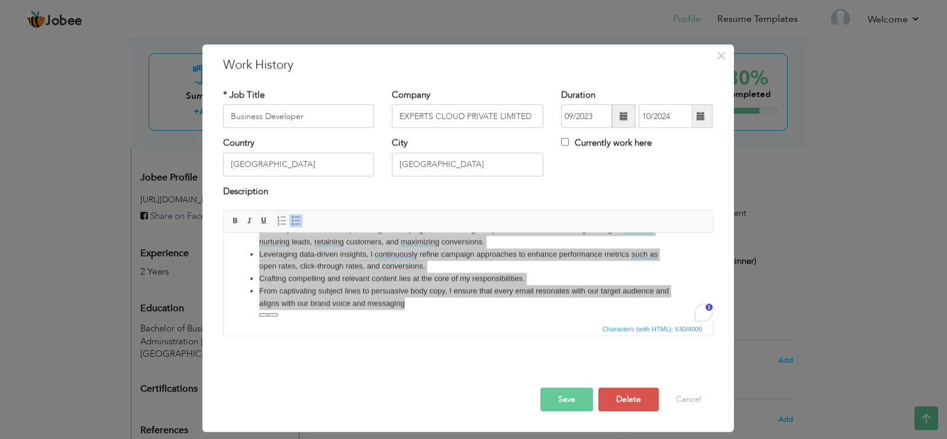
click at [28, 220] on div "× Work History * Job Title Business Developer Company EXPERTS CLOUD PRIVATE LIM…" at bounding box center [473, 219] width 947 height 439
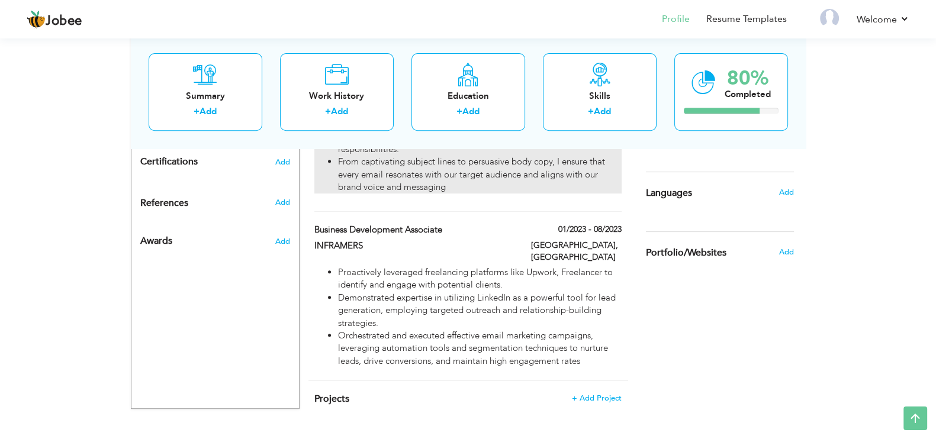
scroll to position [599, 0]
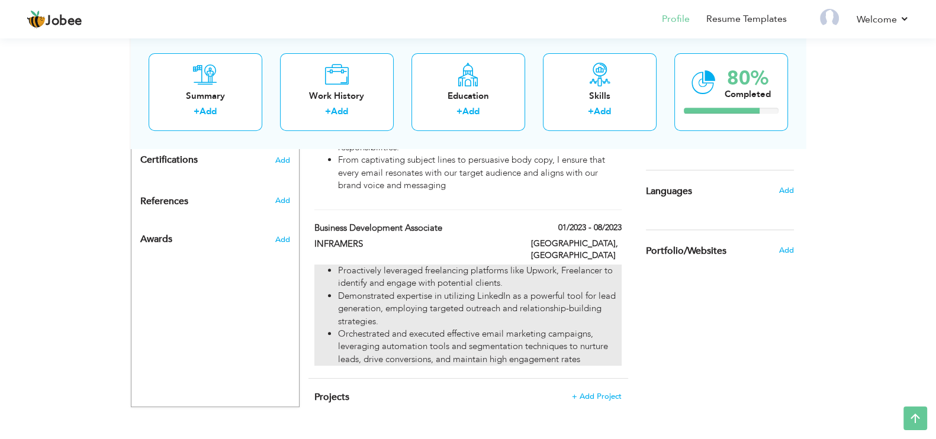
click at [376, 290] on li "Demonstrated expertise in utilizing LinkedIn as a powerful tool for lead genera…" at bounding box center [479, 309] width 283 height 38
type input "Business Development Associate"
type input "INFRAMERS"
type input "01/2023"
type input "08/2023"
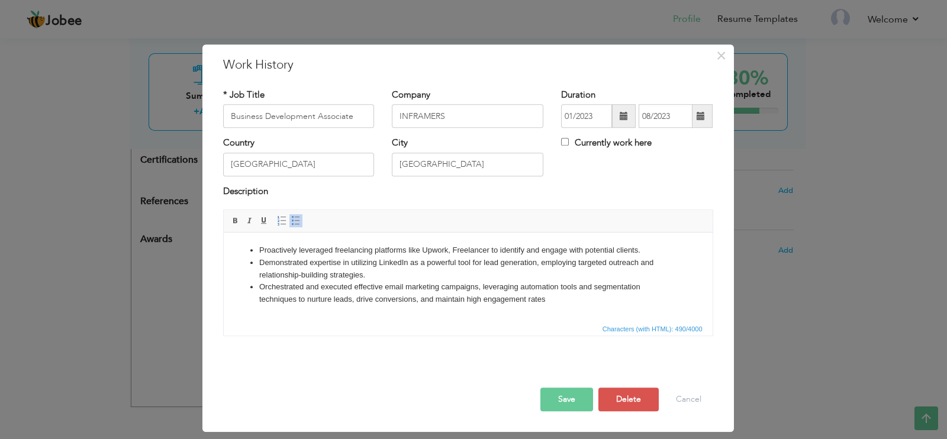
click at [388, 280] on li "Demonstrated expertise in utilizing LinkedIn as a powerful tool for lead genera…" at bounding box center [468, 269] width 418 height 25
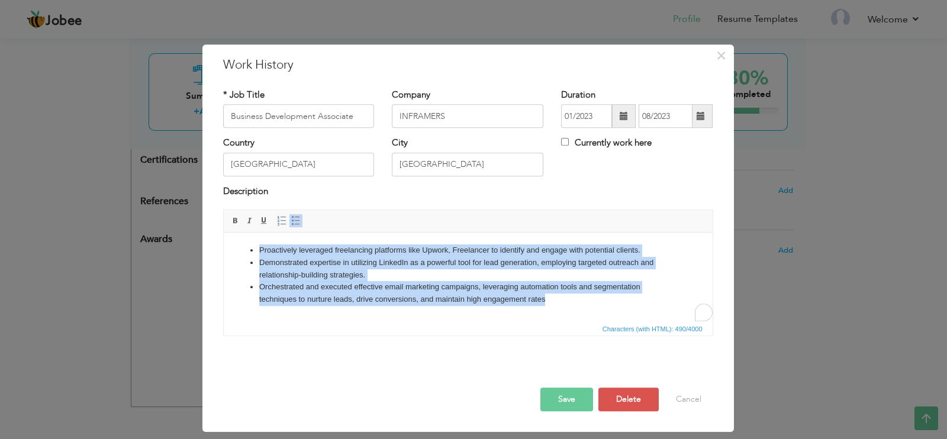
copy ul "Proactively leveraged freelancing platforms like Upwork, Freelancer to identify…"
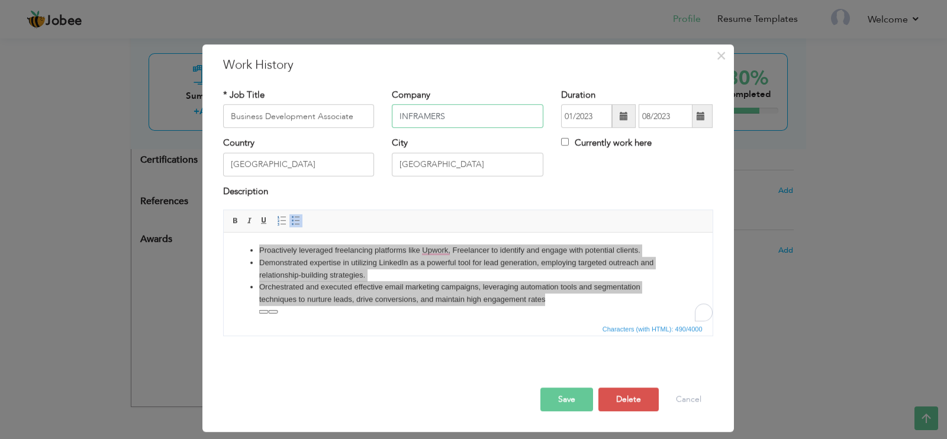
click at [435, 111] on input "INFRAMERS" at bounding box center [468, 117] width 152 height 24
click at [0, 262] on div "× Work History * Job Title Business Development Associate Company INFRAMERS Dur…" at bounding box center [473, 219] width 947 height 439
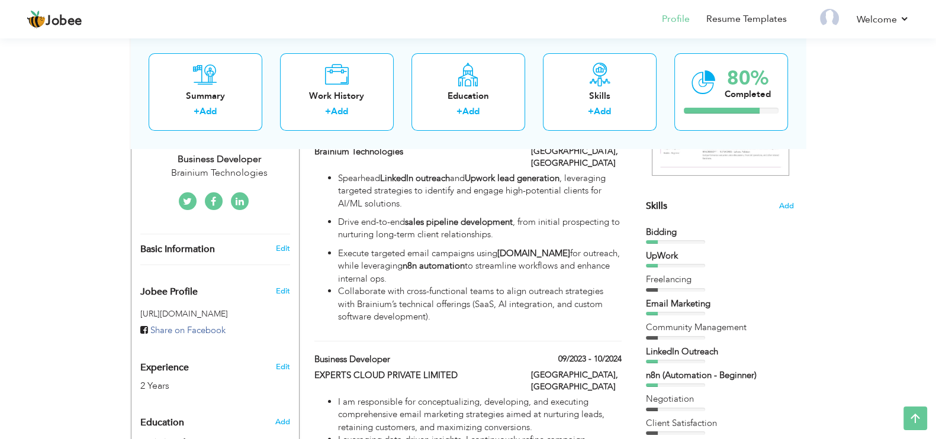
scroll to position [229, 0]
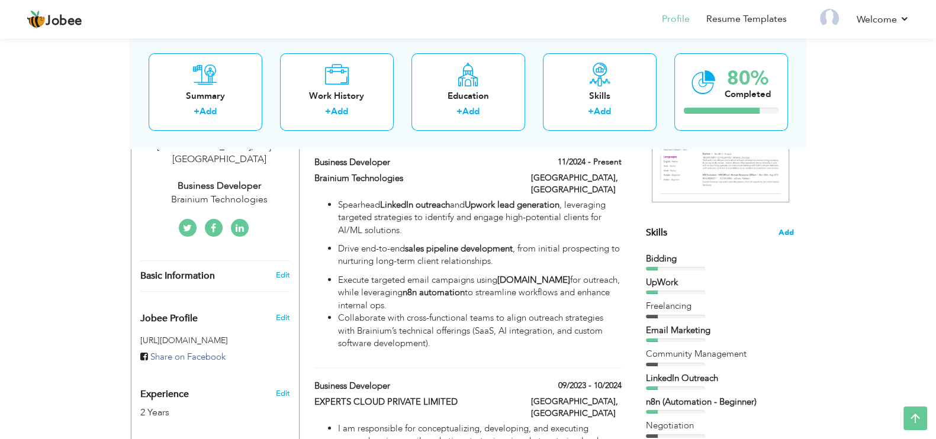
click at [789, 228] on span "Add" at bounding box center [785, 232] width 15 height 11
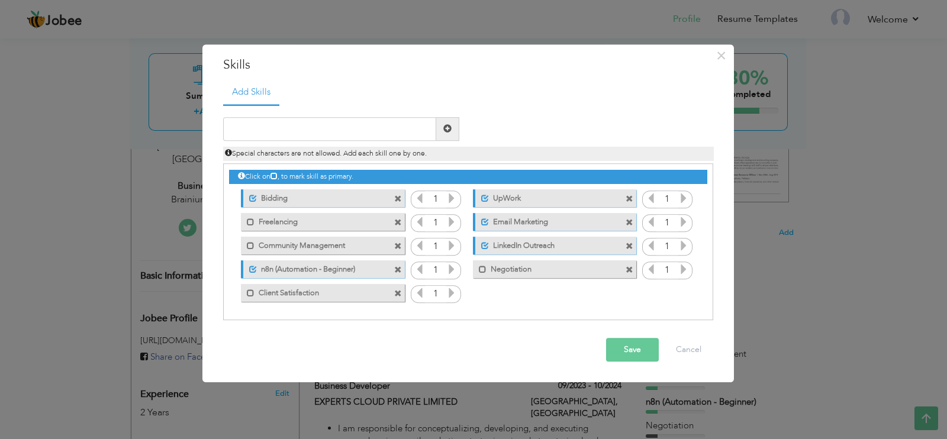
drag, startPoint x: 293, startPoint y: 198, endPoint x: 258, endPoint y: 201, distance: 35.0
click at [258, 201] on label "Bidding" at bounding box center [316, 196] width 118 height 15
click at [295, 197] on label "Bidding" at bounding box center [314, 196] width 120 height 15
click at [295, 197] on label "Bidding" at bounding box center [316, 196] width 118 height 15
click at [295, 197] on label "Bidding" at bounding box center [314, 196] width 120 height 15
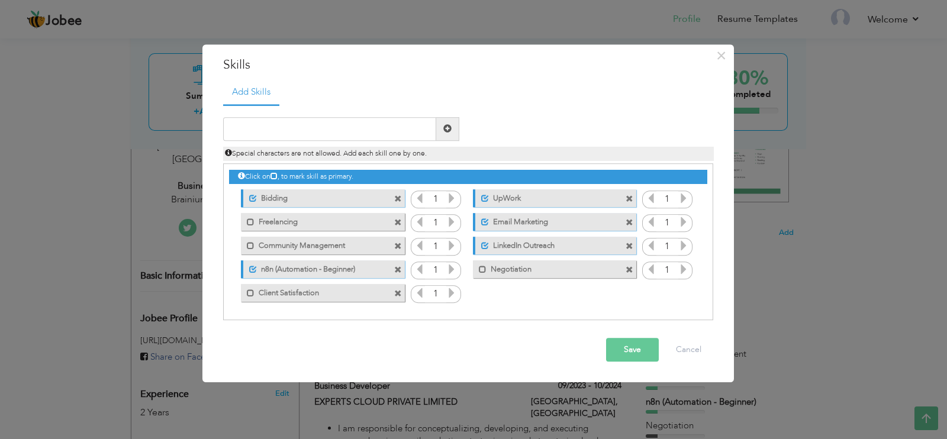
click at [62, 197] on div "× Skills Add Skills Duplicate entry Unmark as primary skill. 1 1" at bounding box center [473, 219] width 947 height 439
